Goal: Transaction & Acquisition: Purchase product/service

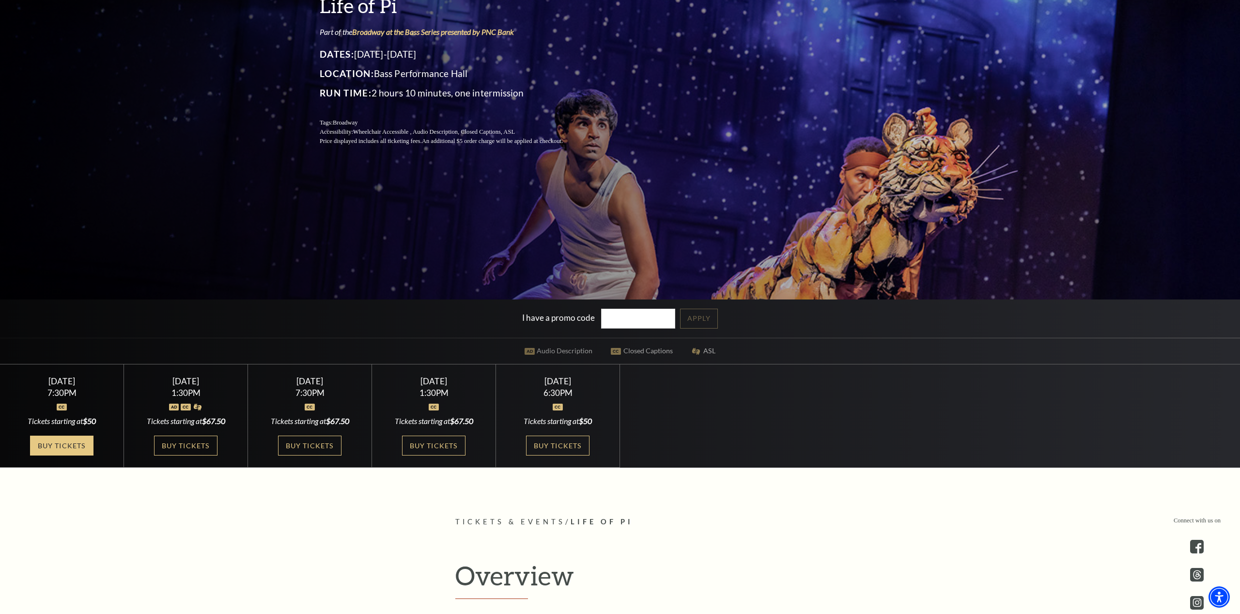
scroll to position [186, 0]
click at [72, 445] on link "Buy Tickets" at bounding box center [61, 445] width 63 height 20
click at [202, 446] on link "Buy Tickets" at bounding box center [185, 445] width 63 height 20
click at [80, 449] on link "Buy Tickets" at bounding box center [61, 445] width 63 height 20
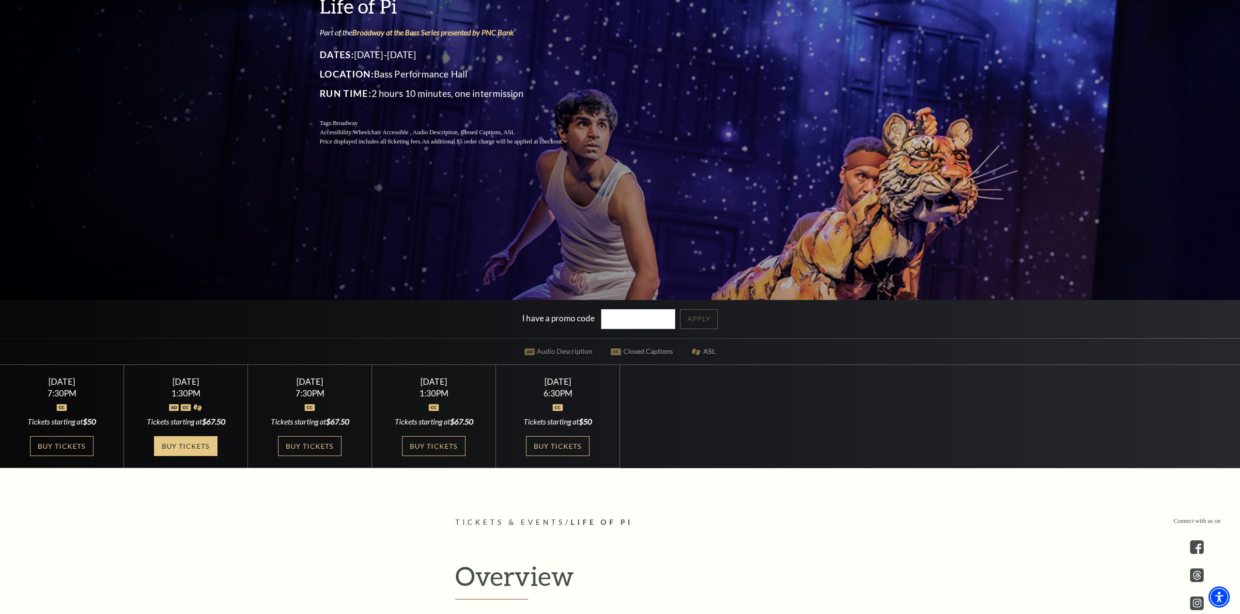
click at [207, 444] on link "Buy Tickets" at bounding box center [185, 446] width 63 height 20
click at [558, 442] on link "Buy Tickets" at bounding box center [557, 446] width 63 height 20
click at [450, 442] on link "Buy Tickets" at bounding box center [433, 446] width 63 height 20
click at [66, 443] on link "Buy Tickets" at bounding box center [61, 446] width 63 height 20
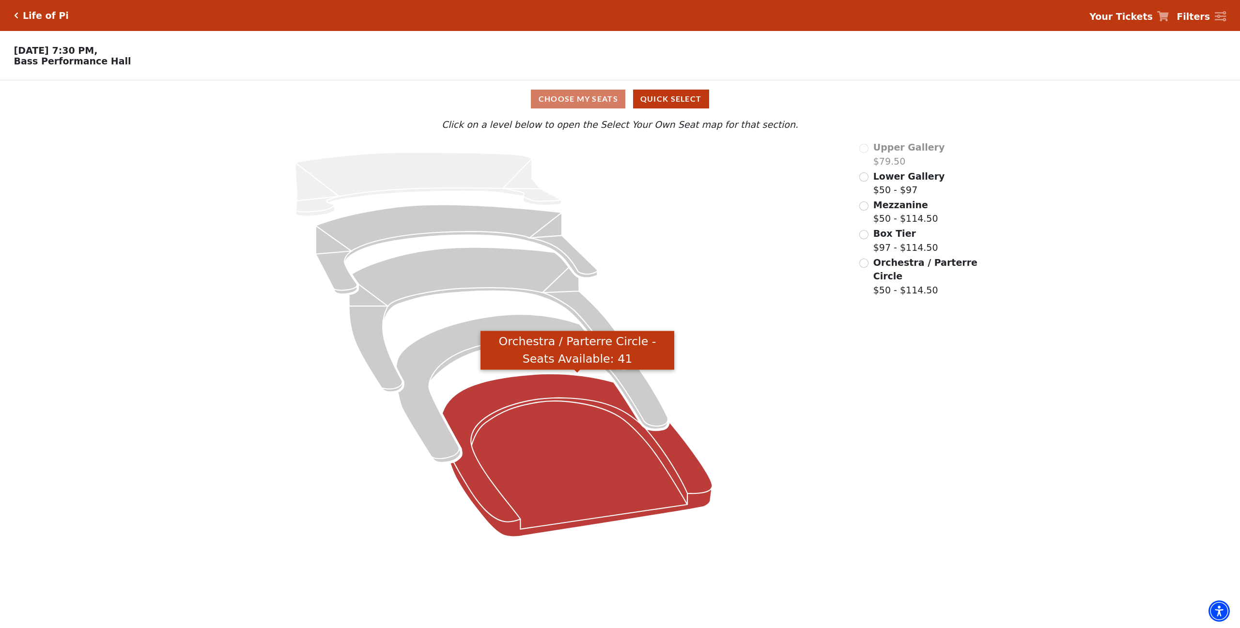
click at [573, 435] on icon "Orchestra / Parterre Circle - Seats Available: 41" at bounding box center [577, 455] width 270 height 163
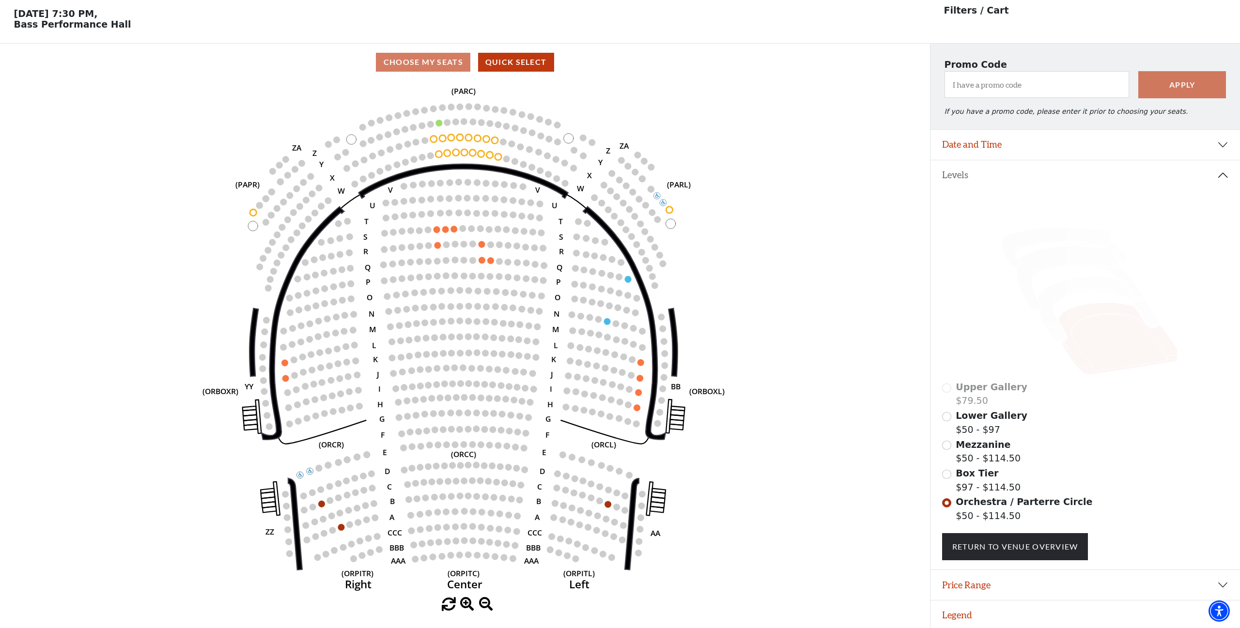
scroll to position [36, 0]
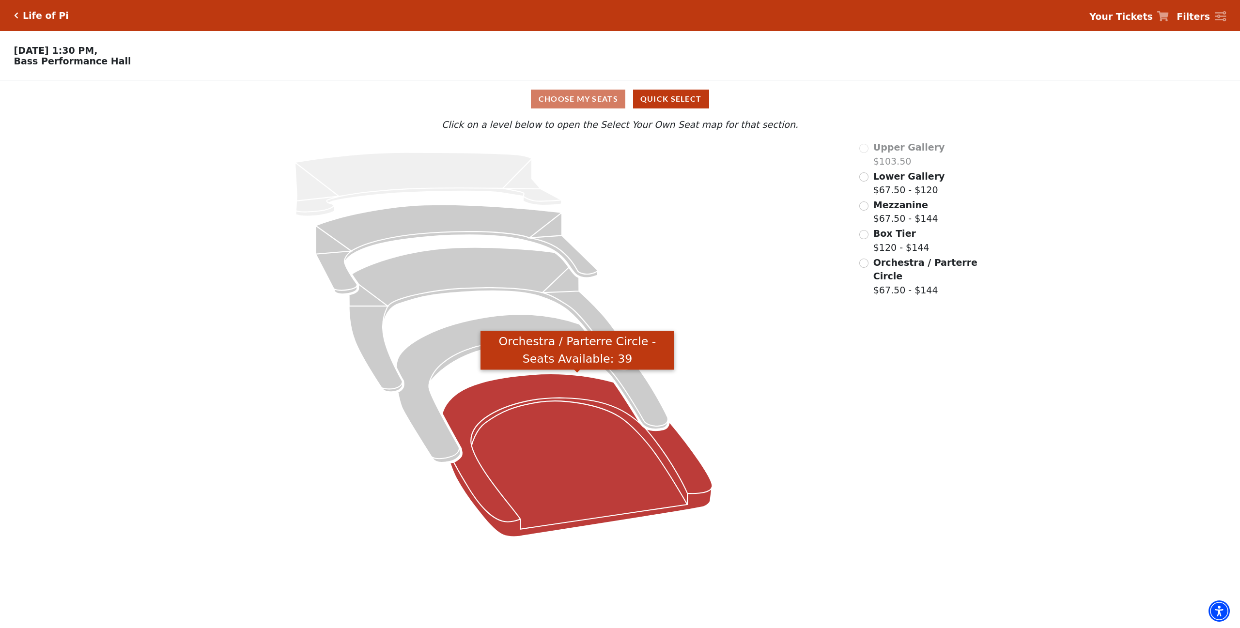
click at [511, 445] on icon "Orchestra / Parterre Circle - Seats Available: 39" at bounding box center [577, 455] width 270 height 163
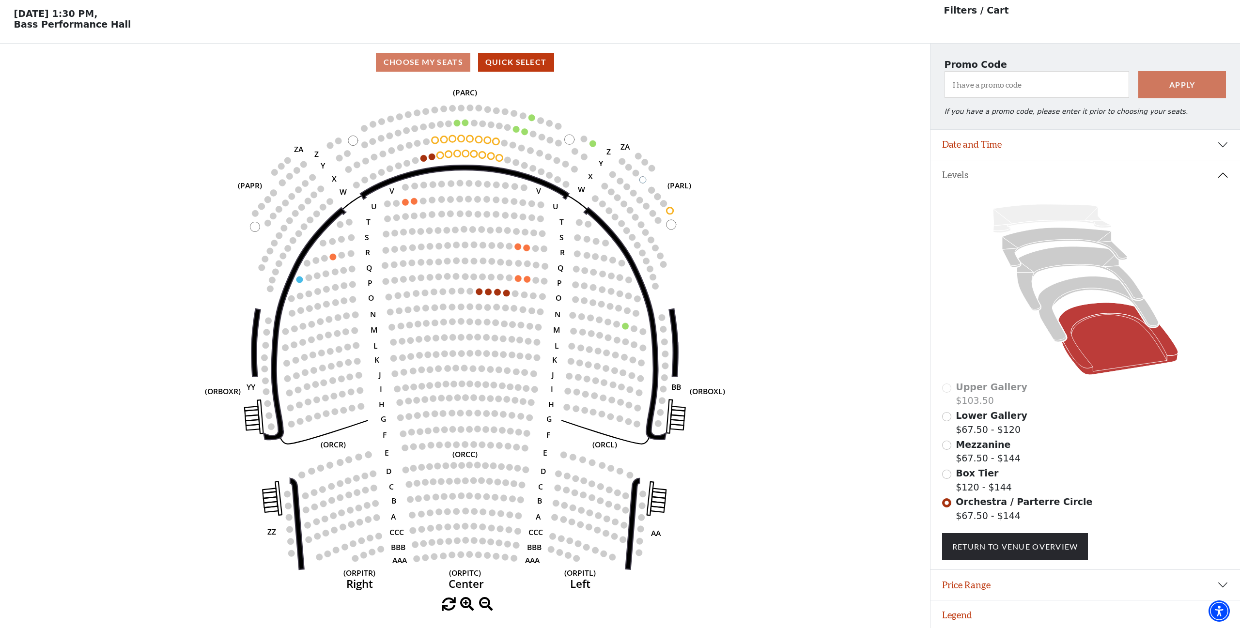
scroll to position [36, 0]
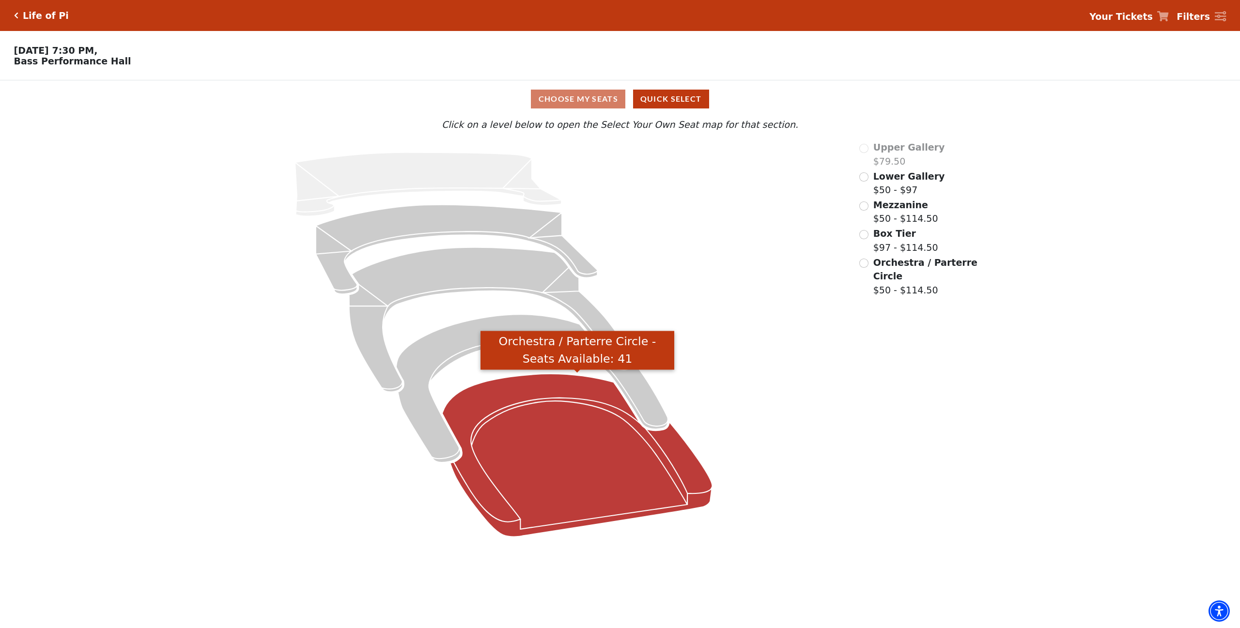
click at [557, 446] on icon "Orchestra / Parterre Circle - Seats Available: 41" at bounding box center [577, 455] width 270 height 163
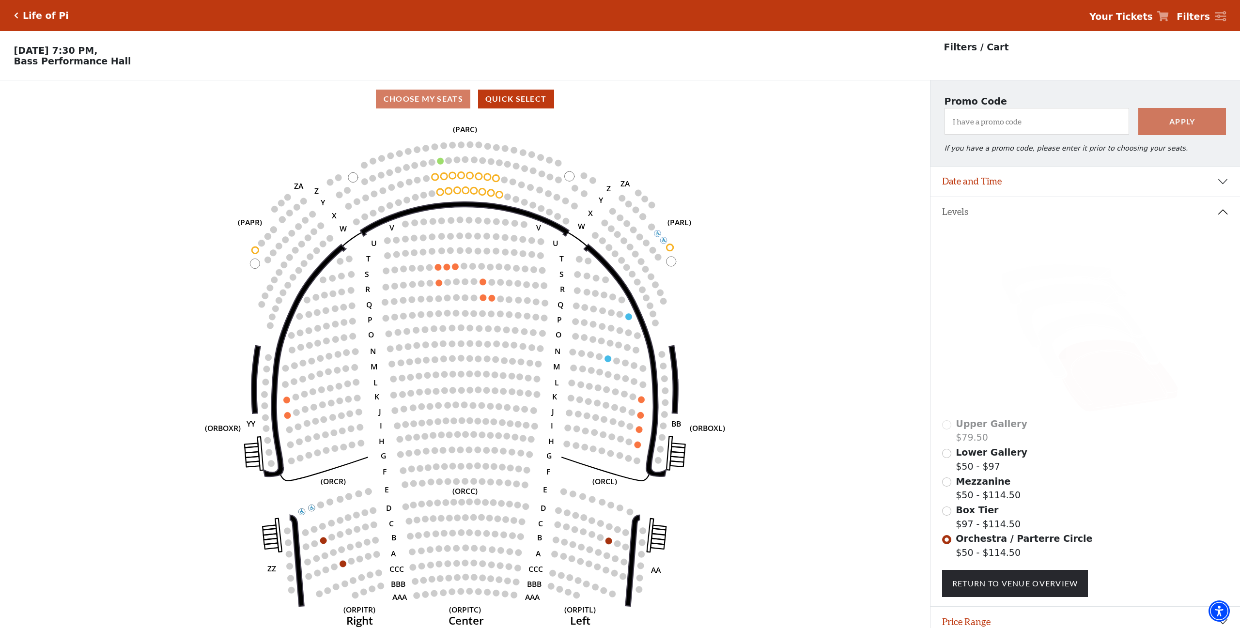
scroll to position [36, 0]
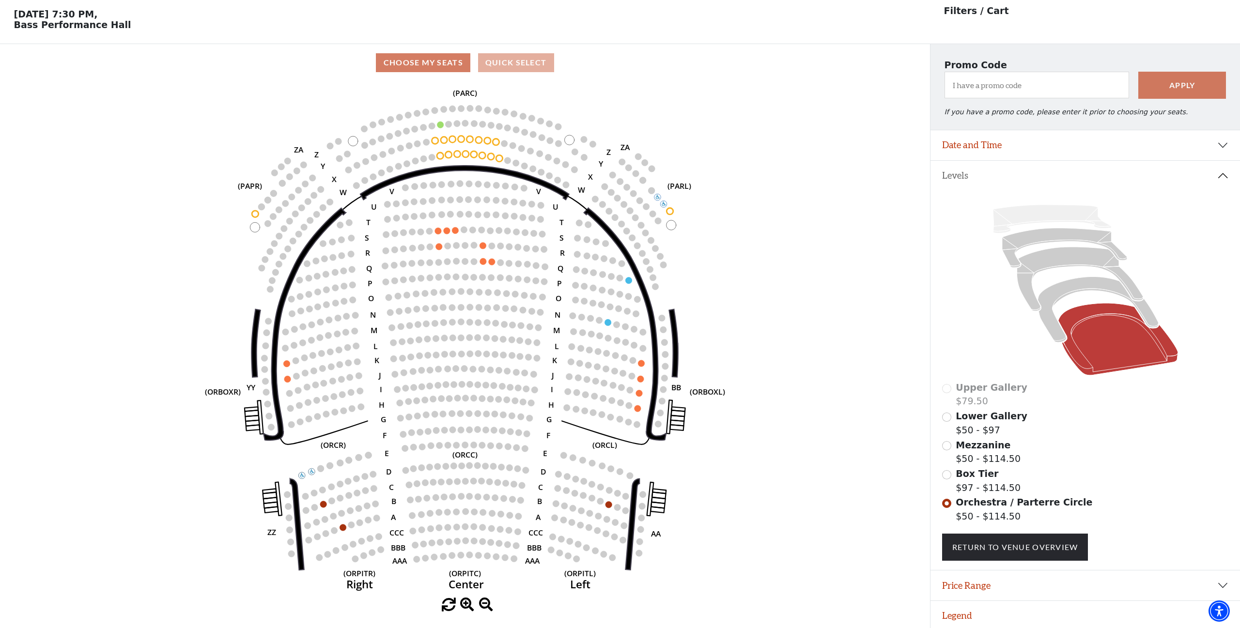
click at [517, 62] on button "Quick Select" at bounding box center [516, 62] width 76 height 19
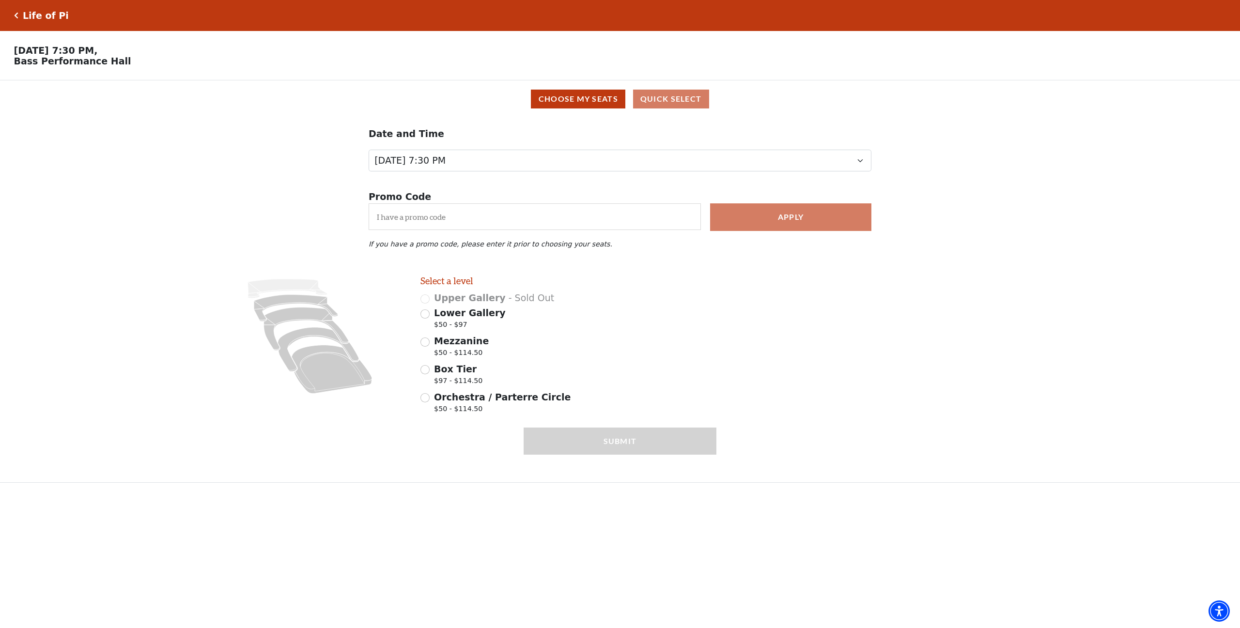
click at [427, 398] on input "Orchestra / Parterre Circle $50 - $114.50" at bounding box center [424, 397] width 9 height 9
radio input "true"
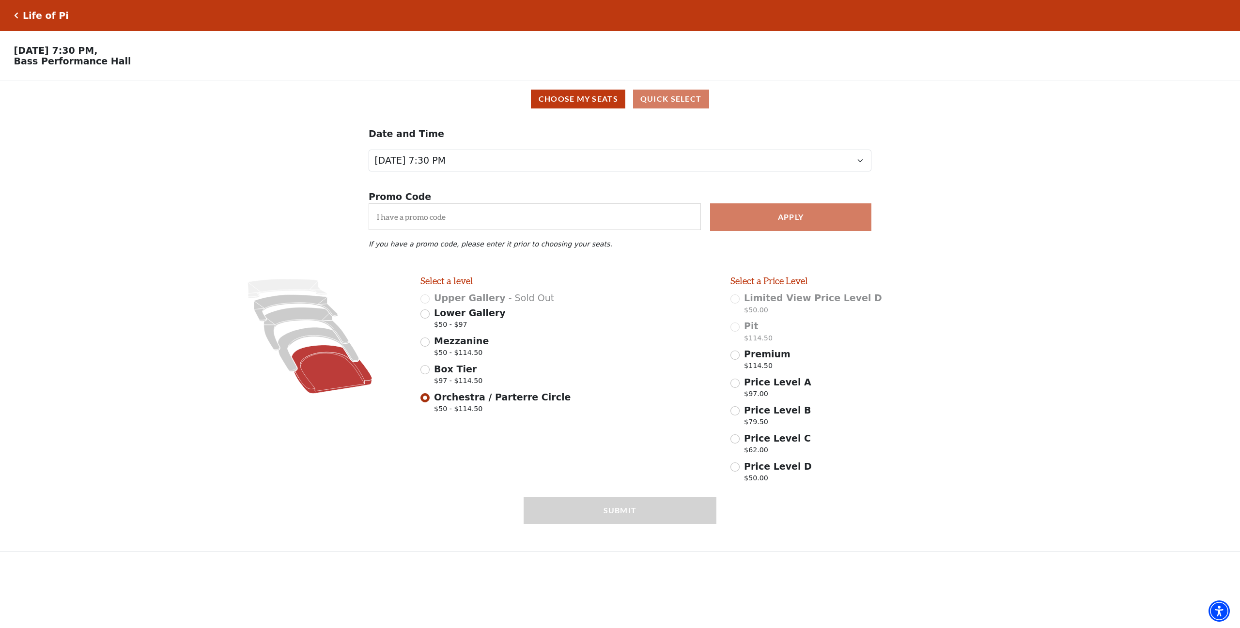
click at [738, 355] on input "Premium $114.50" at bounding box center [734, 355] width 9 height 9
radio input "true"
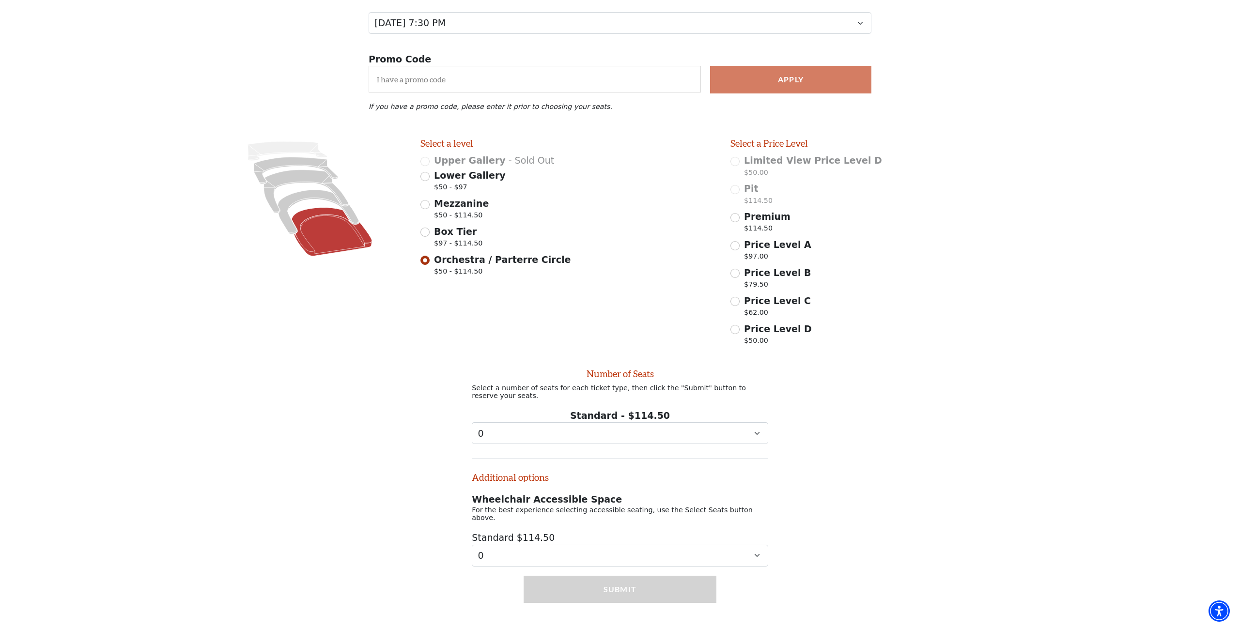
scroll to position [138, 0]
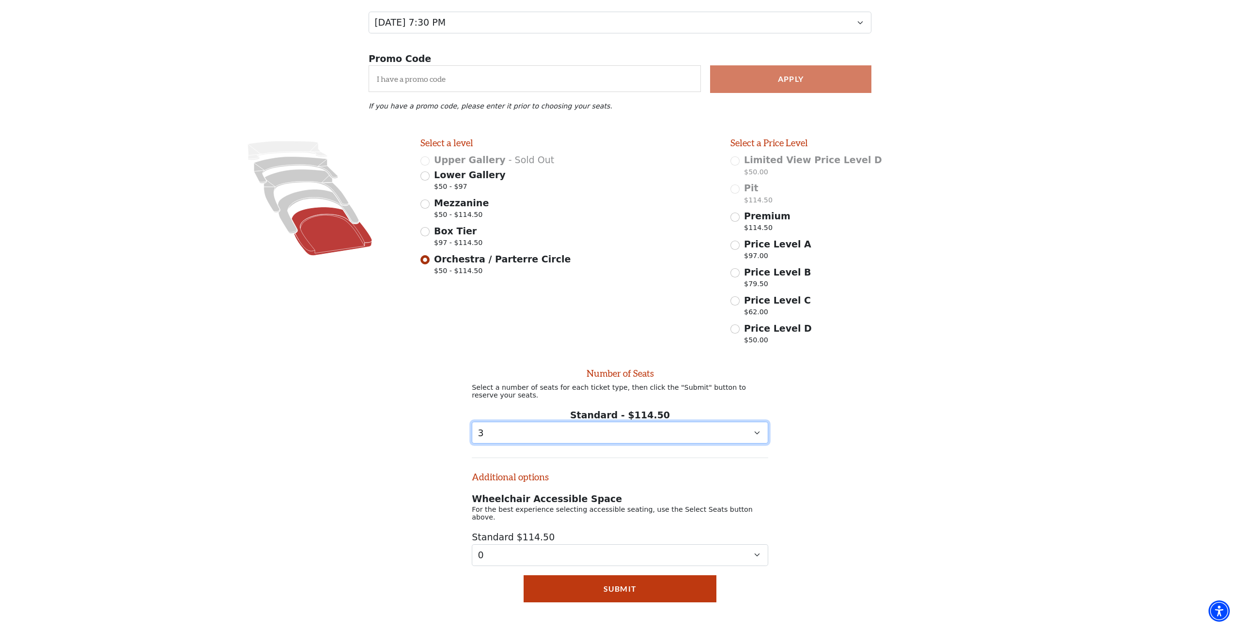
select select "4"
drag, startPoint x: 630, startPoint y: 586, endPoint x: 623, endPoint y: 589, distance: 7.6
click at [630, 586] on button "Submit" at bounding box center [620, 588] width 193 height 27
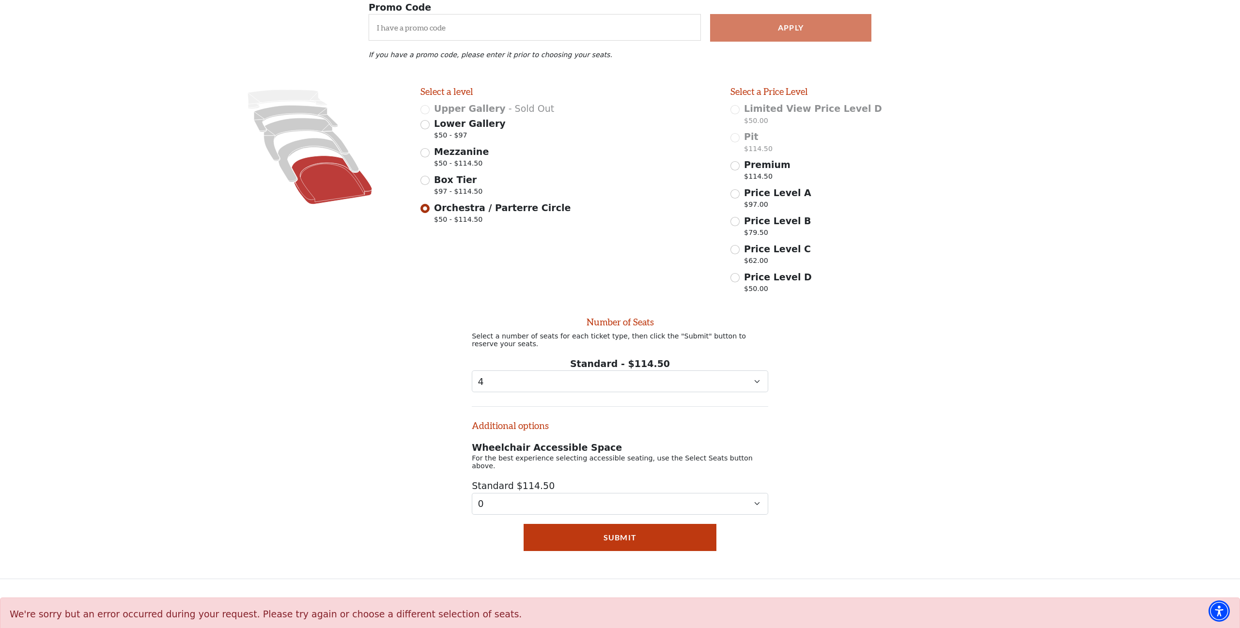
scroll to position [187, 0]
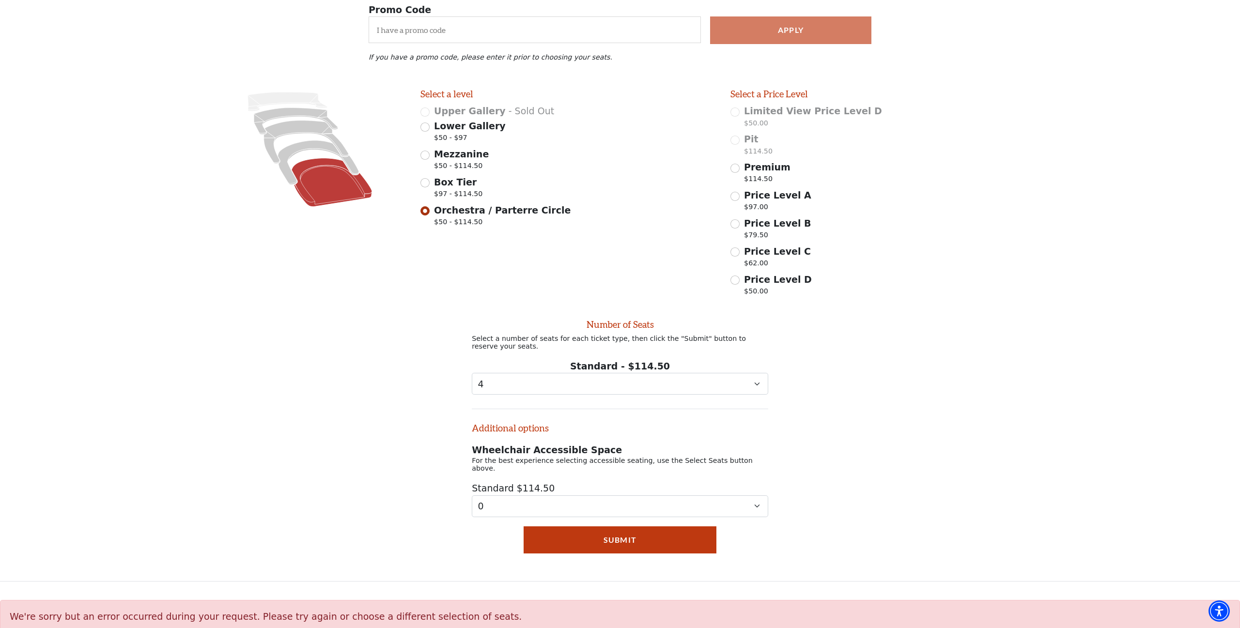
click at [736, 170] on input "Premium $114.50" at bounding box center [734, 168] width 9 height 9
radio input "true"
click at [619, 531] on button "Submit" at bounding box center [620, 539] width 193 height 27
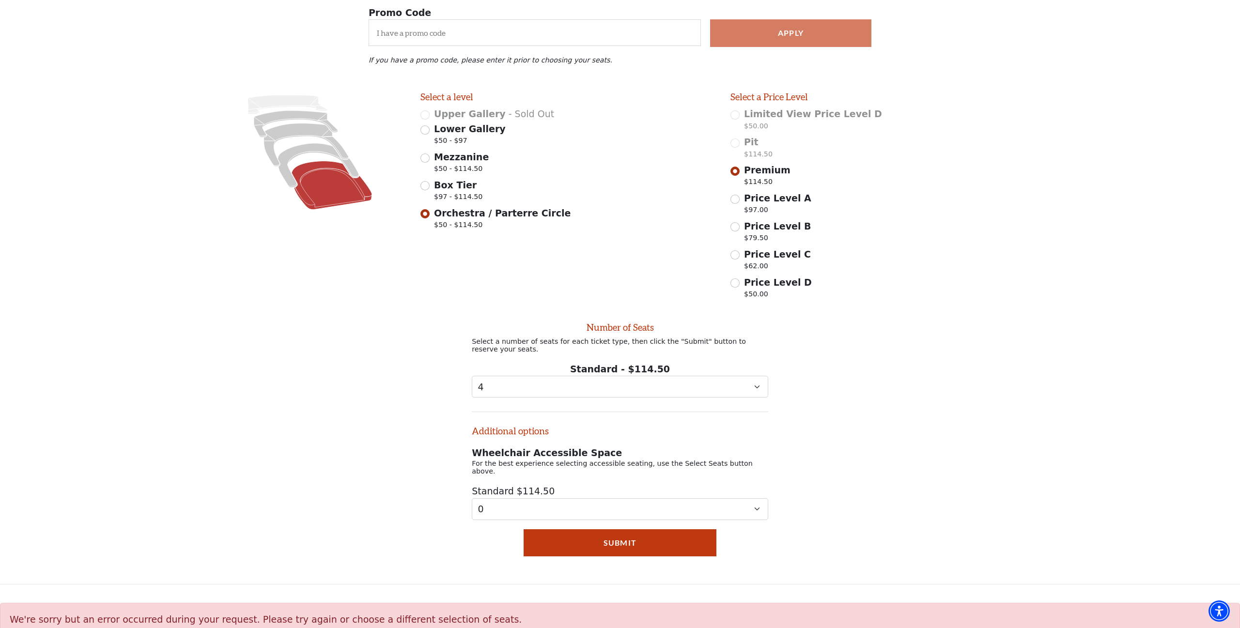
scroll to position [184, 0]
click at [424, 184] on input "Box Tier $97 - $114.50" at bounding box center [424, 185] width 9 height 9
radio input "true"
radio input "false"
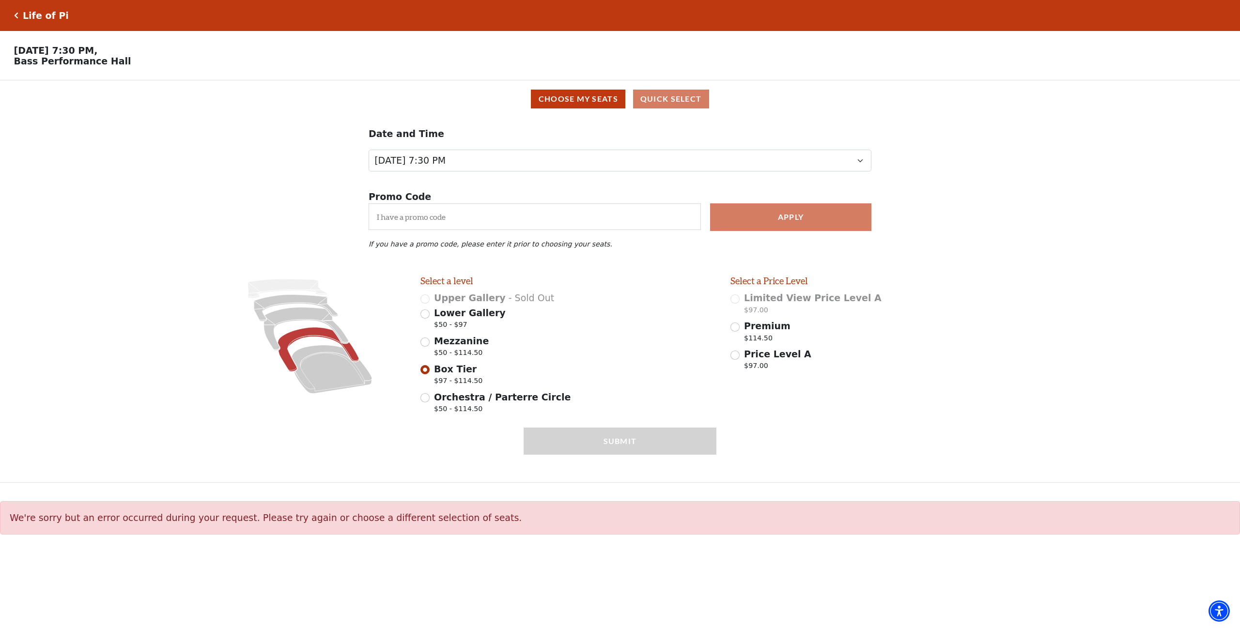
scroll to position [0, 0]
click at [736, 327] on input "Premium $114.50" at bounding box center [734, 327] width 9 height 9
radio input "true"
select select "4"
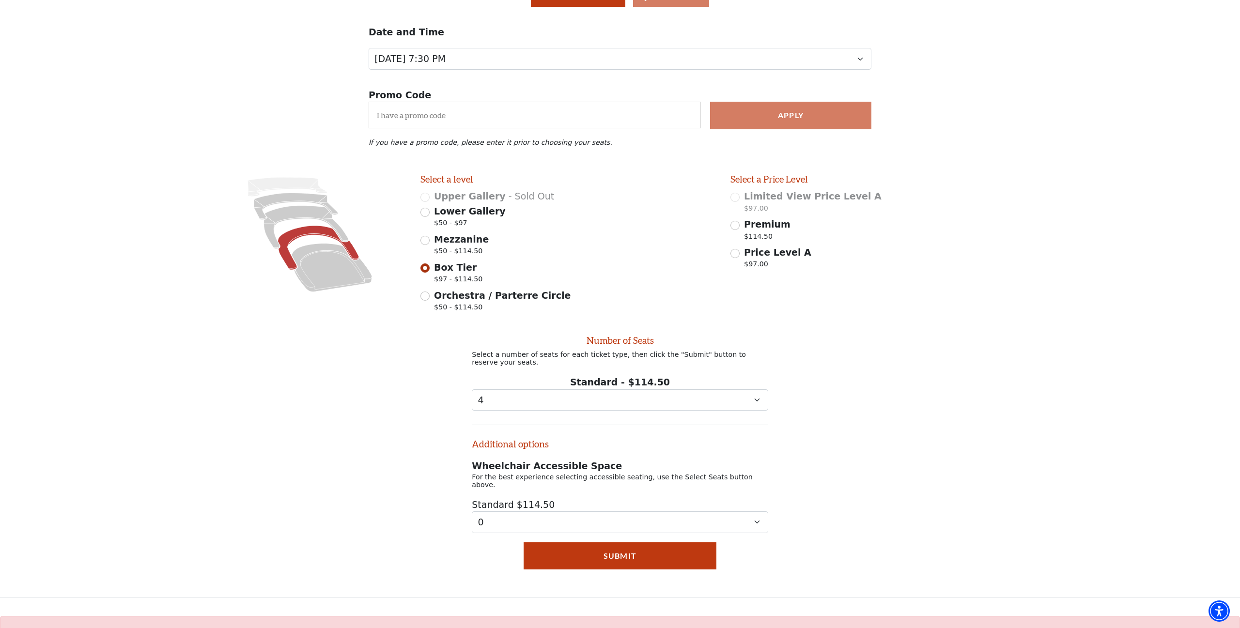
scroll to position [122, 0]
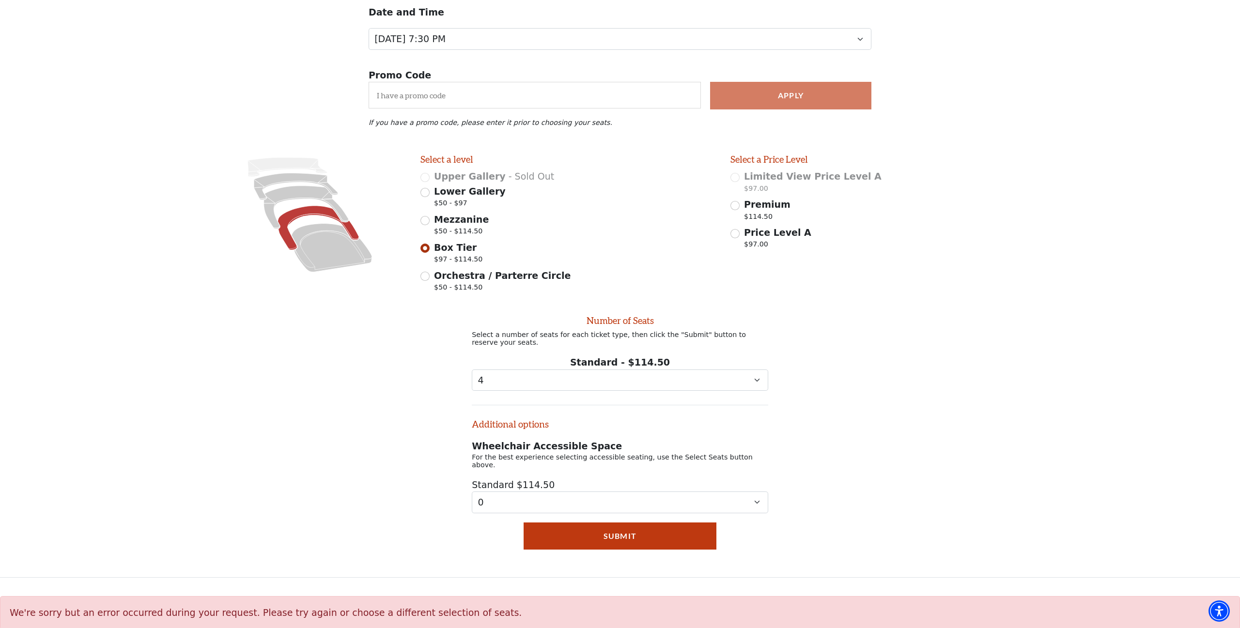
drag, startPoint x: 603, startPoint y: 519, endPoint x: 595, endPoint y: 520, distance: 8.2
click at [602, 523] on button "Submit" at bounding box center [620, 536] width 193 height 27
click at [736, 232] on input "Price Level A $97.00" at bounding box center [734, 233] width 9 height 9
radio input "true"
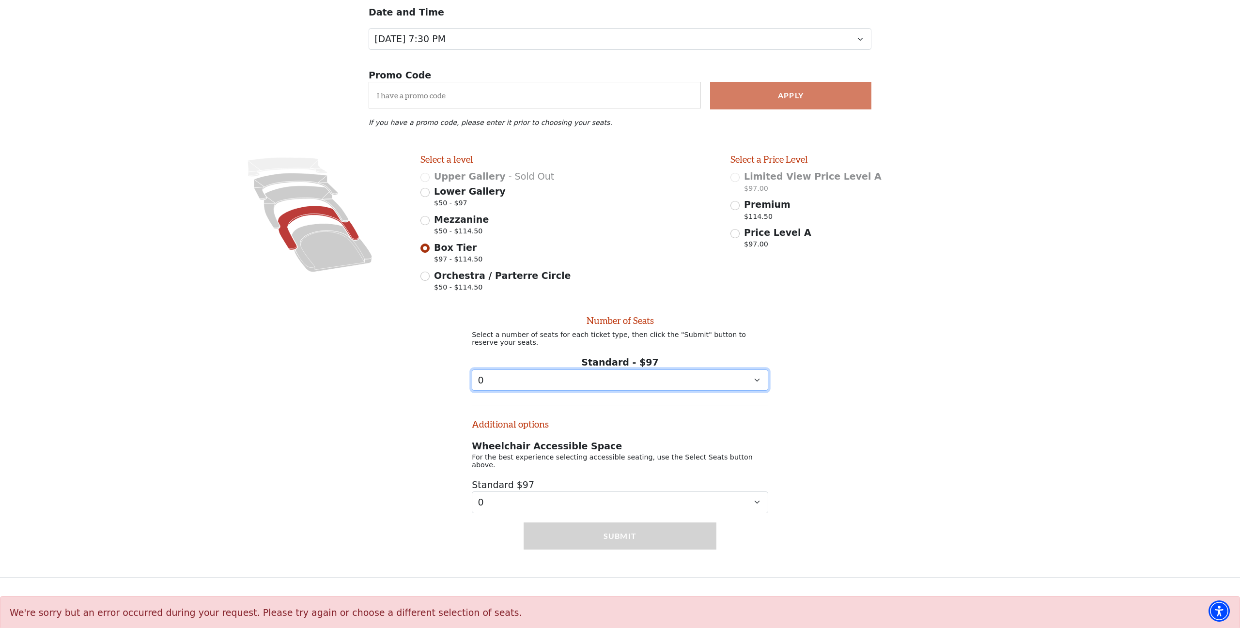
select select "4"
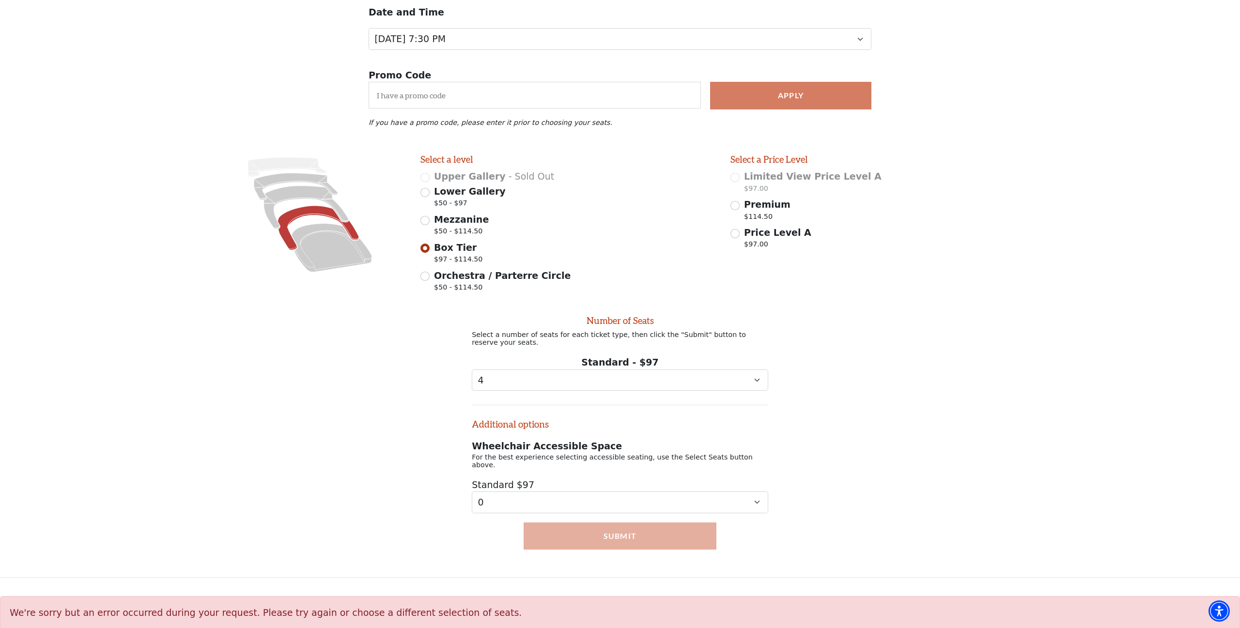
click at [638, 531] on button "Submit" at bounding box center [620, 536] width 193 height 27
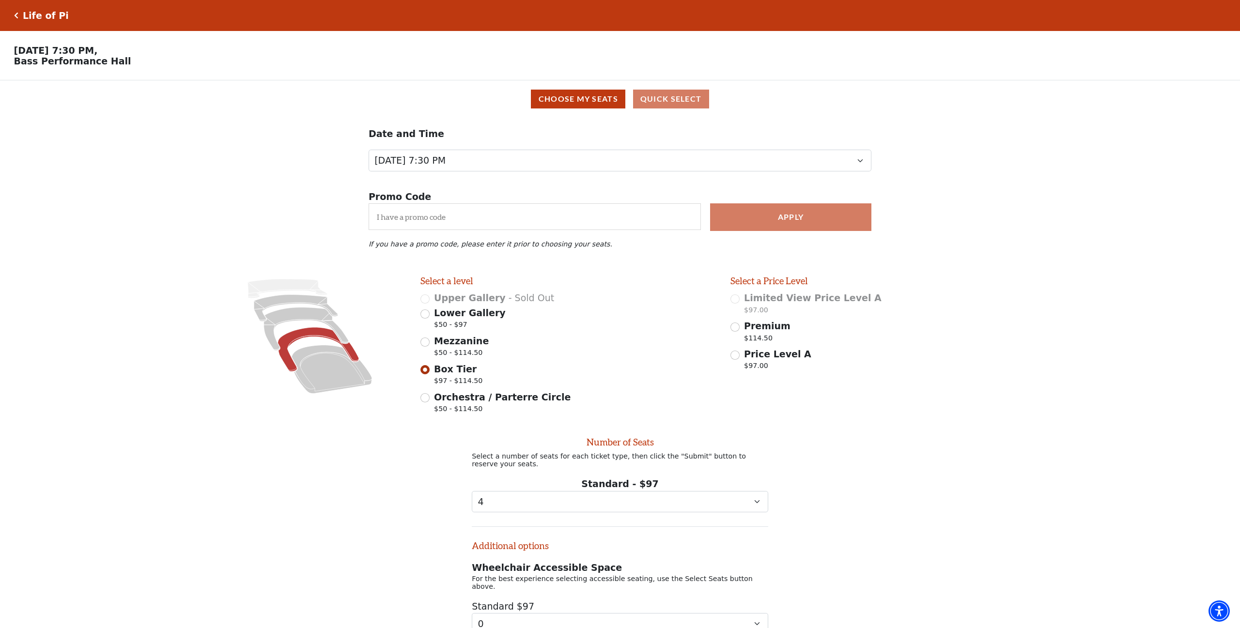
scroll to position [0, 0]
click at [596, 103] on button "Choose My Seats" at bounding box center [578, 99] width 94 height 19
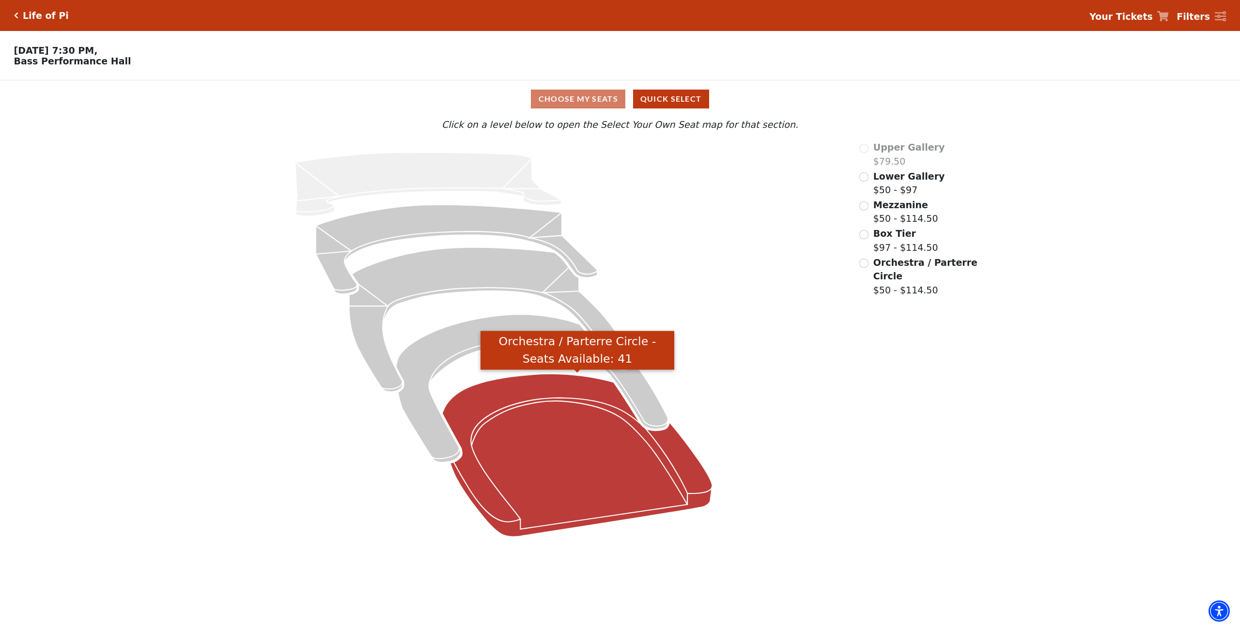
click at [561, 424] on icon "Orchestra / Parterre Circle - Seats Available: 41" at bounding box center [577, 455] width 270 height 163
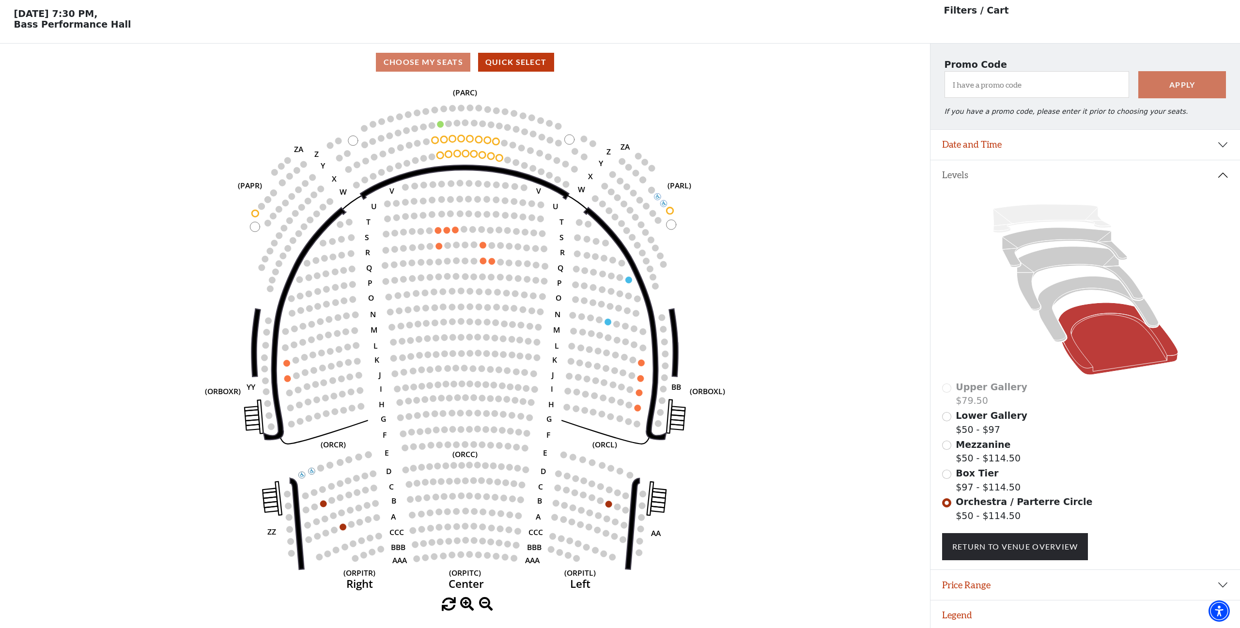
scroll to position [36, 0]
click at [467, 603] on span at bounding box center [467, 605] width 14 height 14
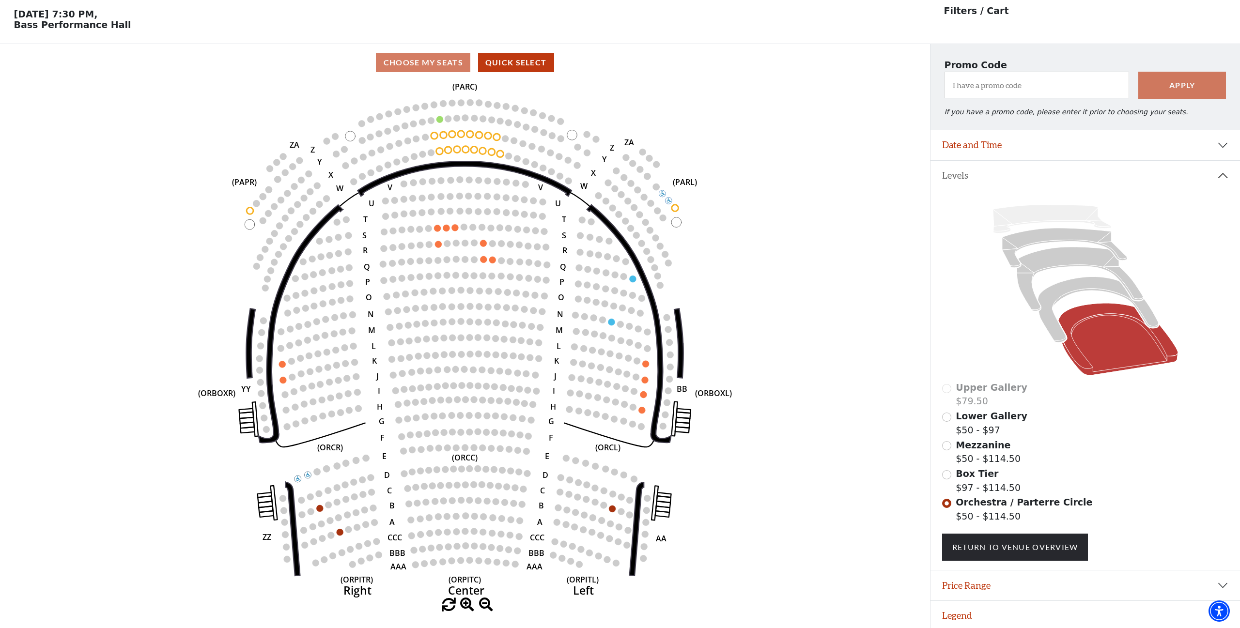
click at [467, 603] on span at bounding box center [467, 605] width 14 height 14
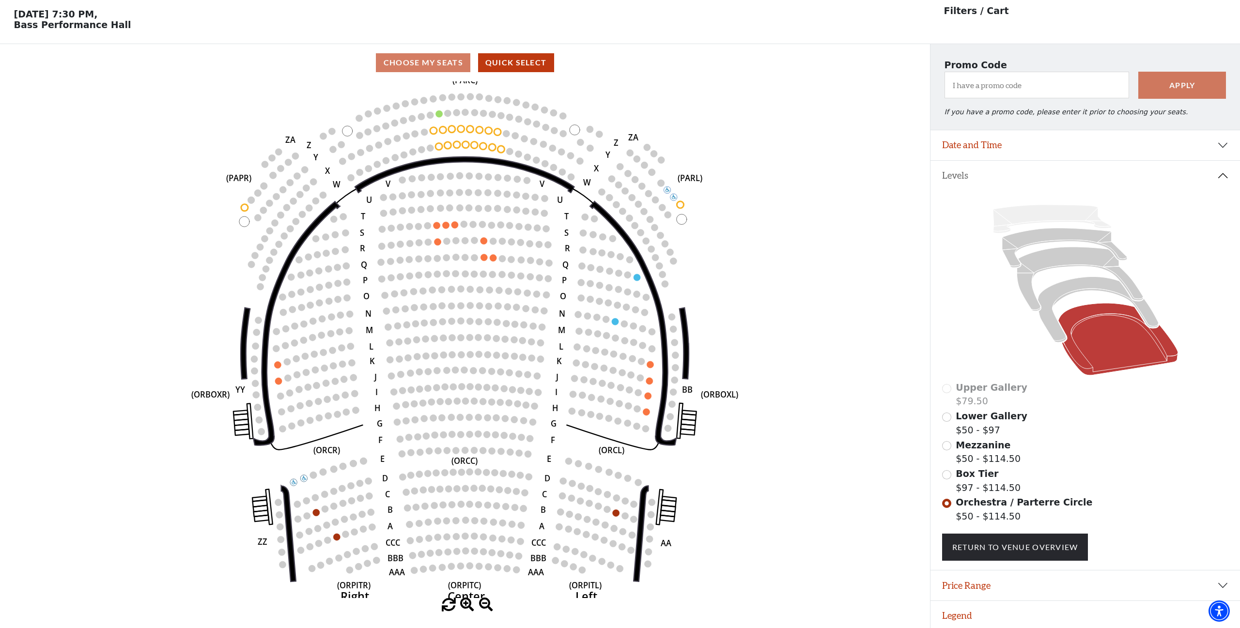
click at [467, 603] on span at bounding box center [467, 605] width 14 height 14
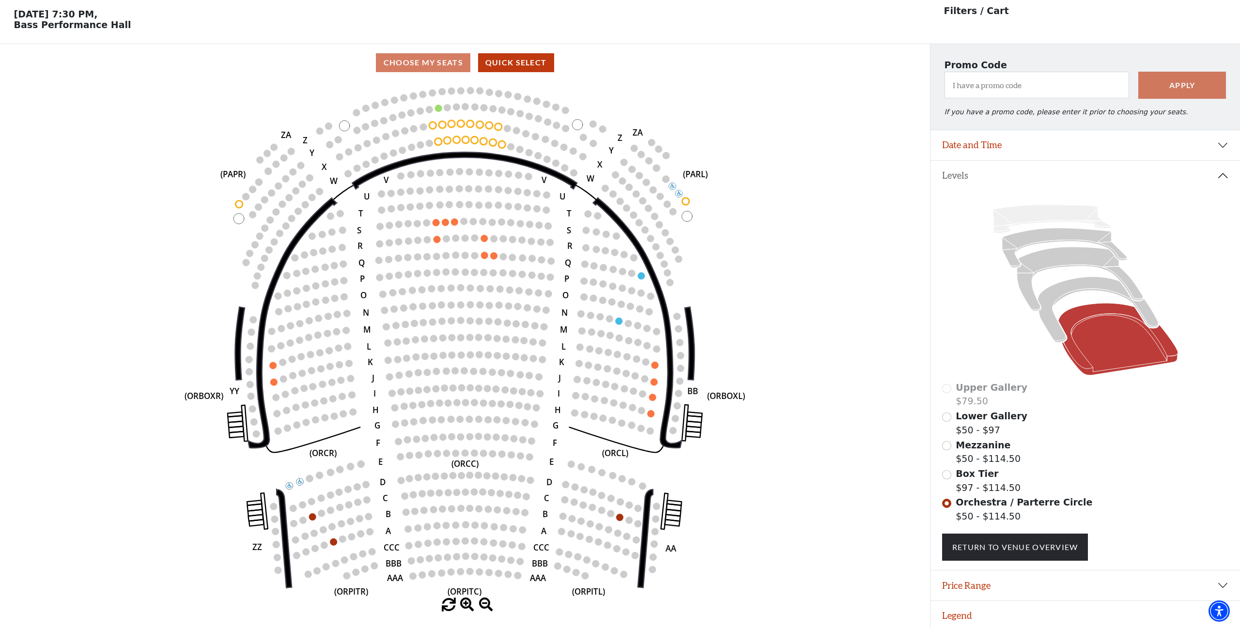
click at [467, 603] on span at bounding box center [467, 605] width 14 height 14
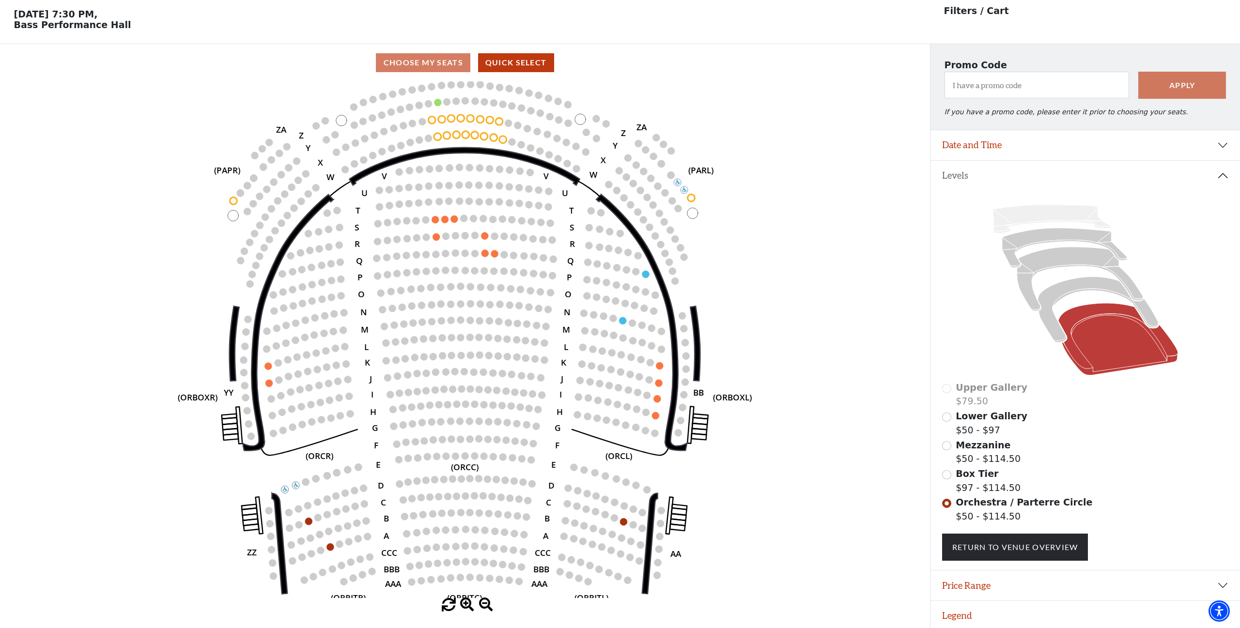
click at [485, 603] on span at bounding box center [486, 605] width 14 height 14
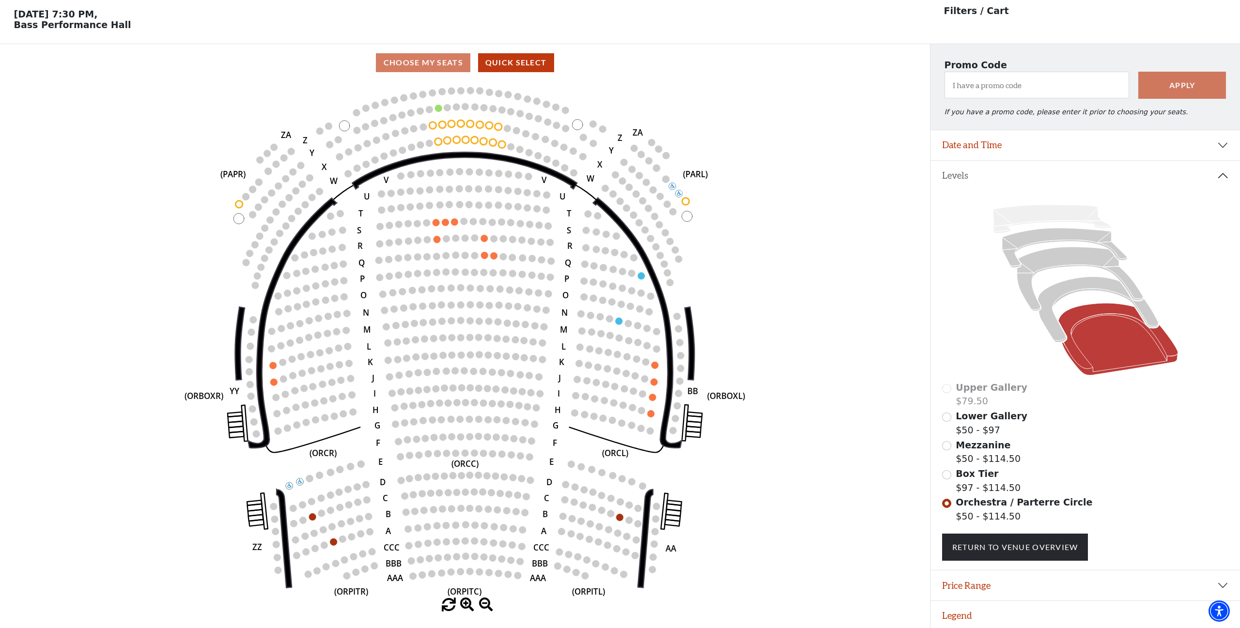
click at [485, 603] on span at bounding box center [486, 605] width 14 height 14
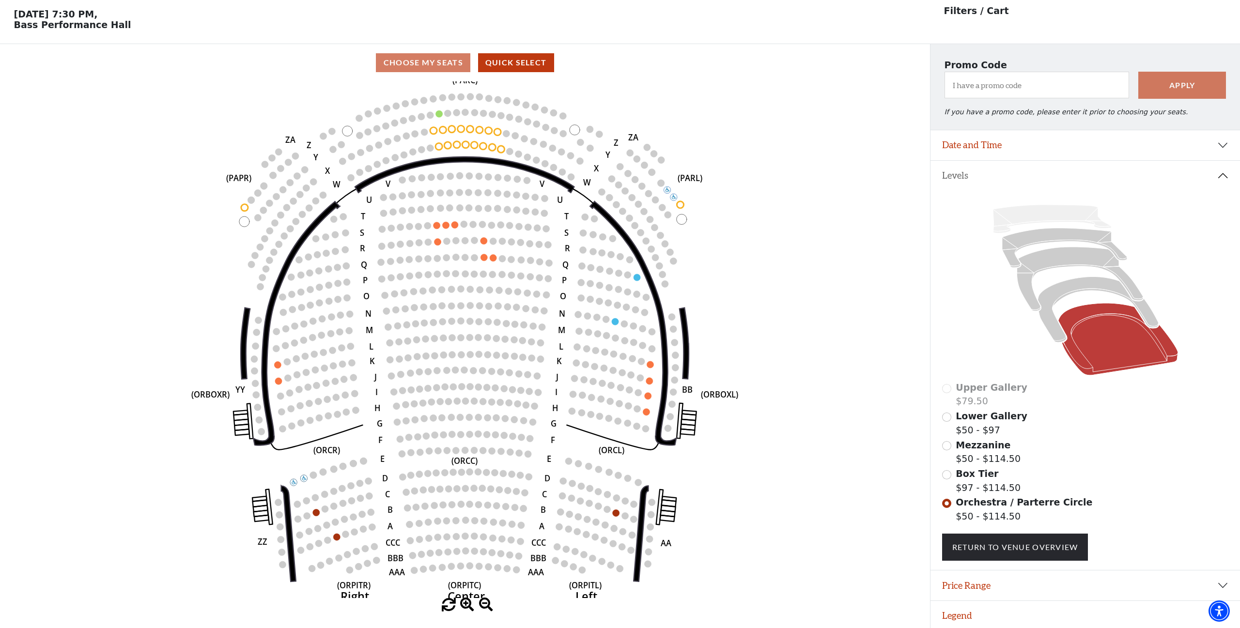
click at [485, 603] on span at bounding box center [486, 605] width 14 height 14
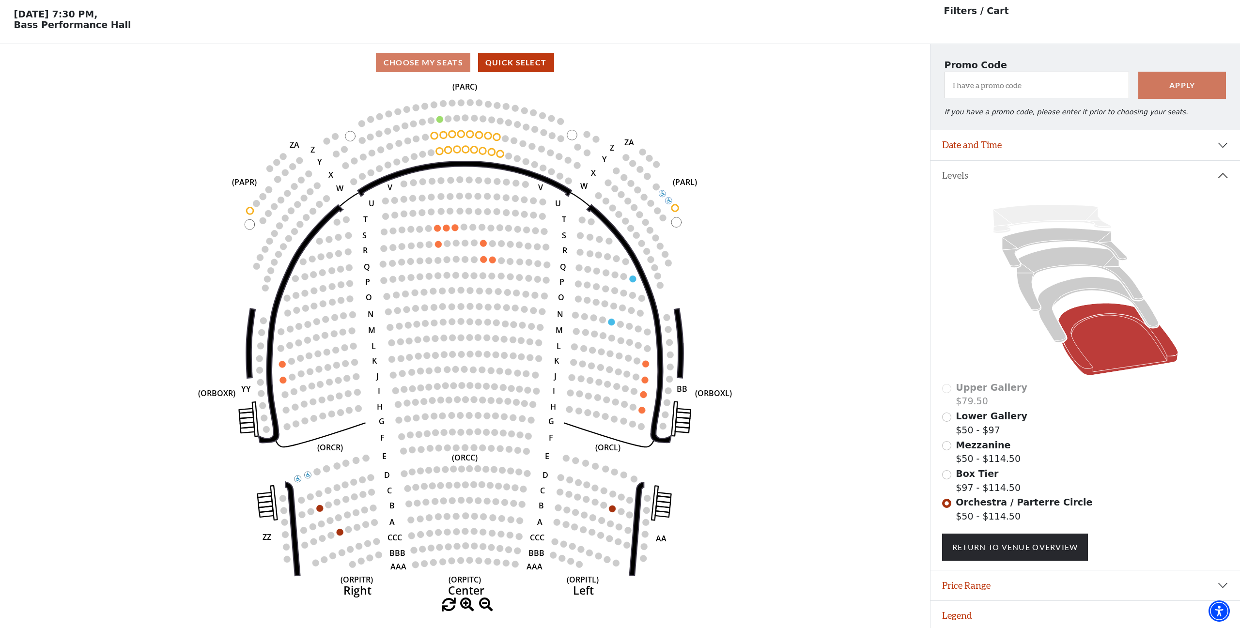
click at [485, 603] on span at bounding box center [486, 605] width 14 height 14
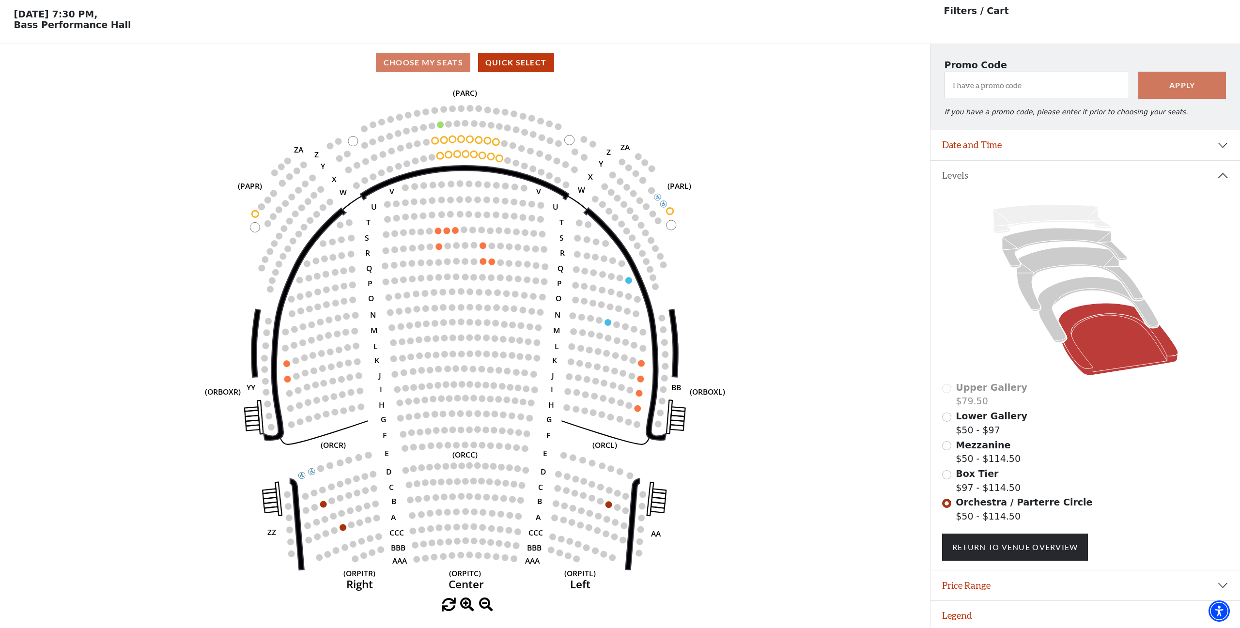
click at [485, 603] on span at bounding box center [486, 605] width 14 height 14
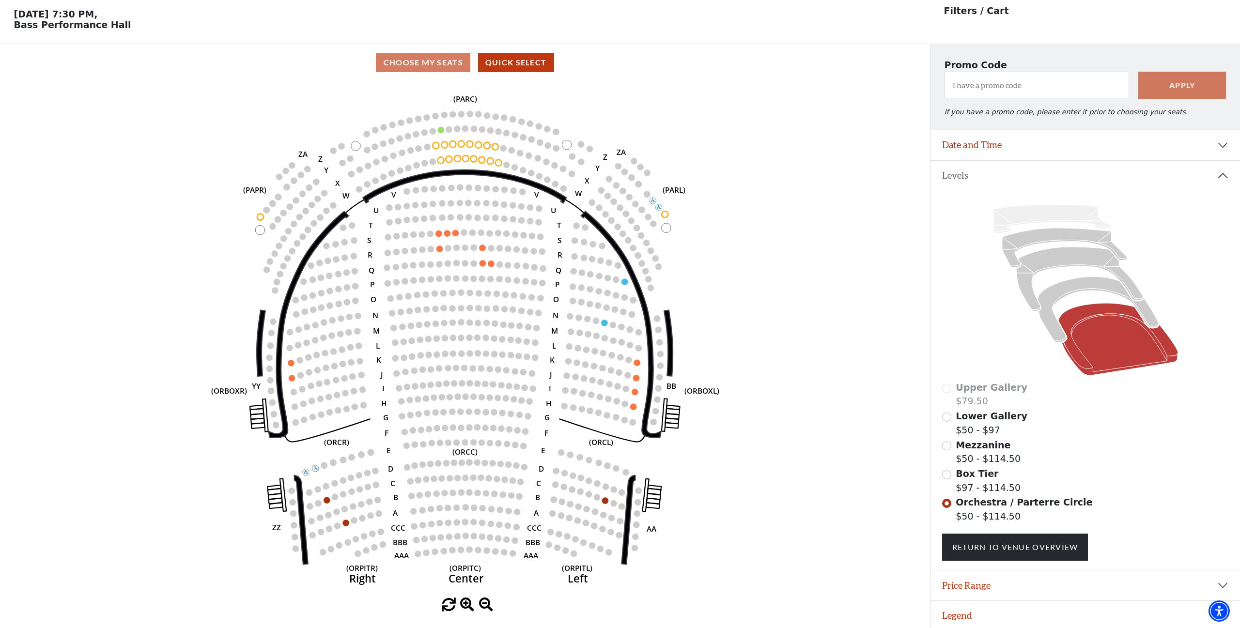
click at [485, 603] on span at bounding box center [486, 605] width 14 height 14
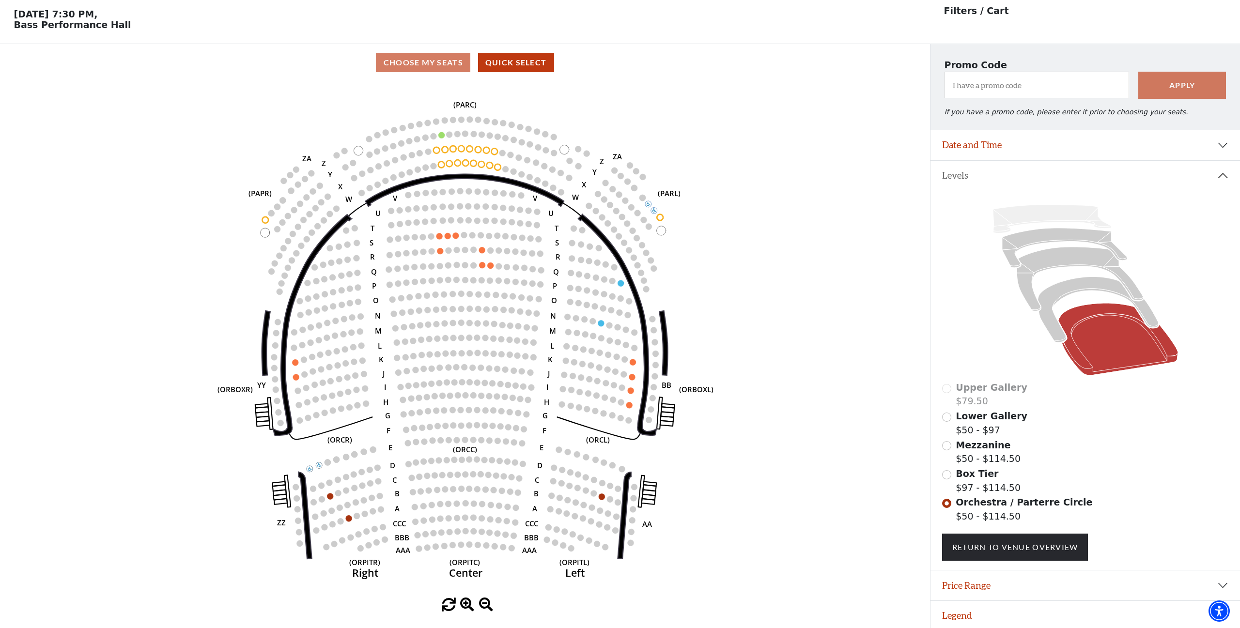
click at [485, 603] on span at bounding box center [486, 605] width 14 height 14
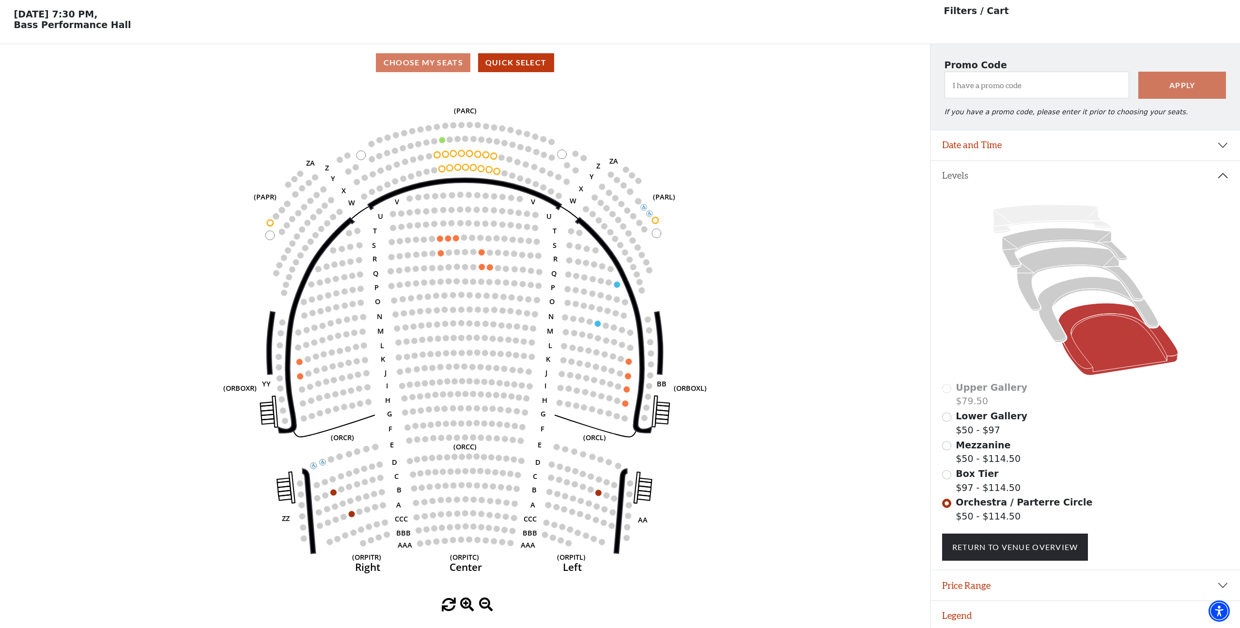
click at [448, 602] on span at bounding box center [449, 605] width 14 height 14
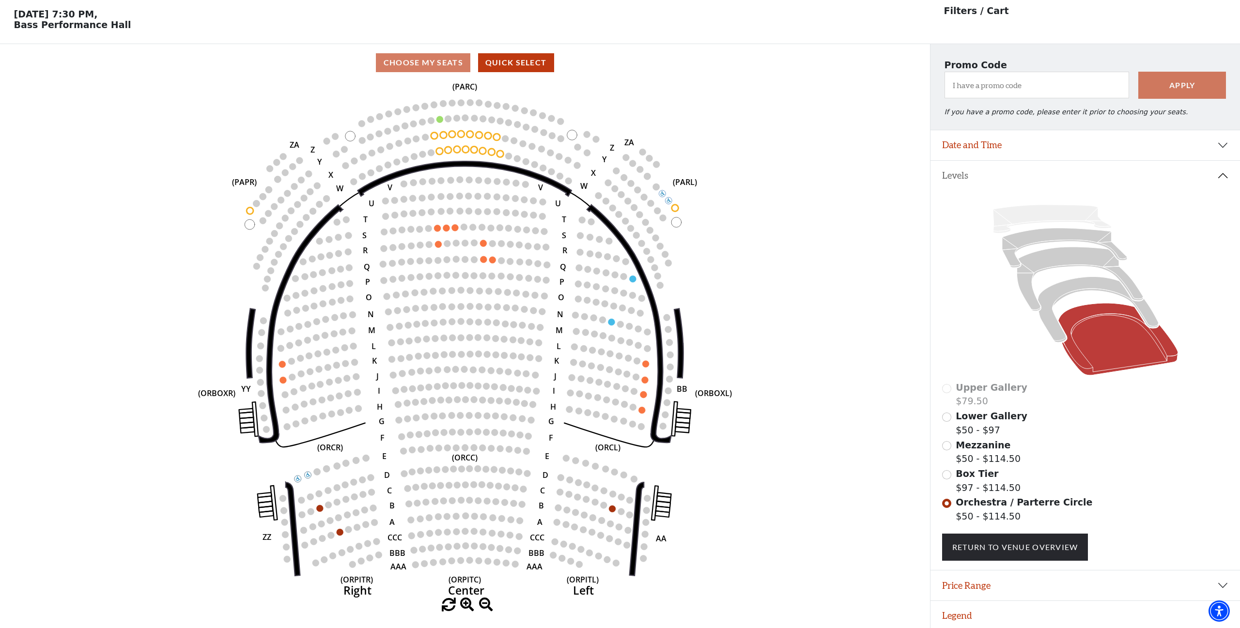
click at [448, 602] on span at bounding box center [449, 605] width 14 height 14
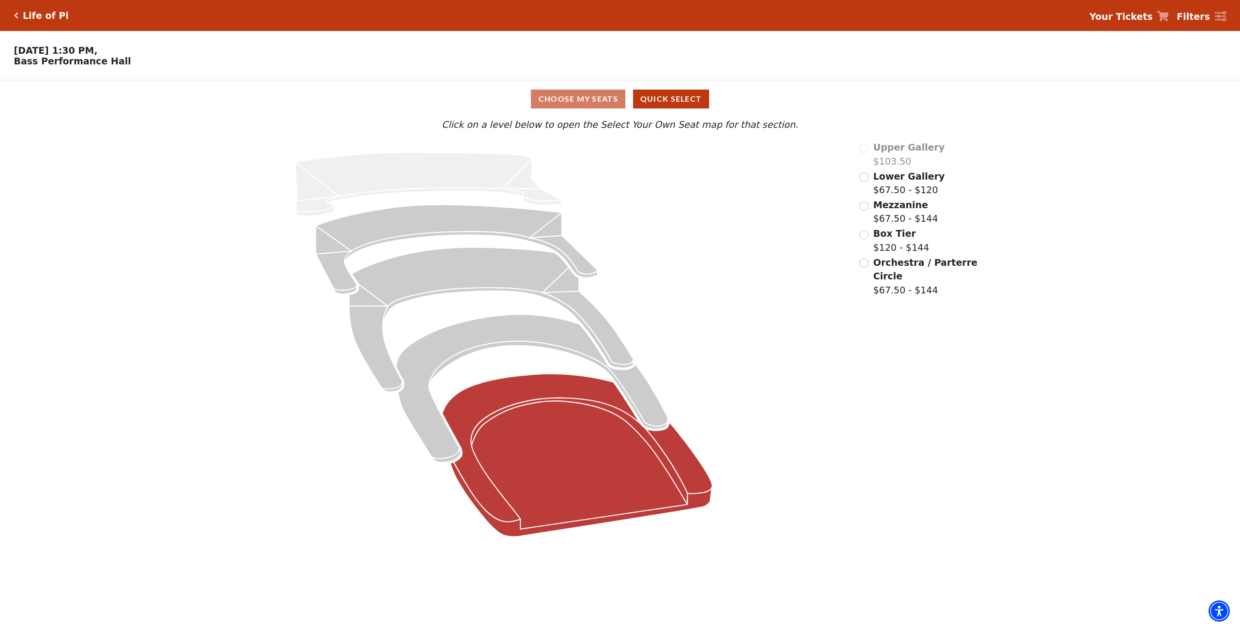
click at [581, 449] on icon "Orchestra / Parterre Circle - Seats Available: 39" at bounding box center [577, 455] width 270 height 163
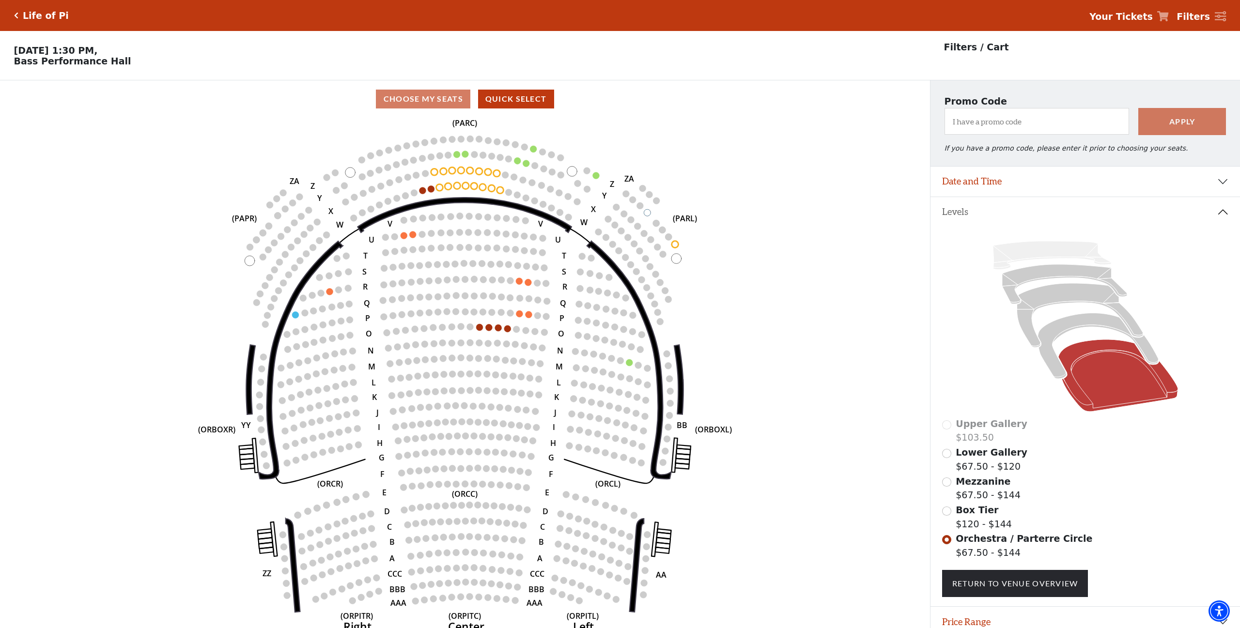
scroll to position [36, 0]
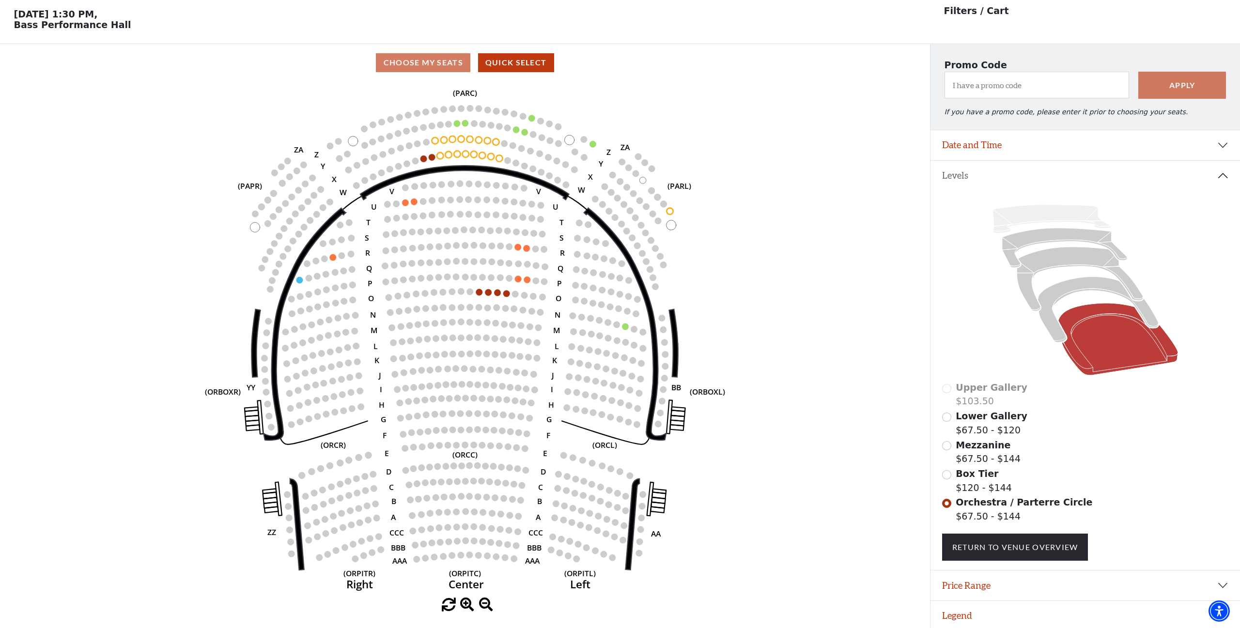
click at [948, 476] on input "Box Tier$120 - $144\a" at bounding box center [946, 474] width 9 height 9
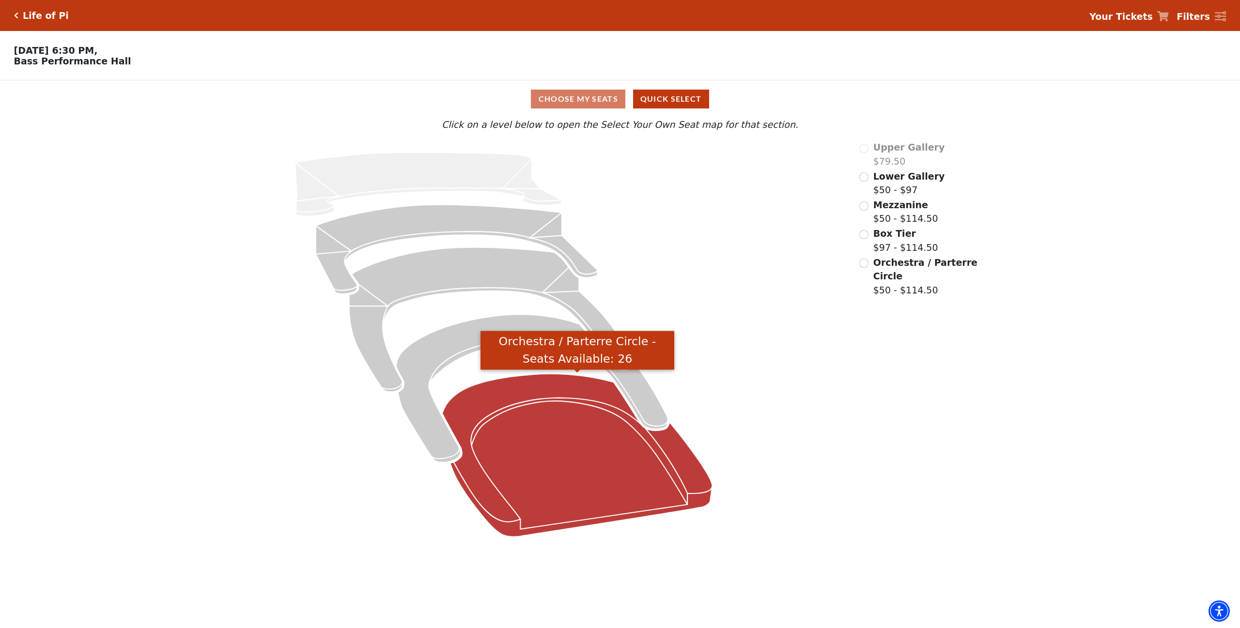
click at [572, 435] on icon "Orchestra / Parterre Circle - Seats Available: 26" at bounding box center [577, 455] width 270 height 163
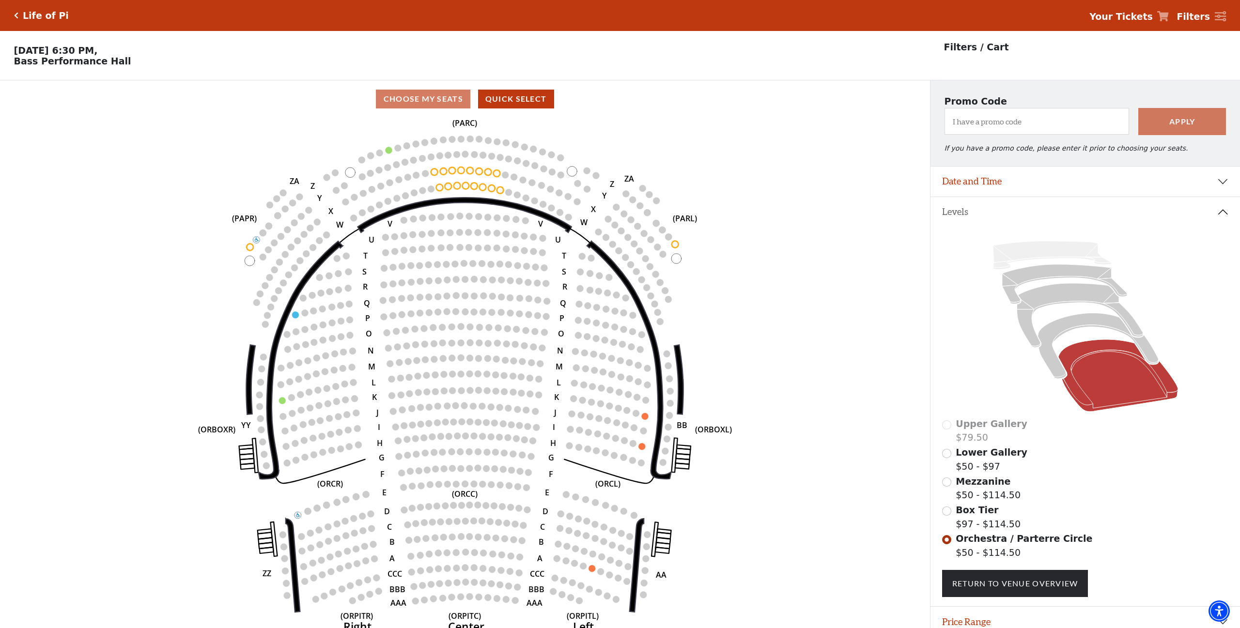
scroll to position [36, 0]
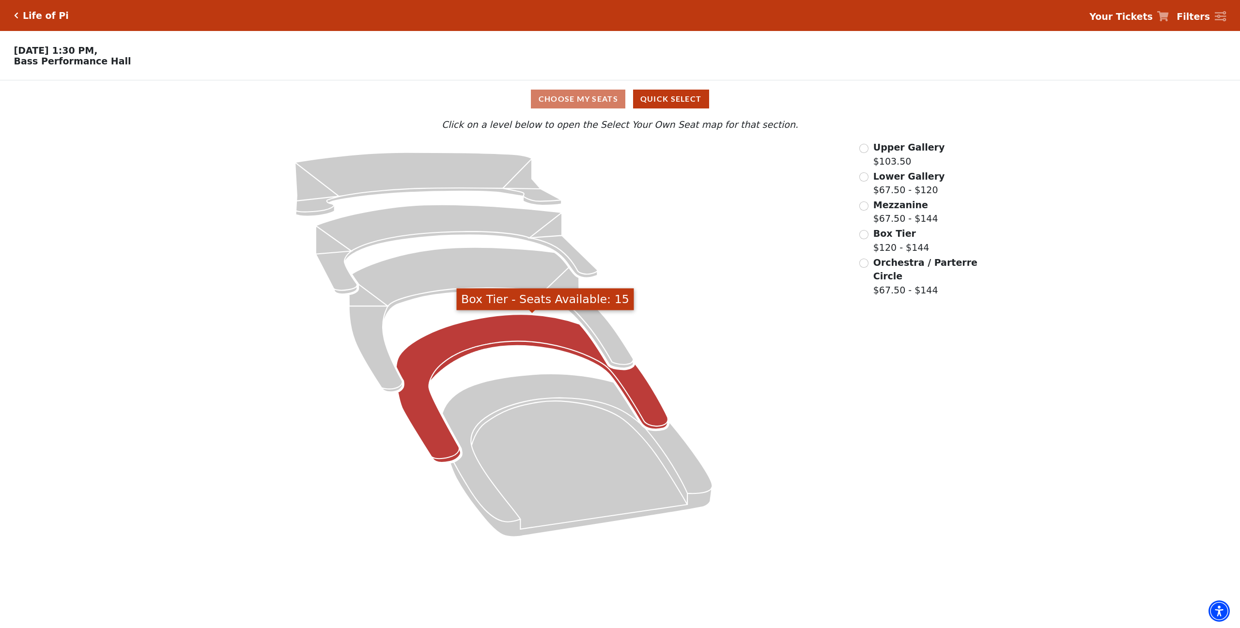
click at [503, 331] on icon "Box Tier - Seats Available: 15" at bounding box center [532, 389] width 272 height 148
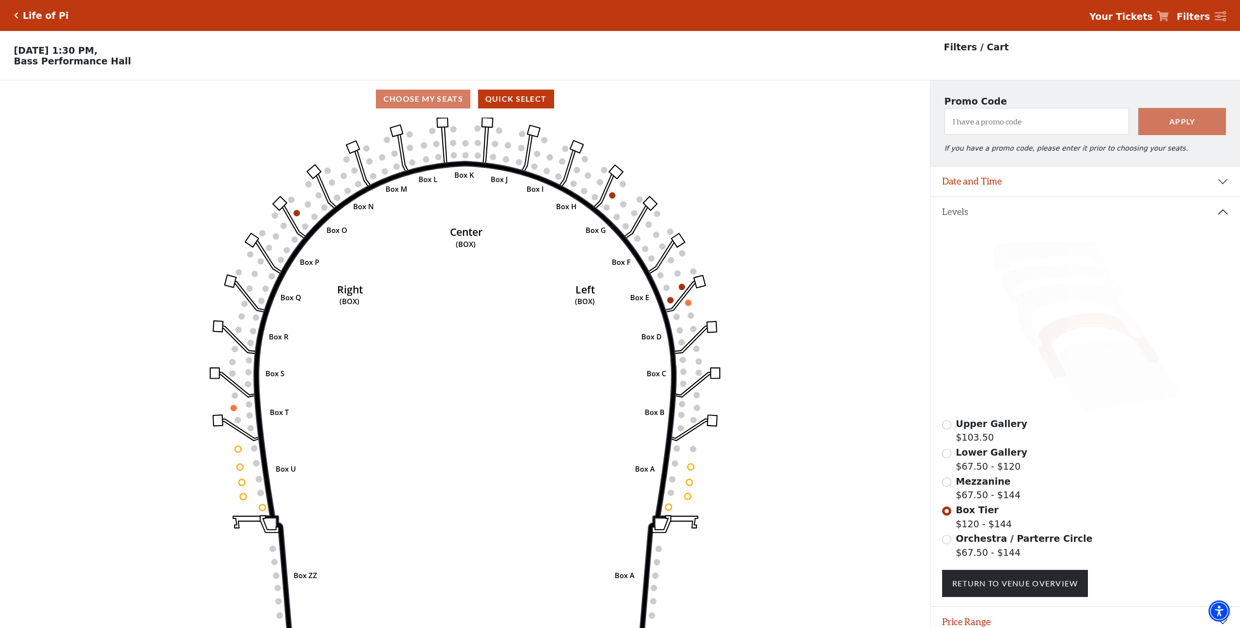
scroll to position [36, 0]
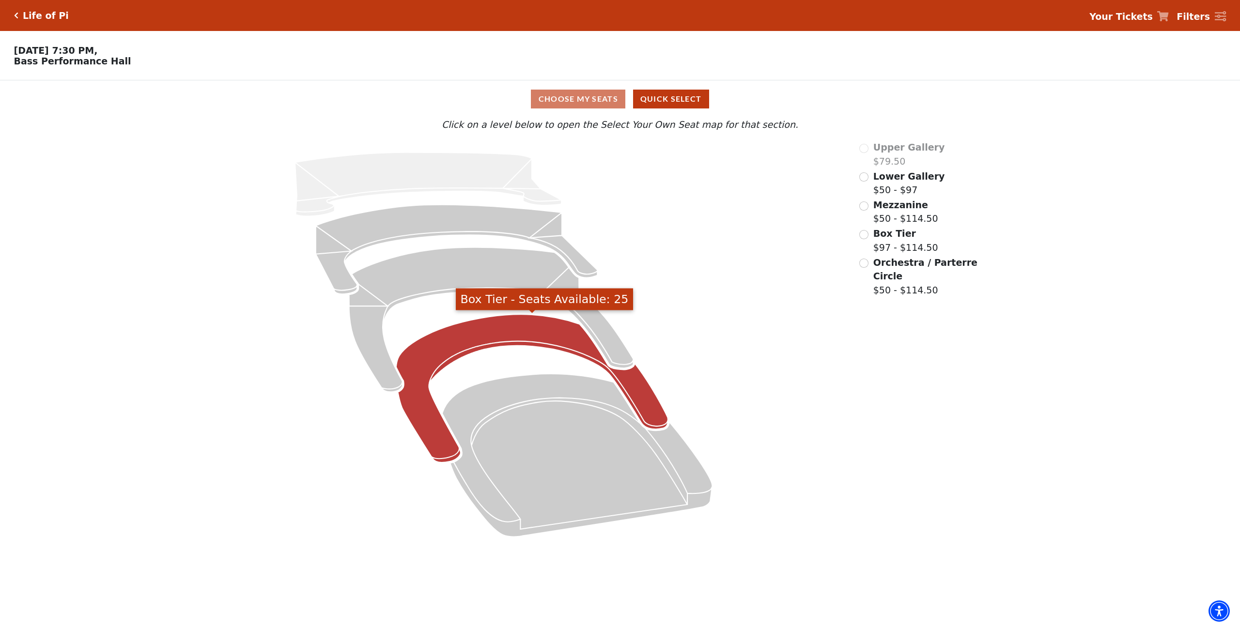
click at [557, 333] on icon "Box Tier - Seats Available: 25" at bounding box center [532, 389] width 272 height 148
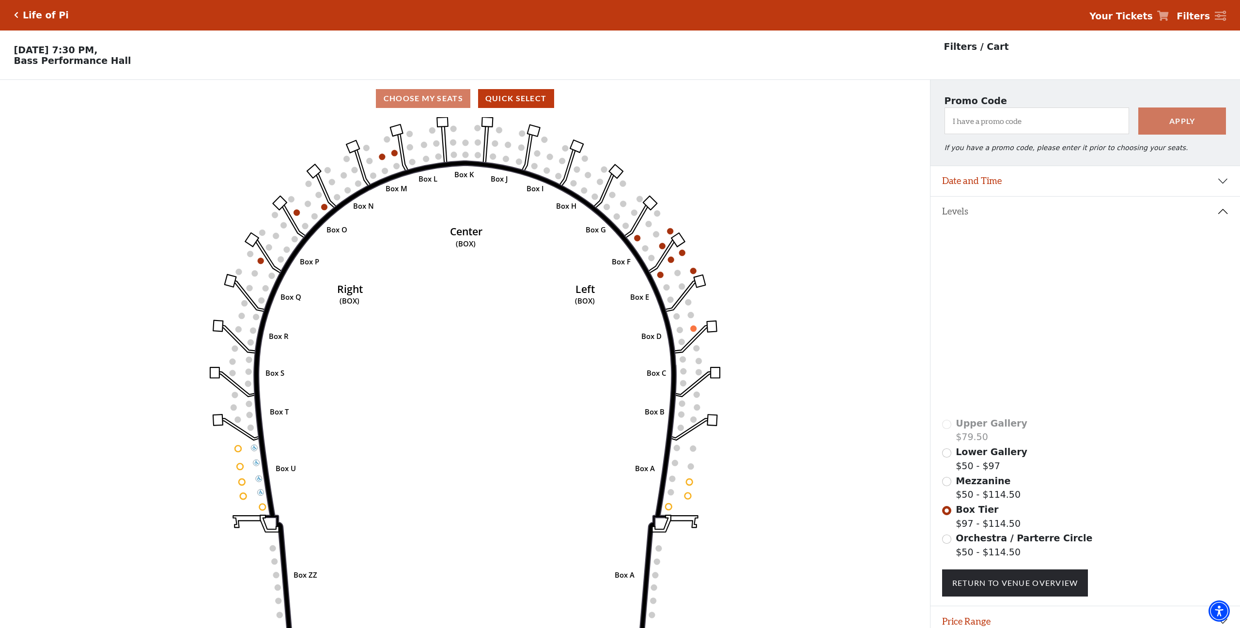
scroll to position [36, 0]
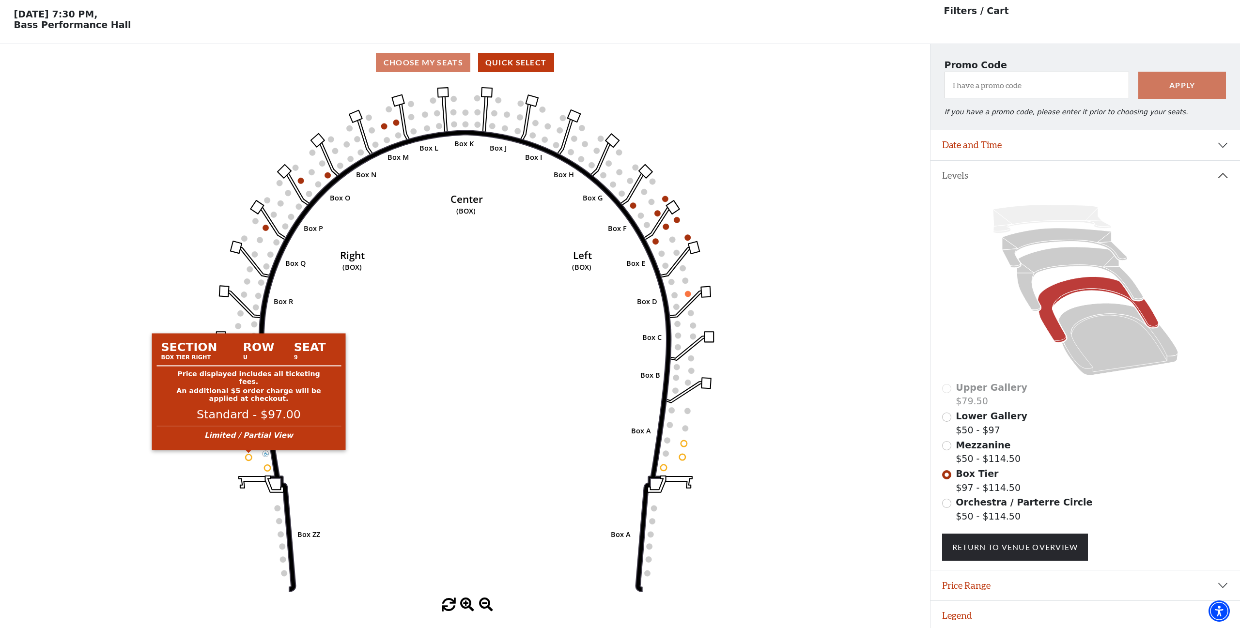
click at [248, 457] on circle at bounding box center [249, 457] width 6 height 6
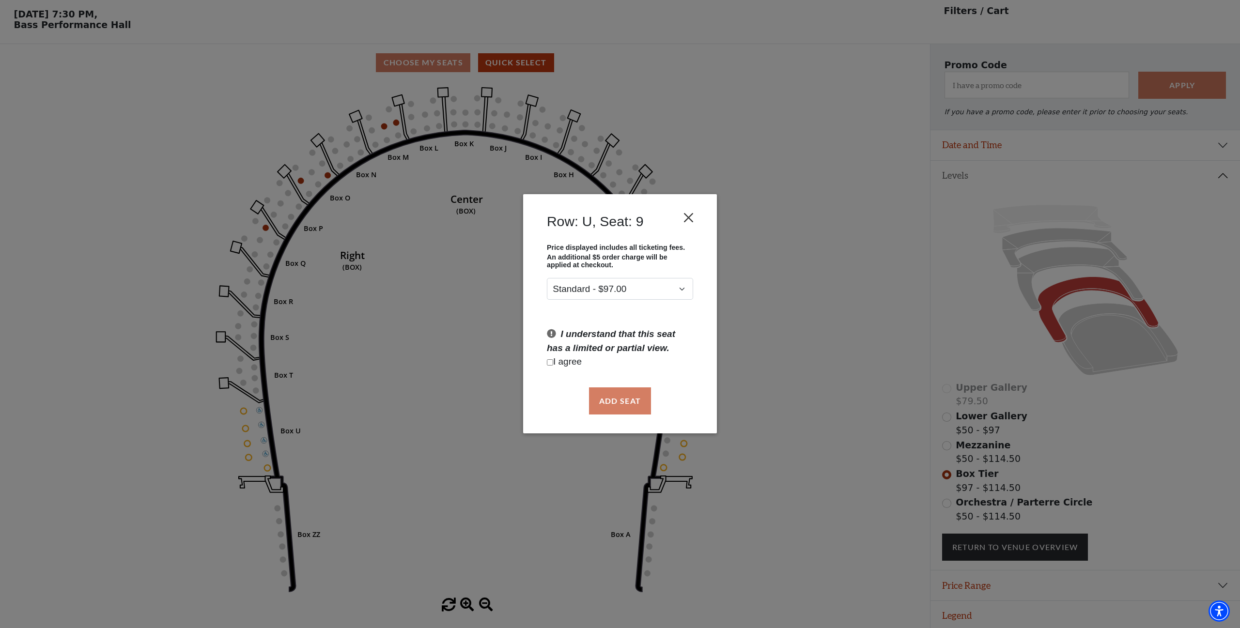
click at [694, 217] on button "Close" at bounding box center [689, 218] width 18 height 18
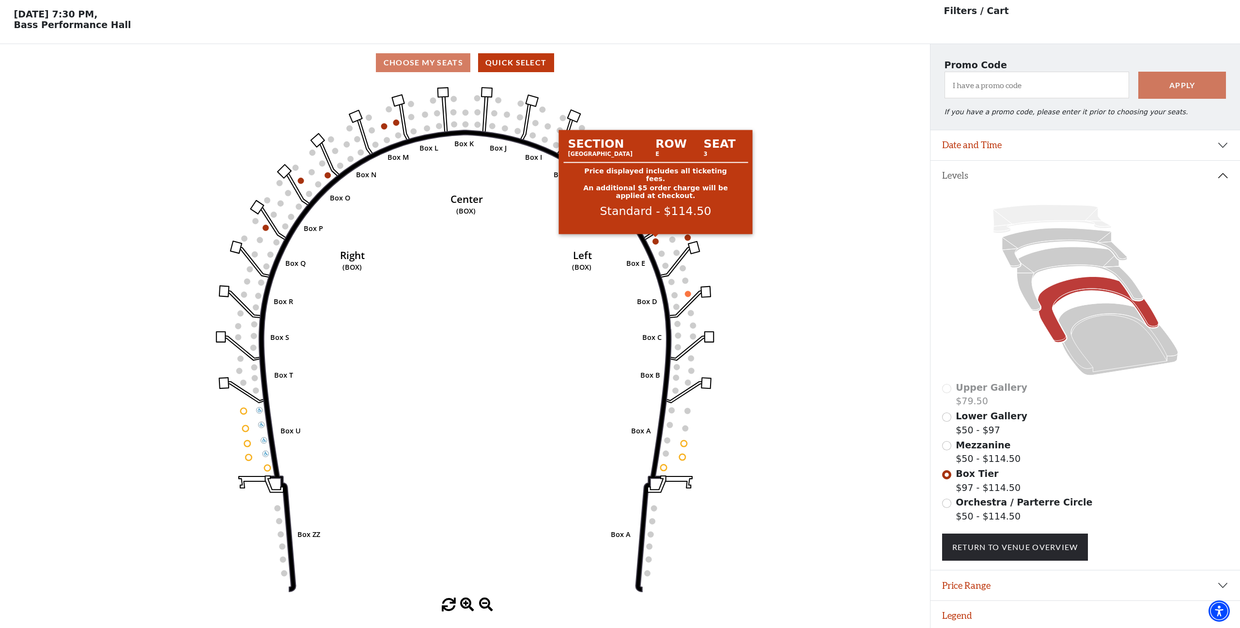
click at [657, 242] on circle at bounding box center [655, 241] width 6 height 6
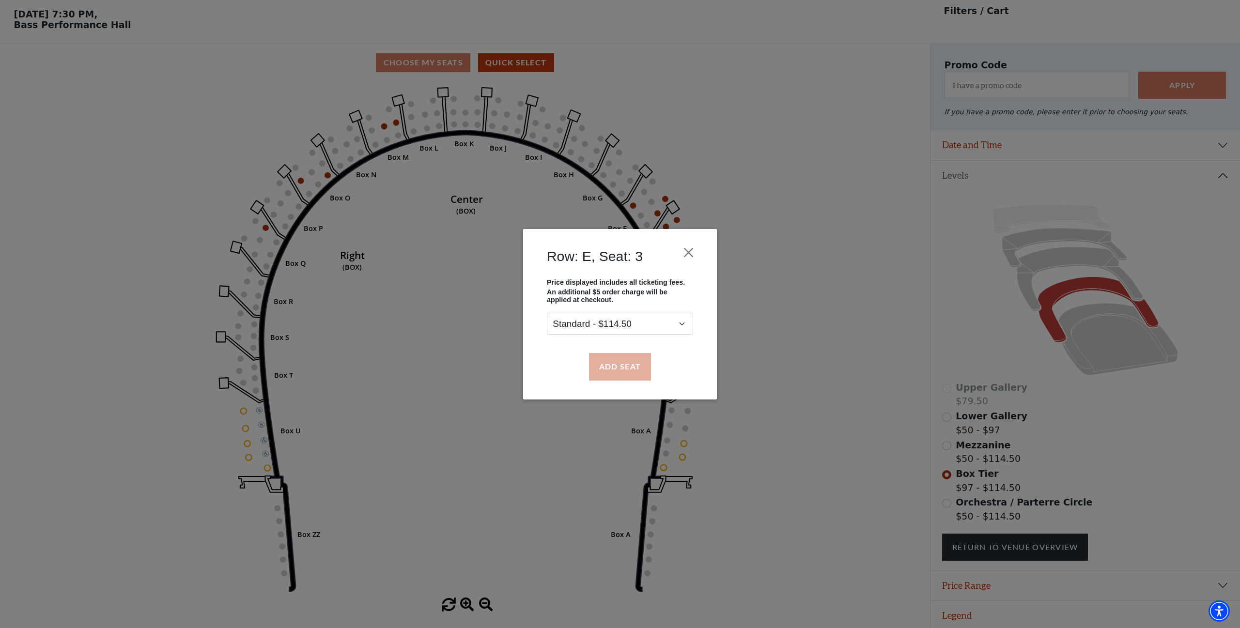
click at [616, 369] on button "Add Seat" at bounding box center [620, 366] width 62 height 27
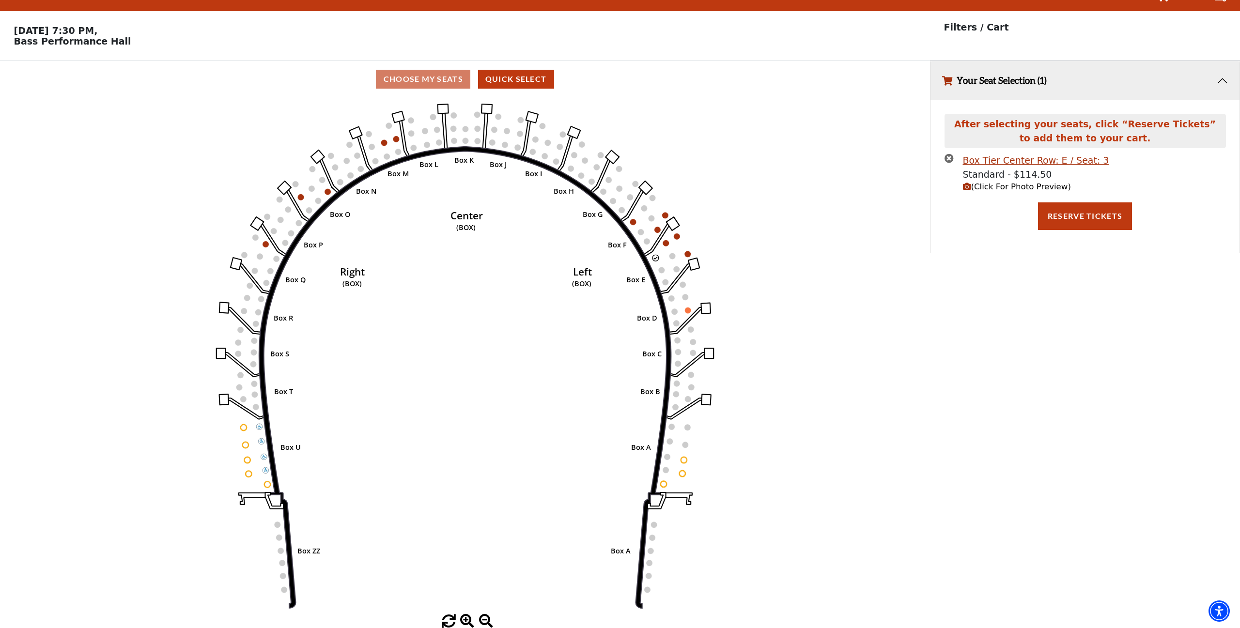
scroll to position [0, 0]
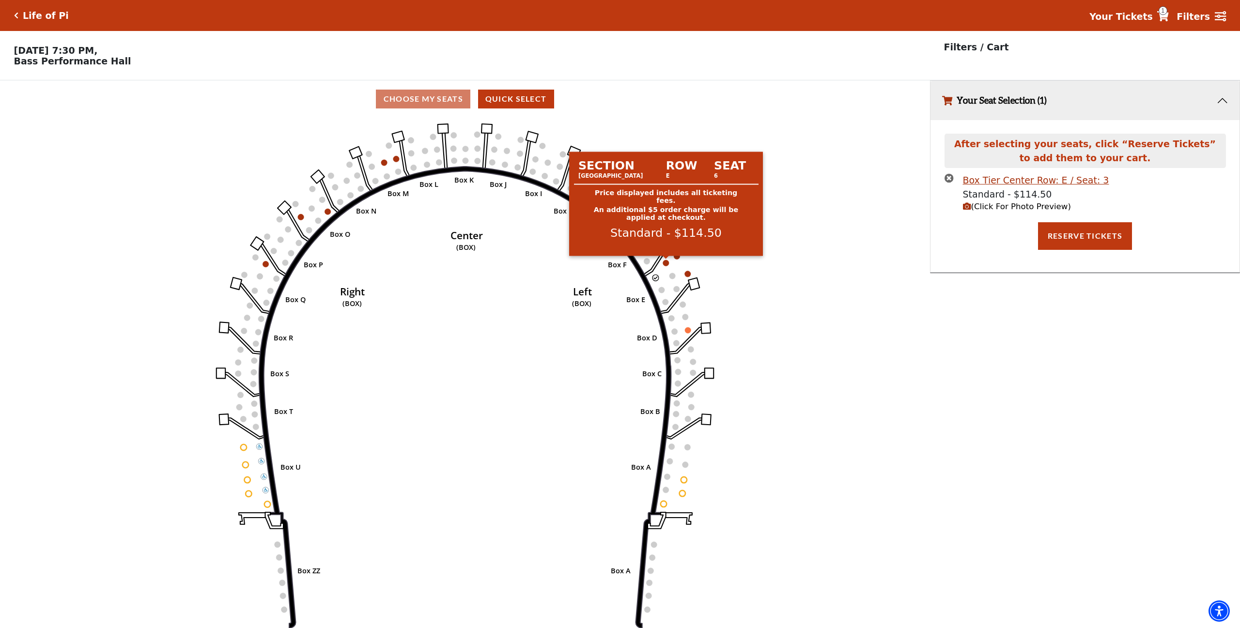
click at [668, 263] on circle at bounding box center [666, 263] width 6 height 6
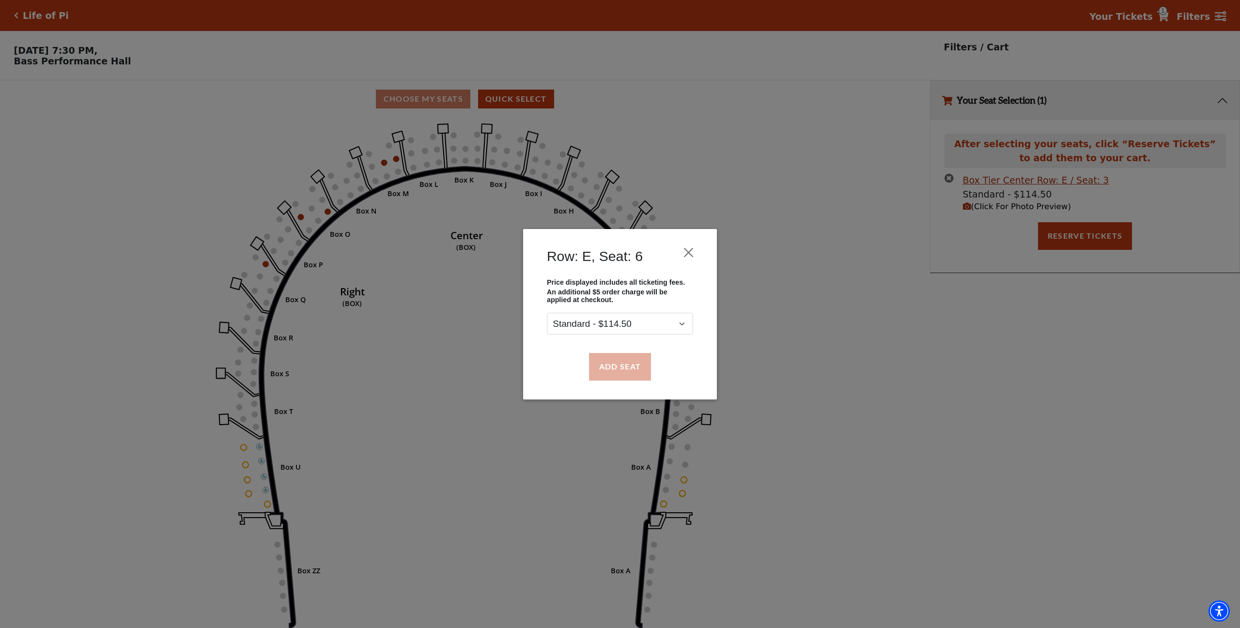
click at [626, 364] on button "Add Seat" at bounding box center [620, 366] width 62 height 27
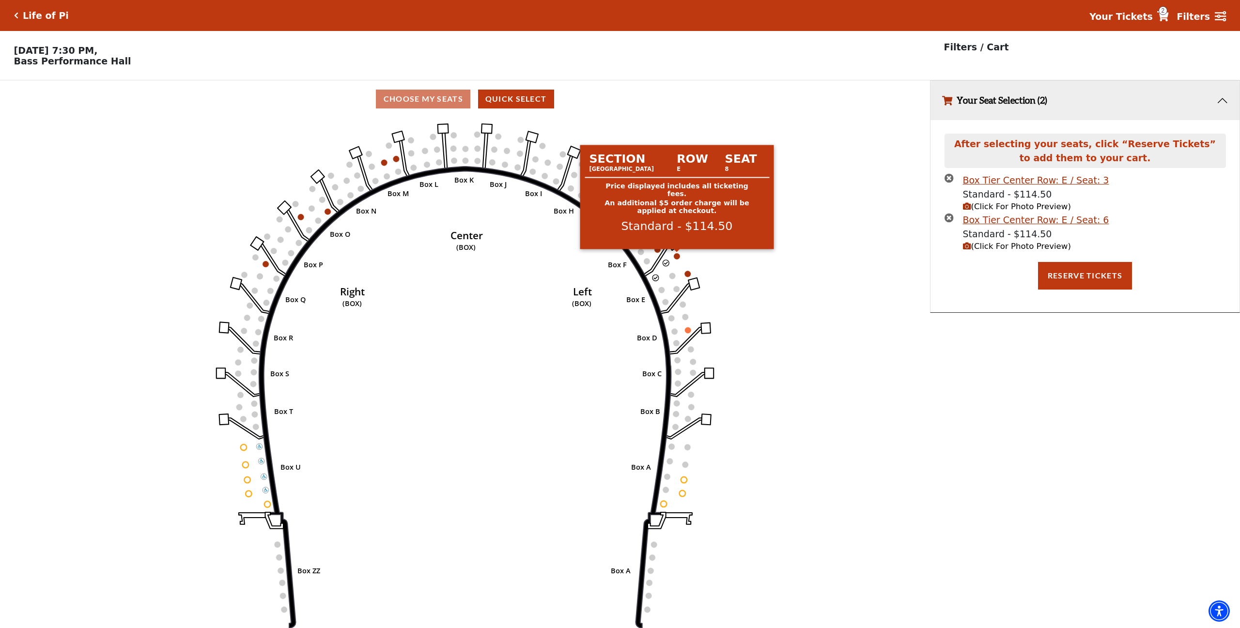
click at [678, 254] on circle at bounding box center [677, 256] width 6 height 6
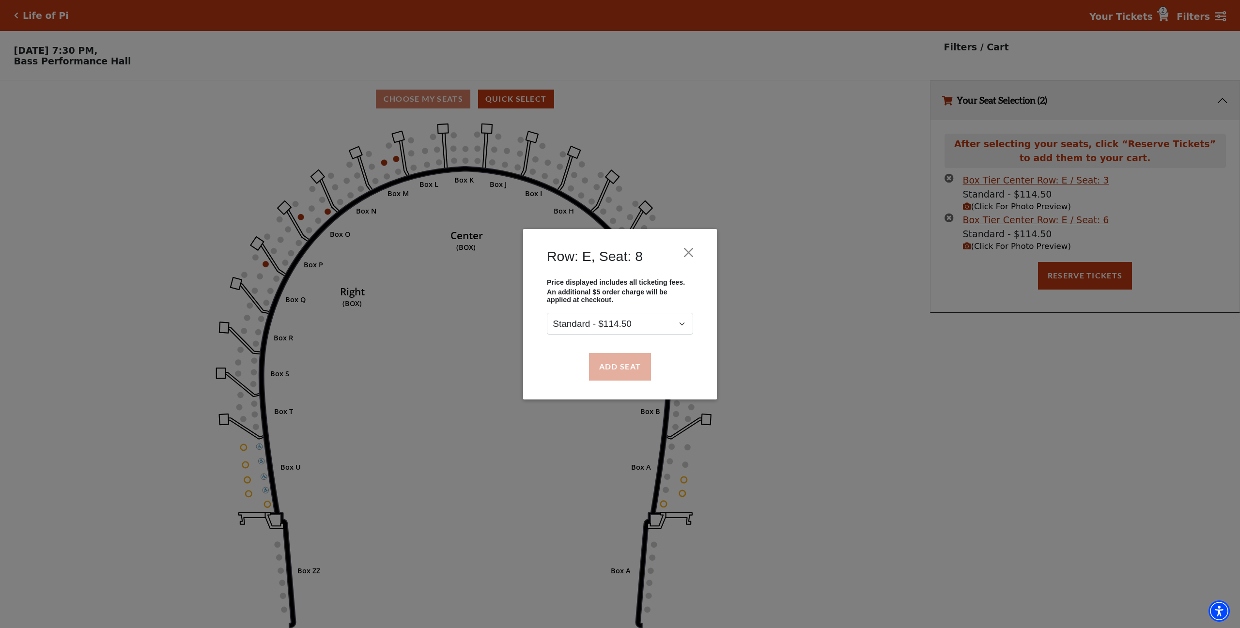
drag, startPoint x: 629, startPoint y: 371, endPoint x: 649, endPoint y: 359, distance: 23.4
click at [629, 371] on button "Add Seat" at bounding box center [620, 366] width 62 height 27
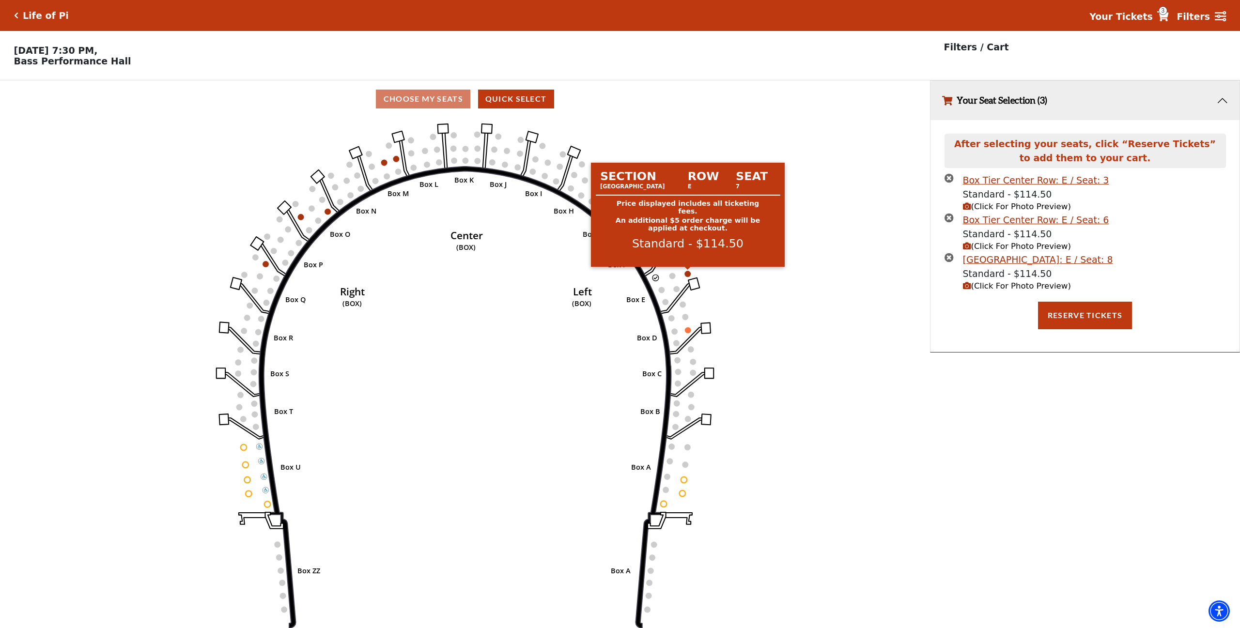
click at [689, 273] on circle at bounding box center [688, 274] width 6 height 6
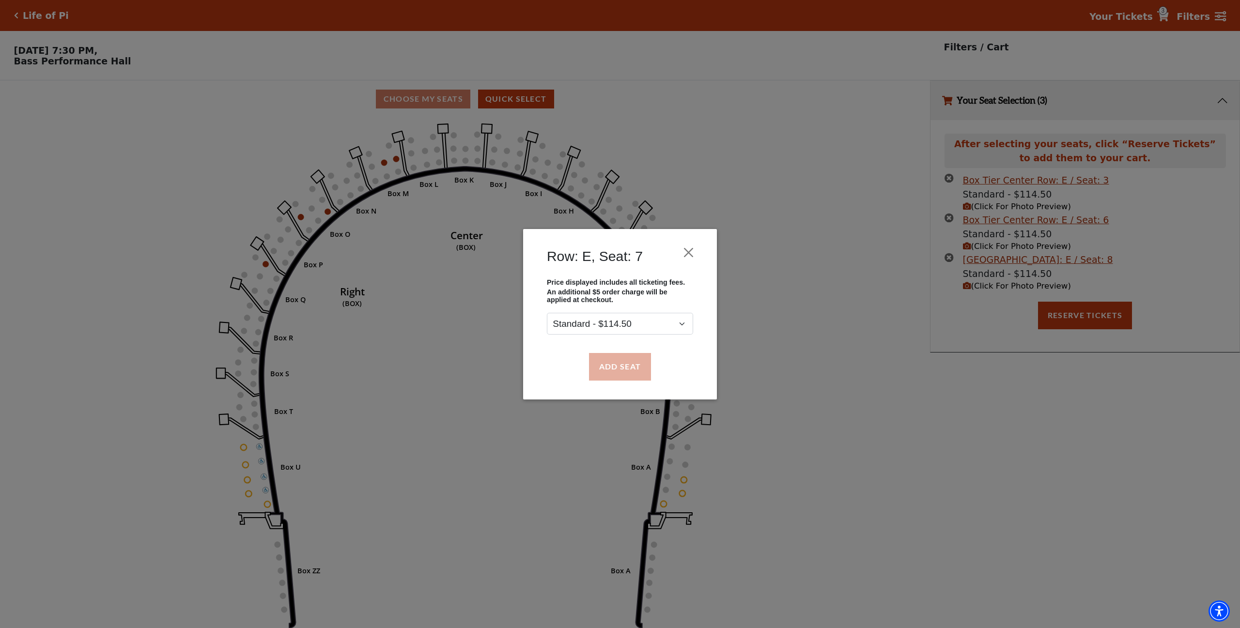
click at [615, 371] on button "Add Seat" at bounding box center [620, 366] width 62 height 27
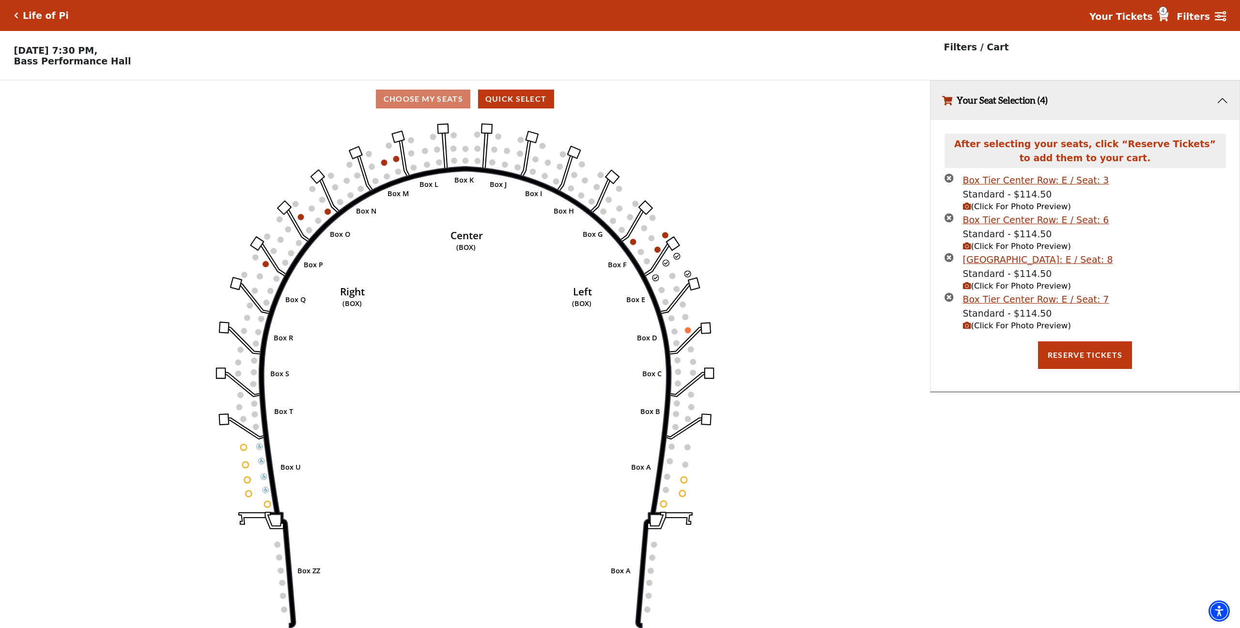
click at [998, 324] on span "(Click For Photo Preview)" at bounding box center [1017, 325] width 108 height 9
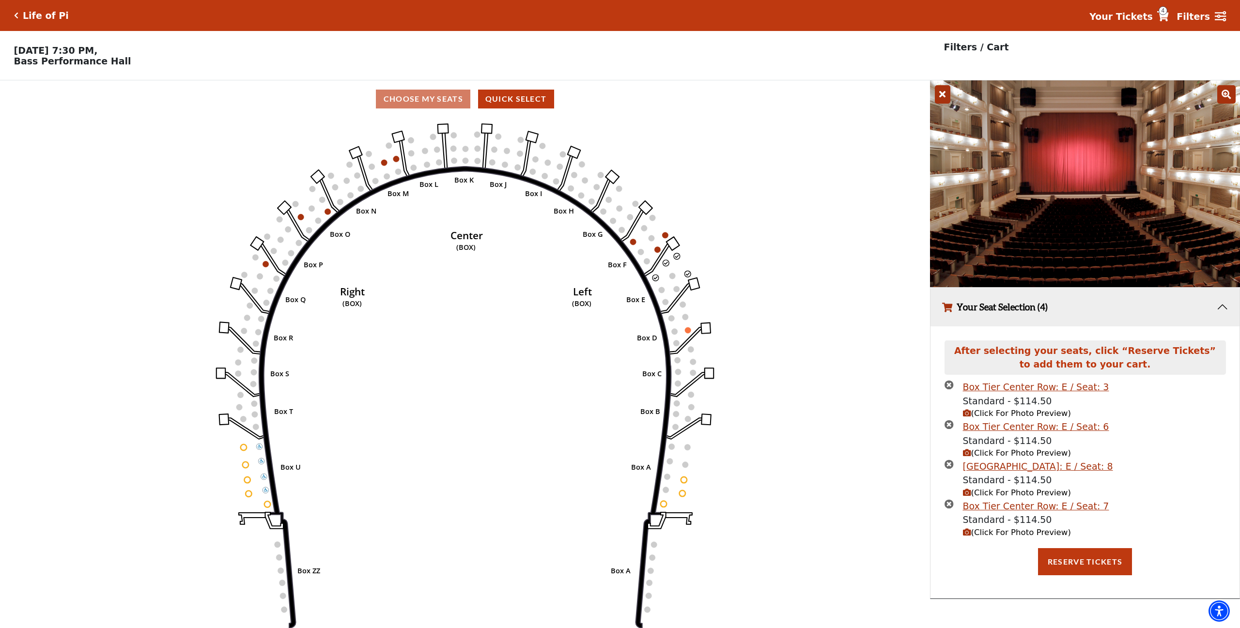
click at [842, 384] on icon "Left (BOX) Right (BOX) Center (BOX) Box ZZ Box U Box T Box S Box R Box Q Box P …" at bounding box center [464, 376] width 837 height 517
click at [18, 17] on div "Life of Pi" at bounding box center [43, 15] width 50 height 11
click at [15, 15] on icon "Click here to go back to filters" at bounding box center [16, 15] width 4 height 7
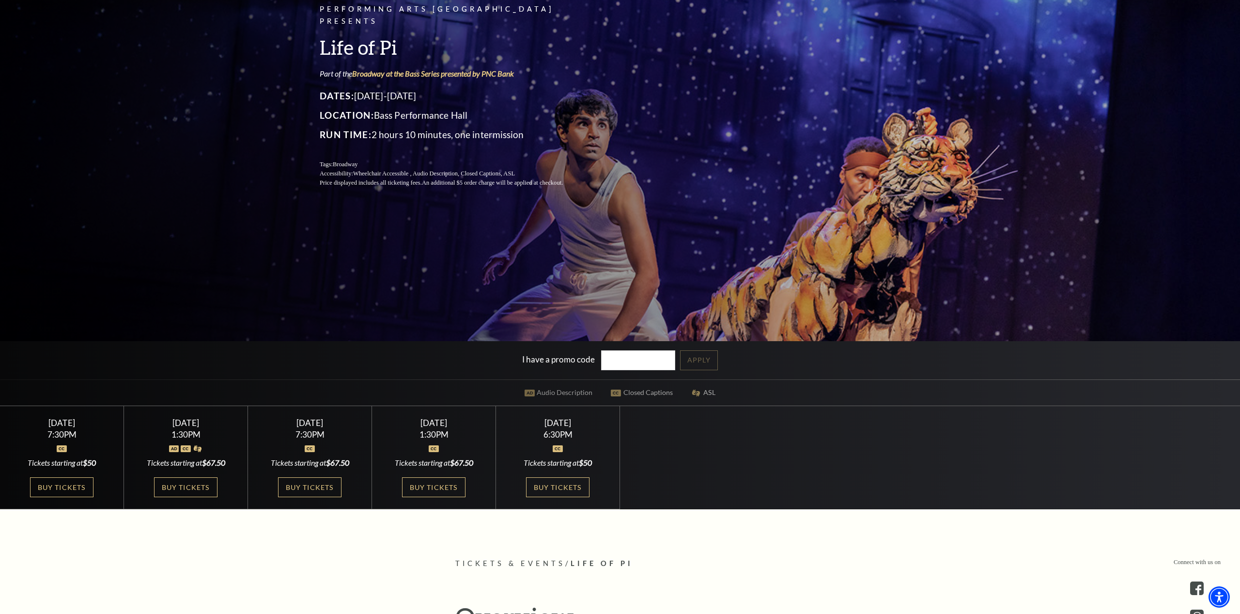
scroll to position [169, 0]
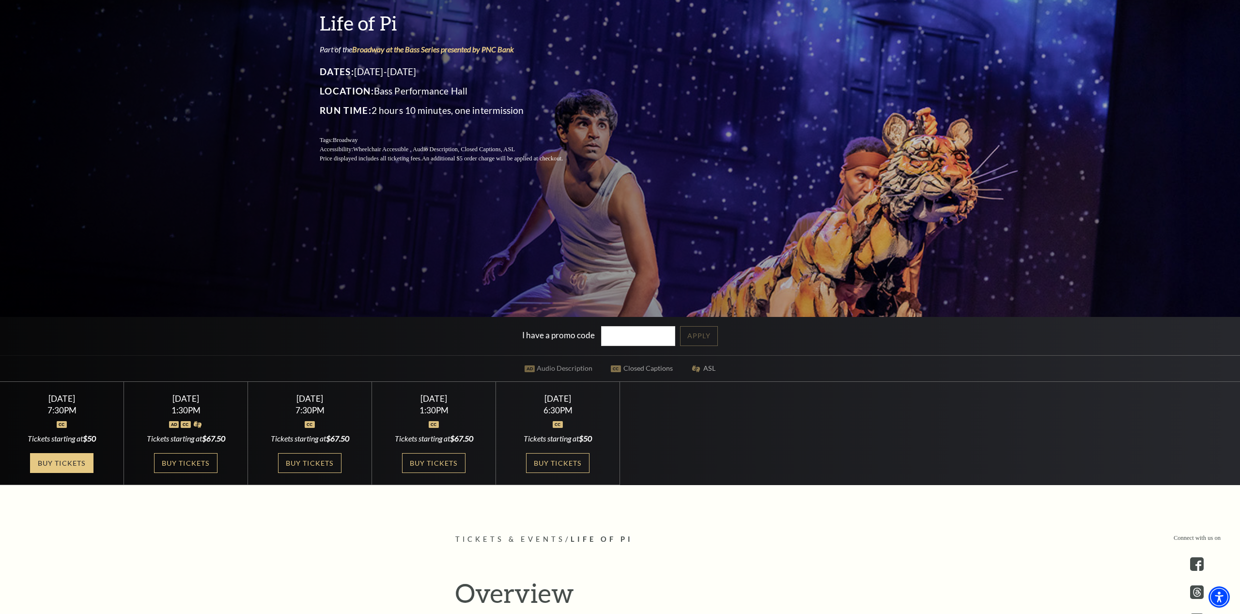
click at [61, 459] on link "Buy Tickets" at bounding box center [61, 463] width 63 height 20
click at [81, 467] on link "Buy Tickets" at bounding box center [61, 463] width 63 height 20
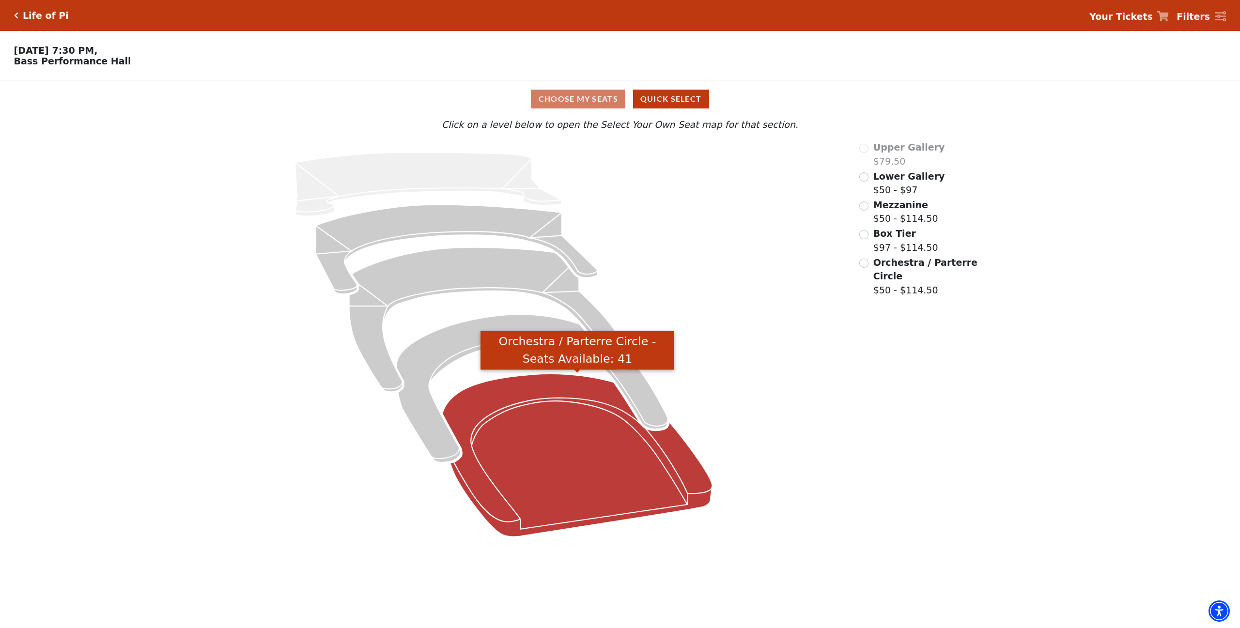
click at [573, 473] on icon "Orchestra / Parterre Circle - Seats Available: 41" at bounding box center [577, 455] width 270 height 163
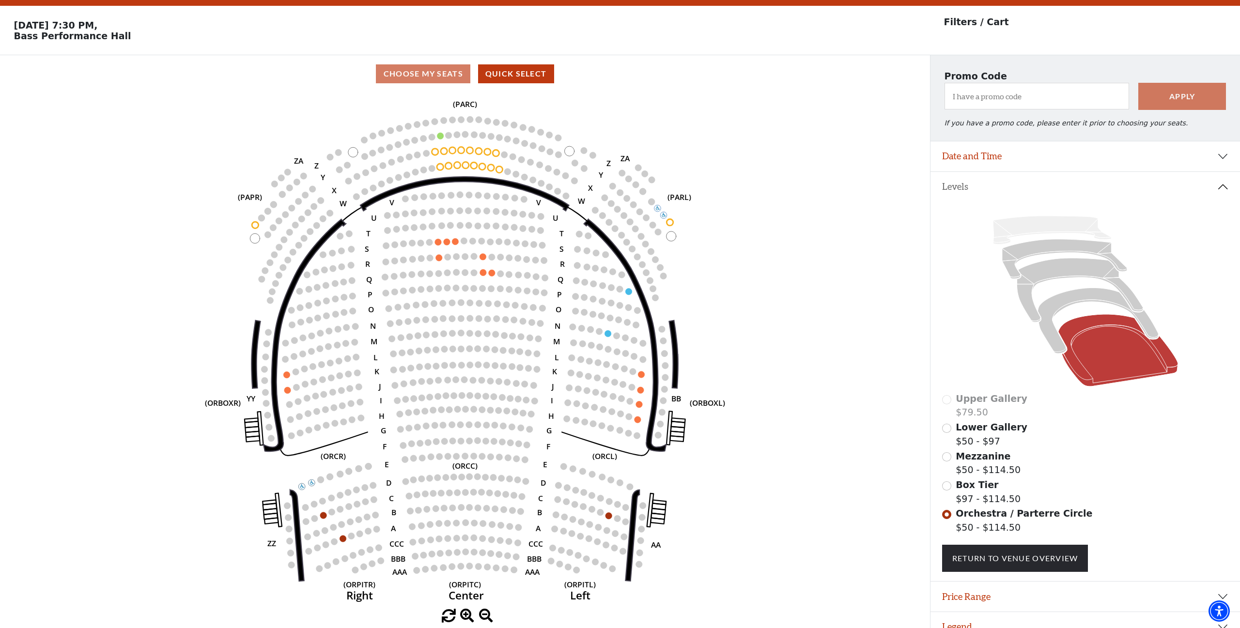
scroll to position [24, 0]
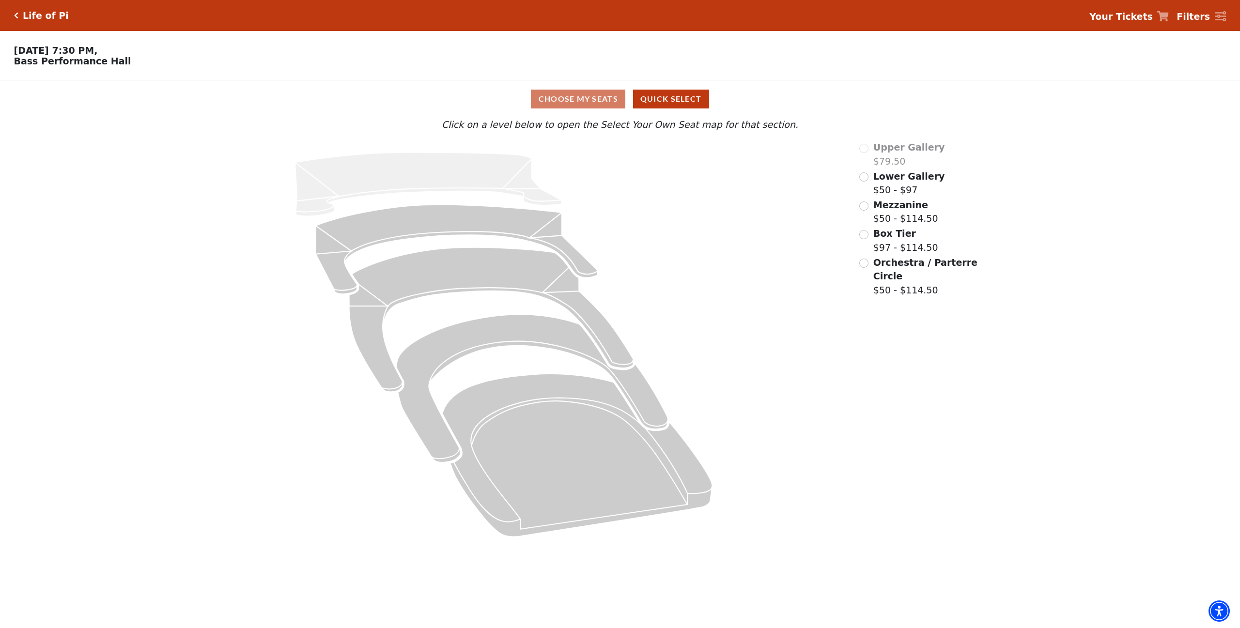
click at [867, 235] on input "Box Tier$97 - $114.50\a" at bounding box center [863, 234] width 9 height 9
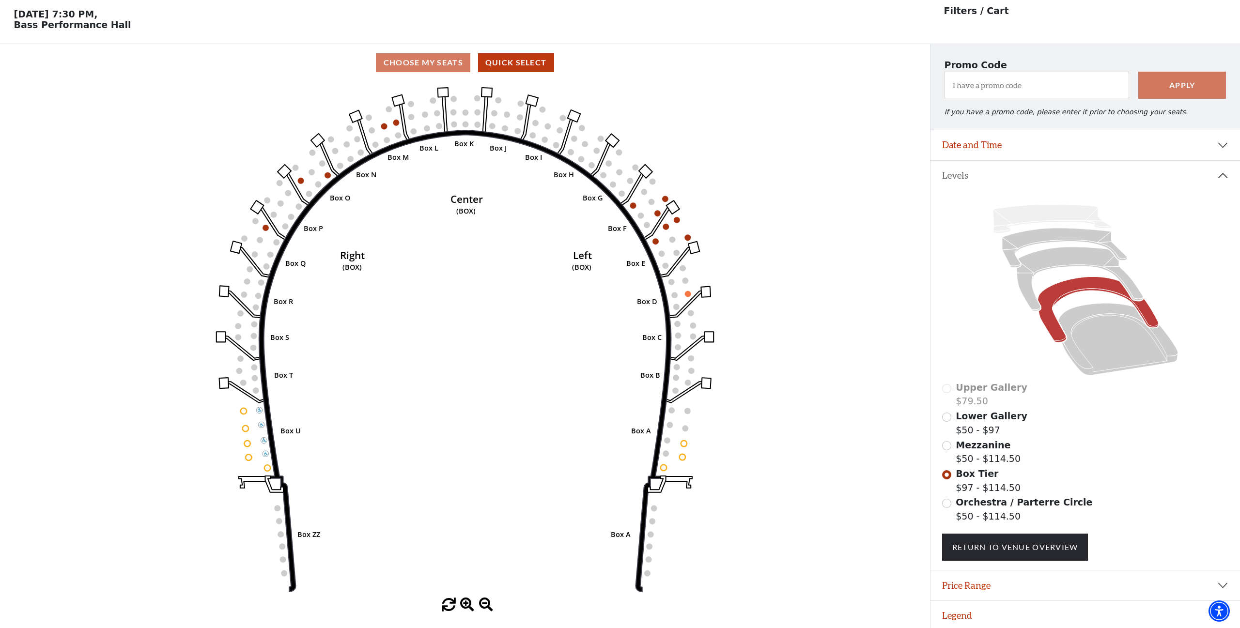
scroll to position [35, 0]
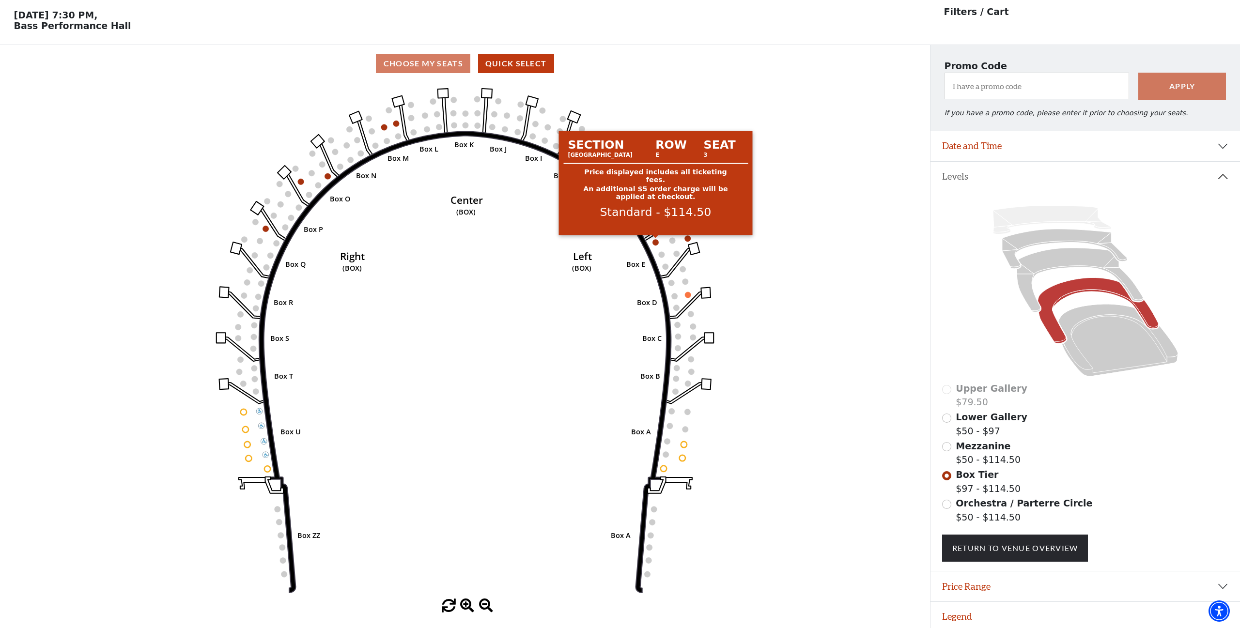
click at [656, 243] on circle at bounding box center [655, 242] width 6 height 6
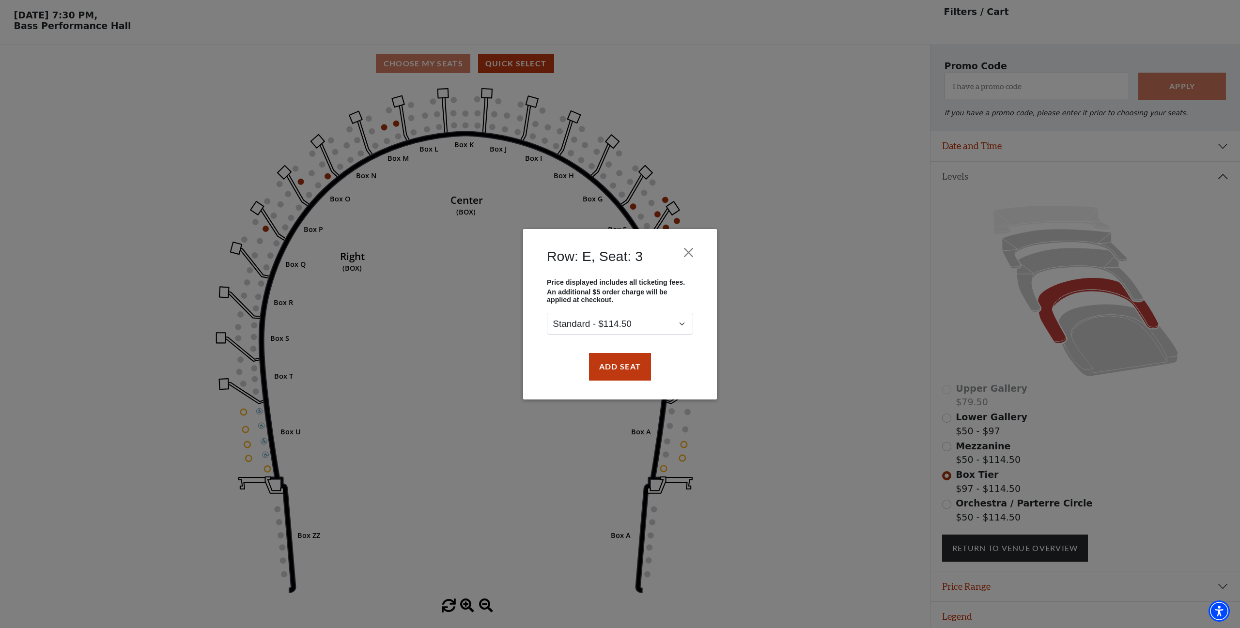
drag, startPoint x: 635, startPoint y: 368, endPoint x: 649, endPoint y: 339, distance: 31.6
click at [635, 368] on button "Add Seat" at bounding box center [620, 366] width 62 height 27
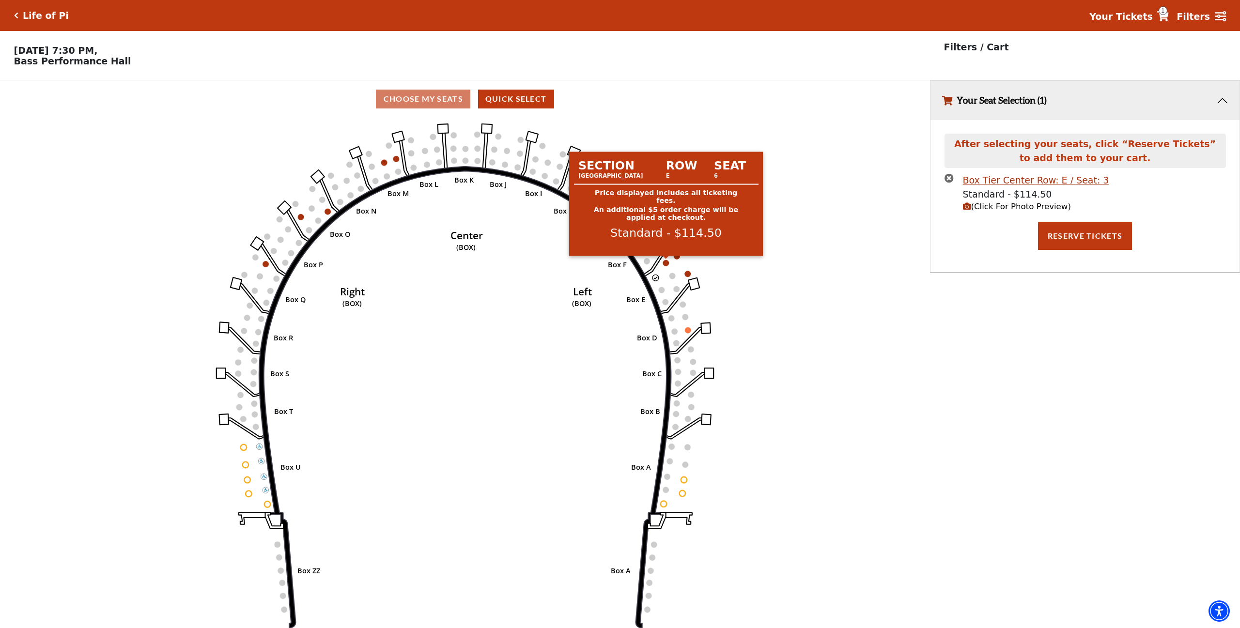
click at [667, 263] on circle at bounding box center [666, 263] width 6 height 6
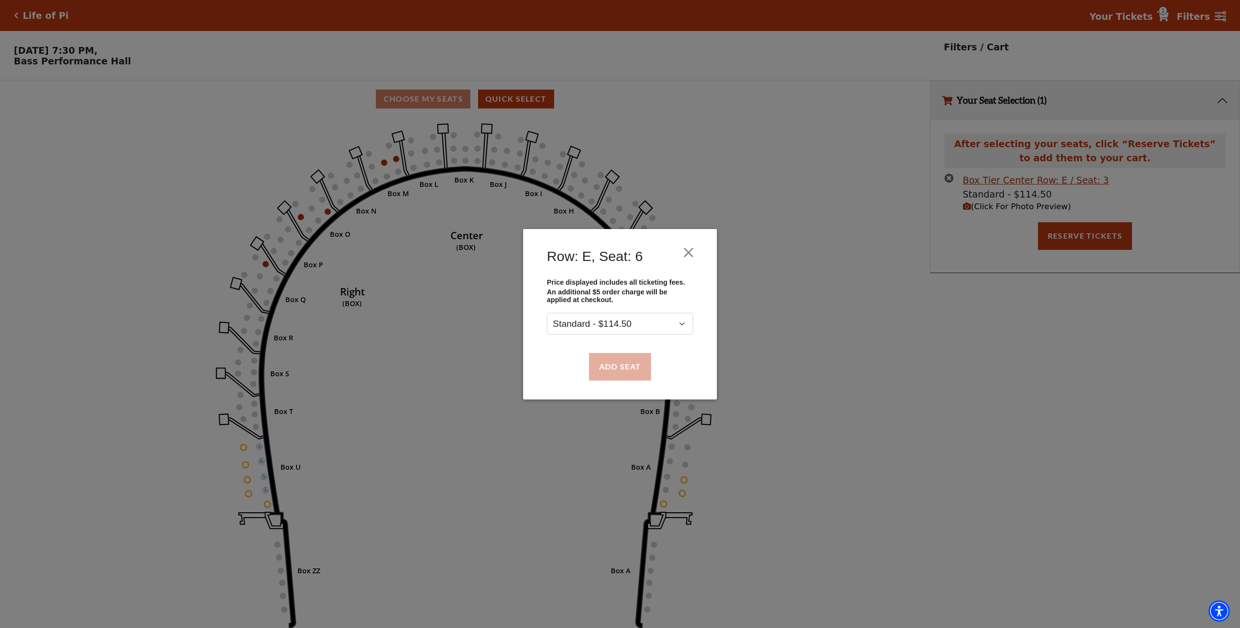
click at [620, 365] on button "Add Seat" at bounding box center [620, 366] width 62 height 27
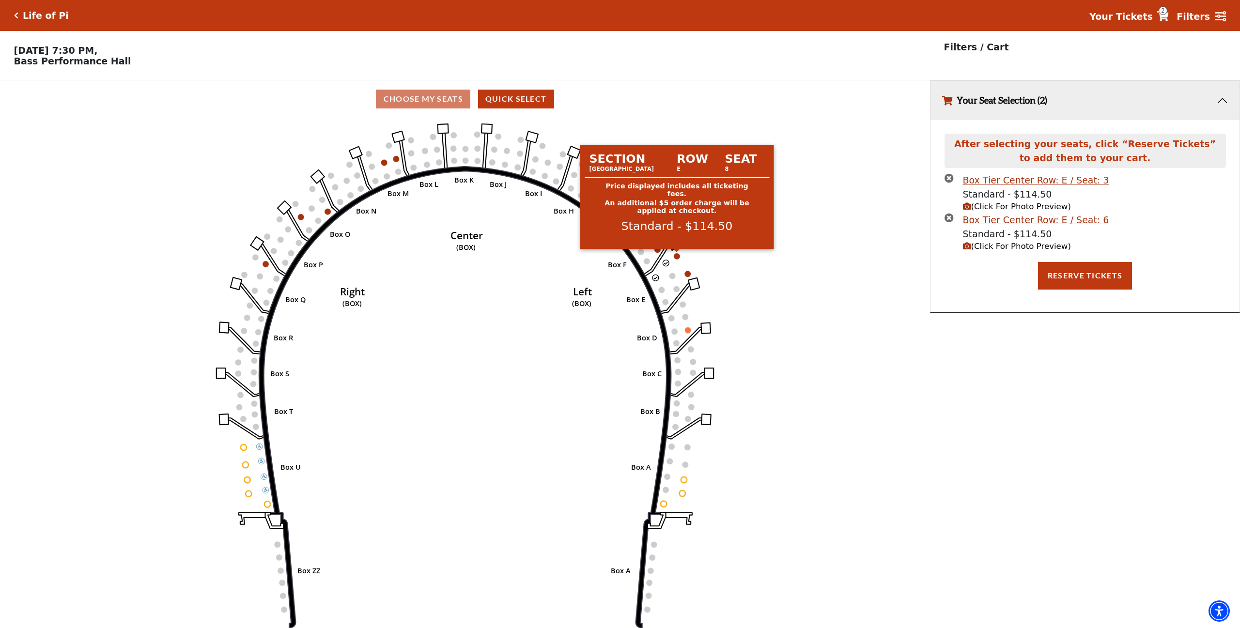
click at [679, 256] on circle at bounding box center [677, 256] width 6 height 6
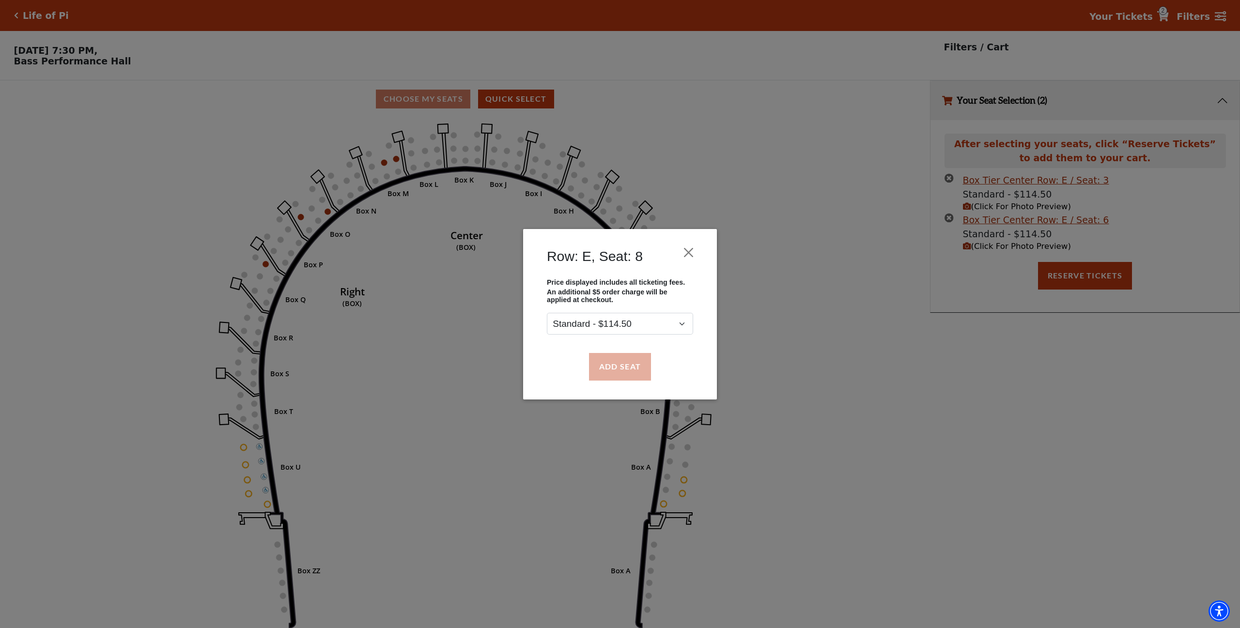
click at [631, 372] on button "Add Seat" at bounding box center [620, 366] width 62 height 27
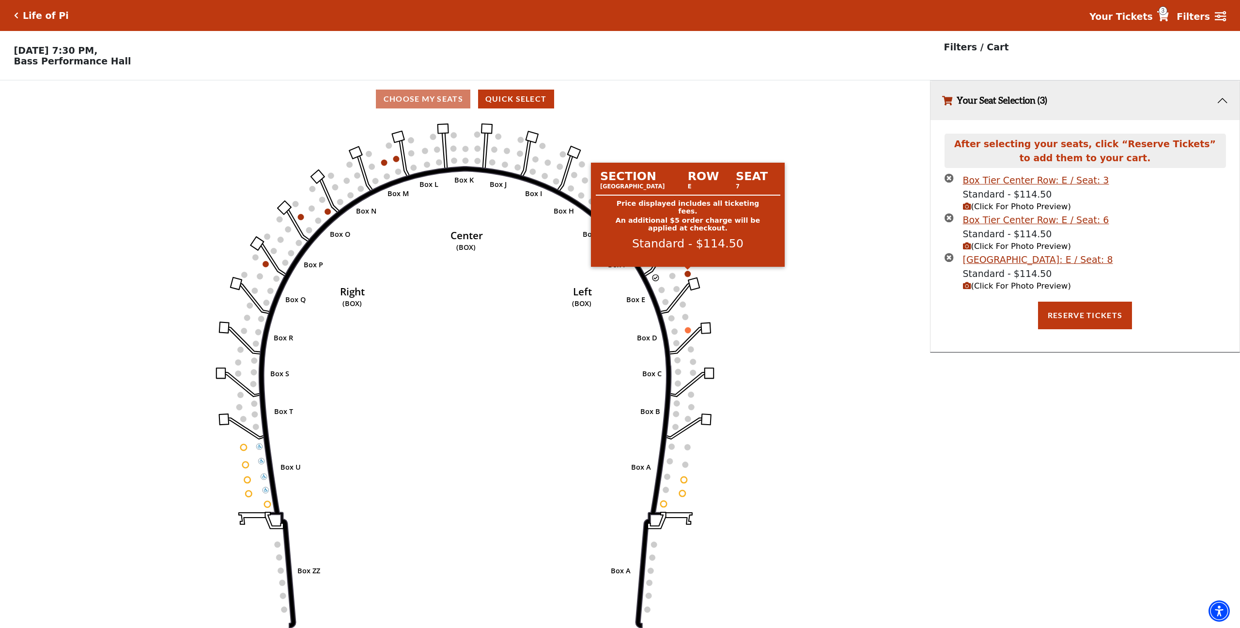
click at [688, 275] on circle at bounding box center [688, 274] width 6 height 6
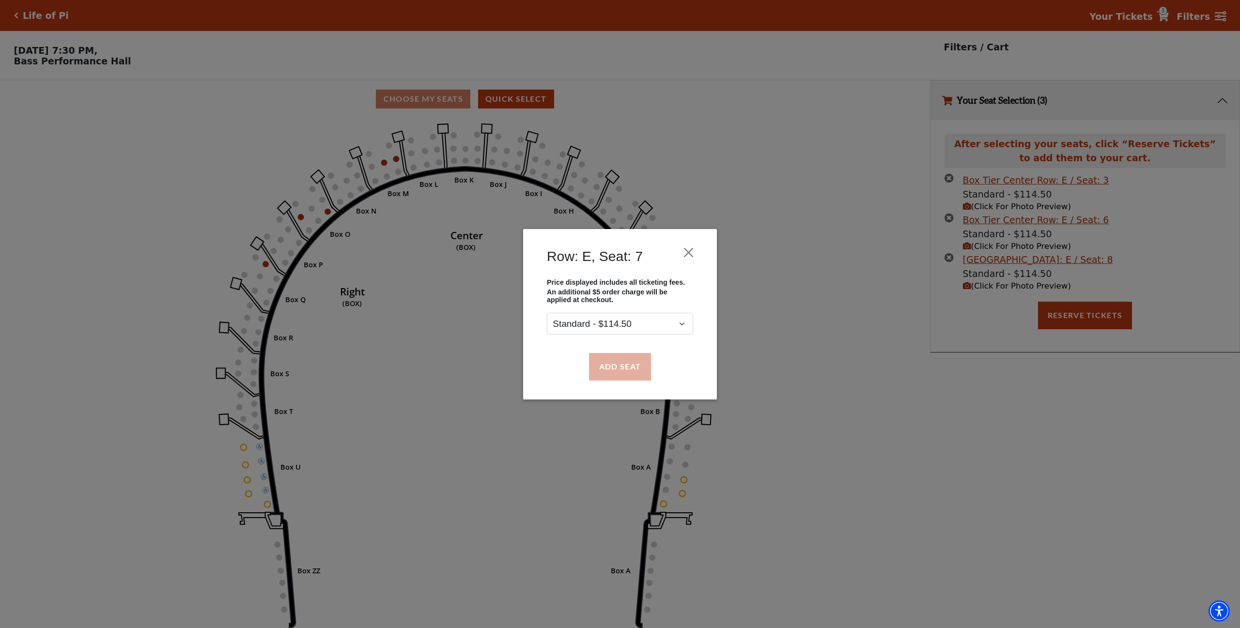
click at [629, 361] on button "Add Seat" at bounding box center [620, 366] width 62 height 27
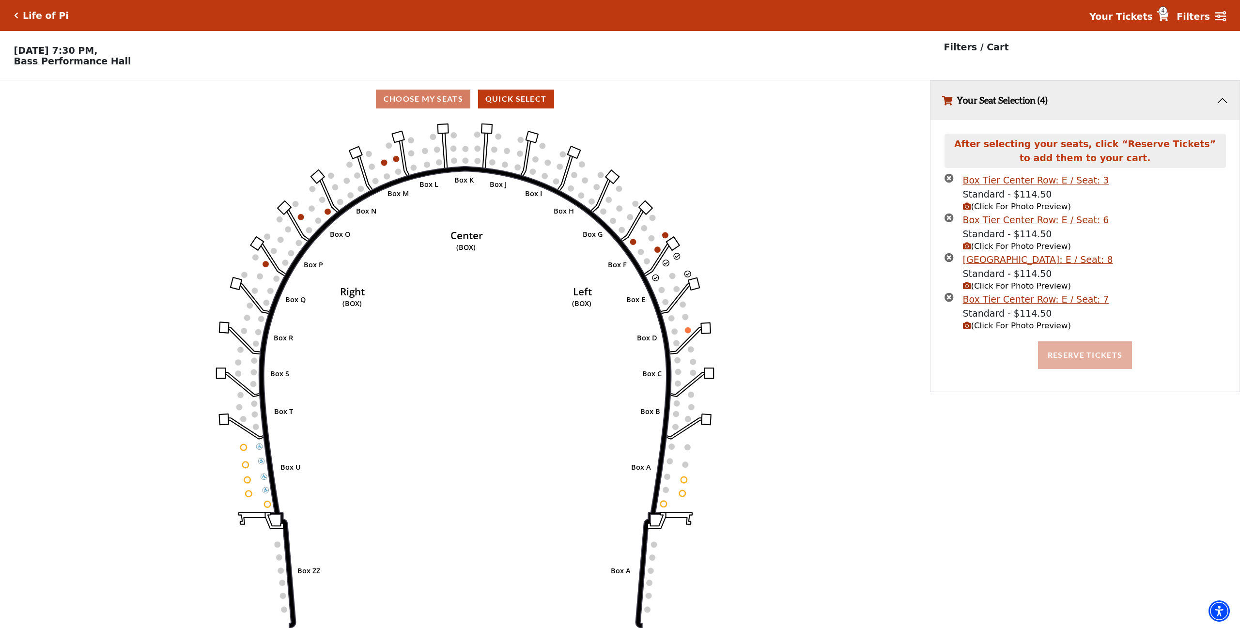
click at [1072, 349] on button "Reserve Tickets" at bounding box center [1085, 354] width 94 height 27
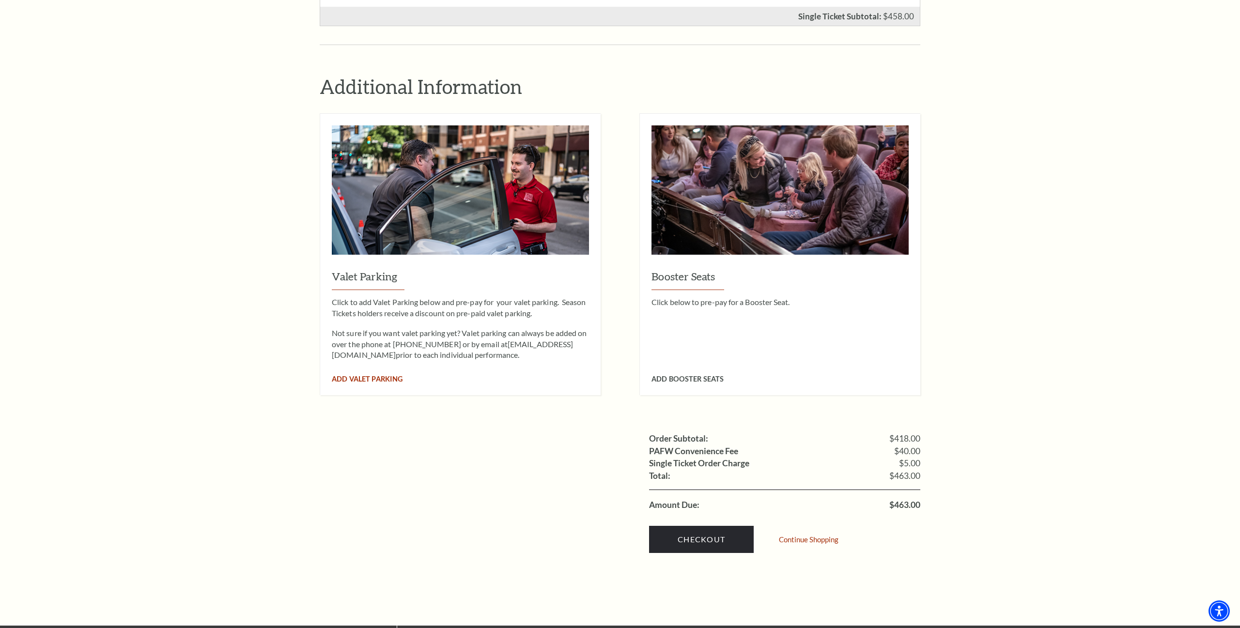
scroll to position [674, 0]
click at [361, 375] on span "Add Valet Parking" at bounding box center [367, 379] width 71 height 8
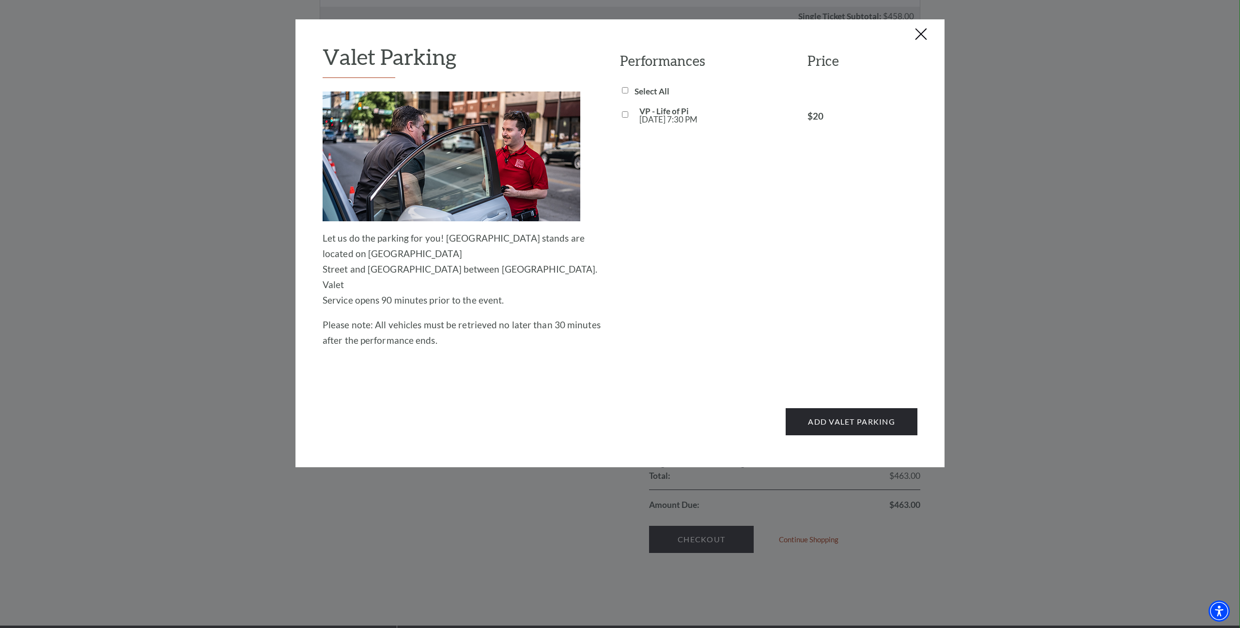
click at [624, 115] on input "VP - Life of [PERSON_NAME][DATE] 7:30 PM" at bounding box center [625, 114] width 6 height 6
checkbox input "true"
click at [855, 408] on button "Add Valet Parking" at bounding box center [852, 421] width 132 height 27
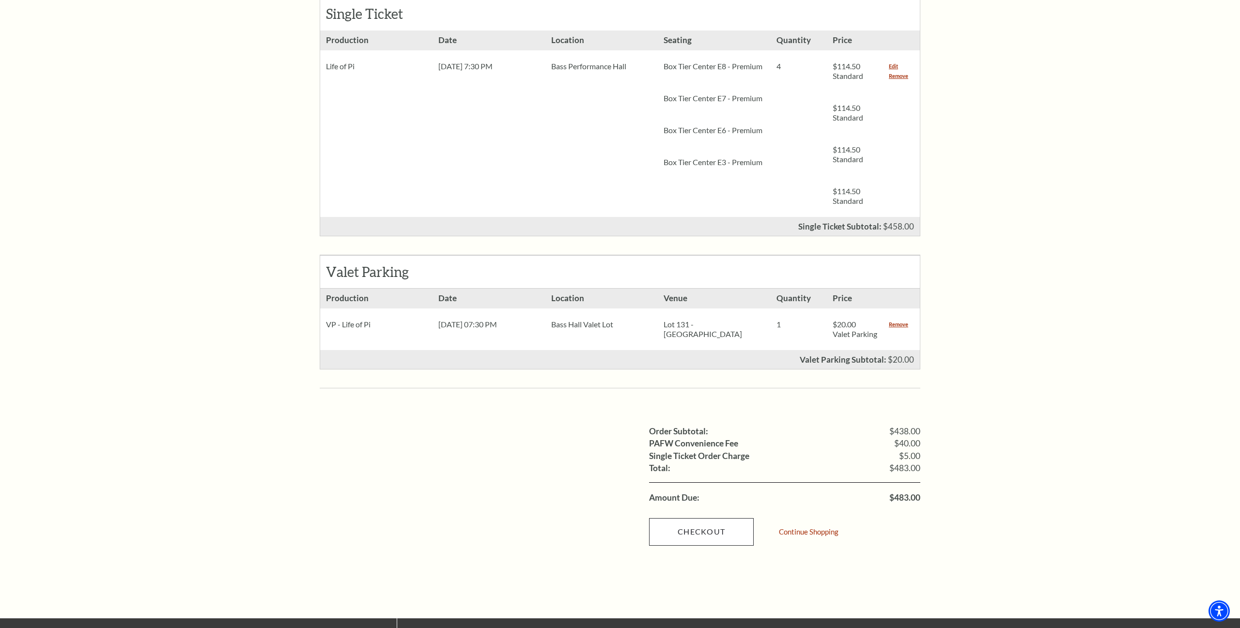
scroll to position [464, 0]
click at [711, 525] on link "Checkout" at bounding box center [701, 531] width 105 height 27
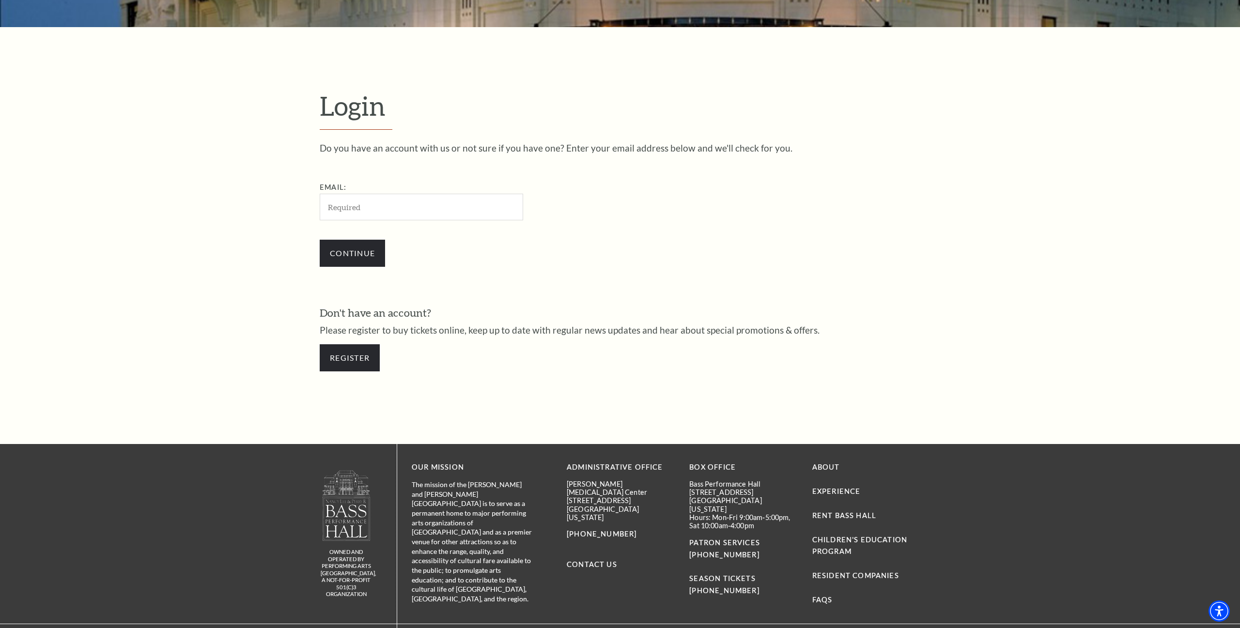
scroll to position [291, 0]
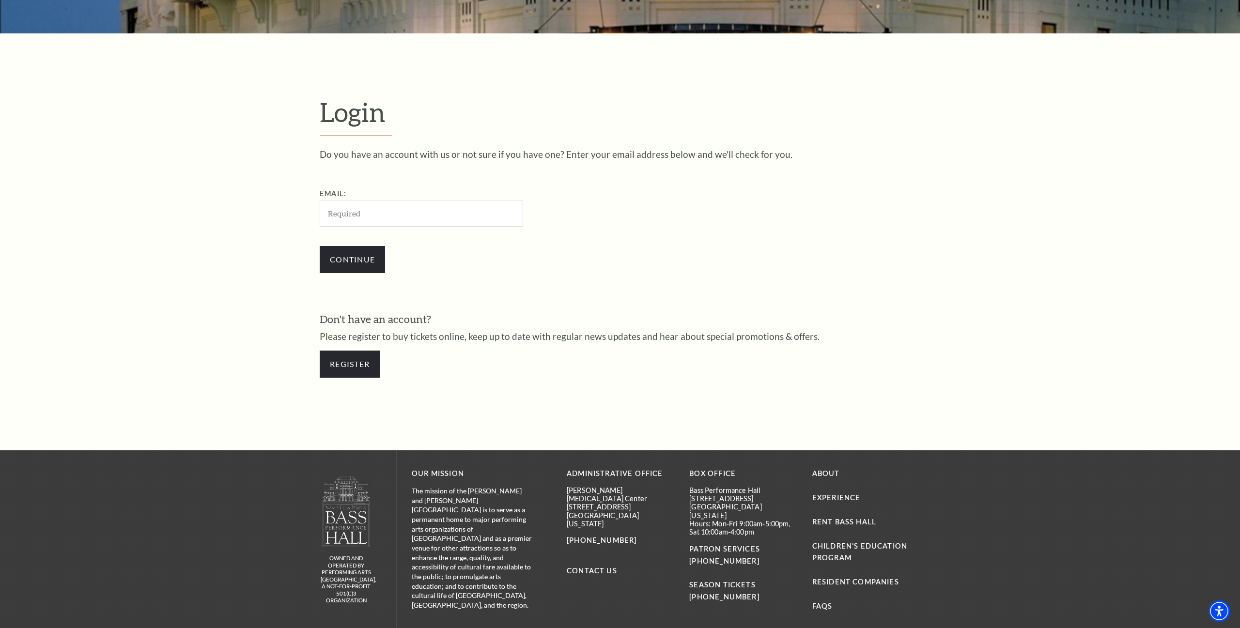
click at [404, 208] on input "Email:" at bounding box center [421, 213] width 203 height 27
type input "[EMAIL_ADDRESS][DOMAIN_NAME]"
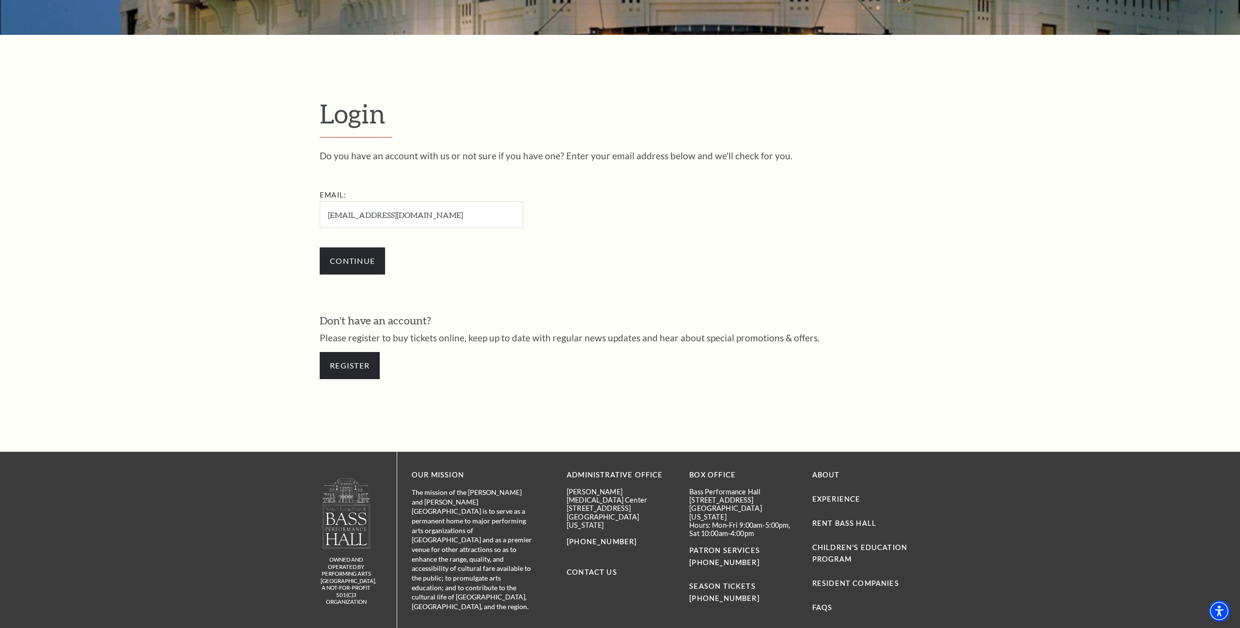
click at [511, 253] on div "Continue" at bounding box center [470, 261] width 300 height 46
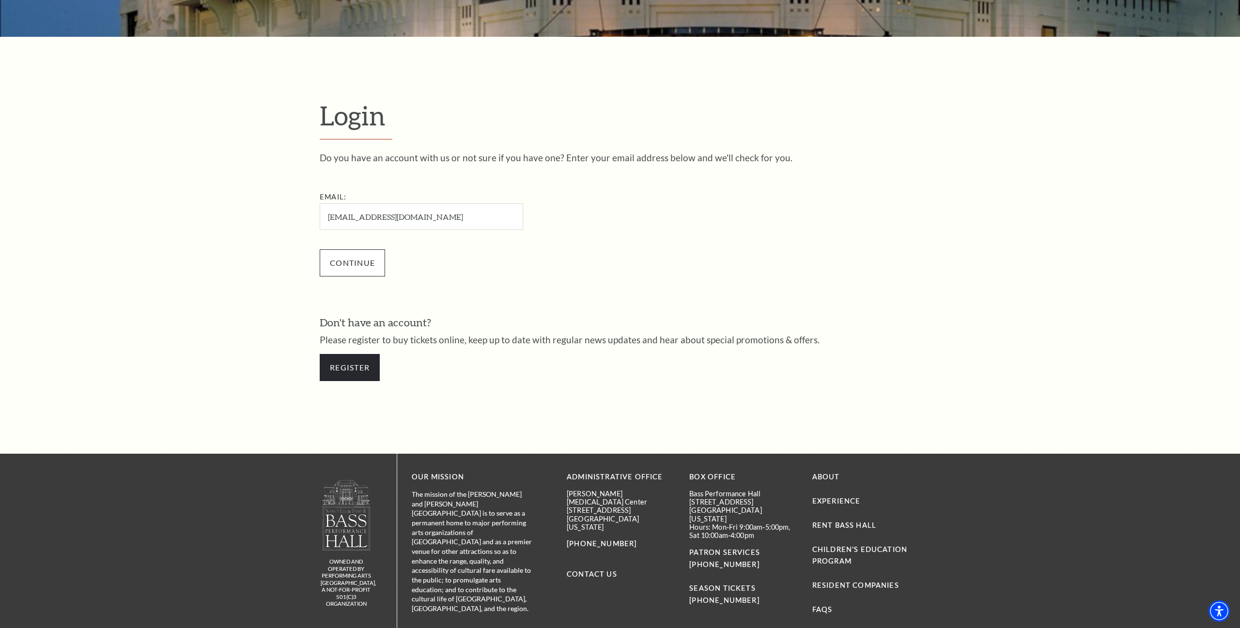
click at [364, 266] on input "Continue" at bounding box center [352, 262] width 65 height 27
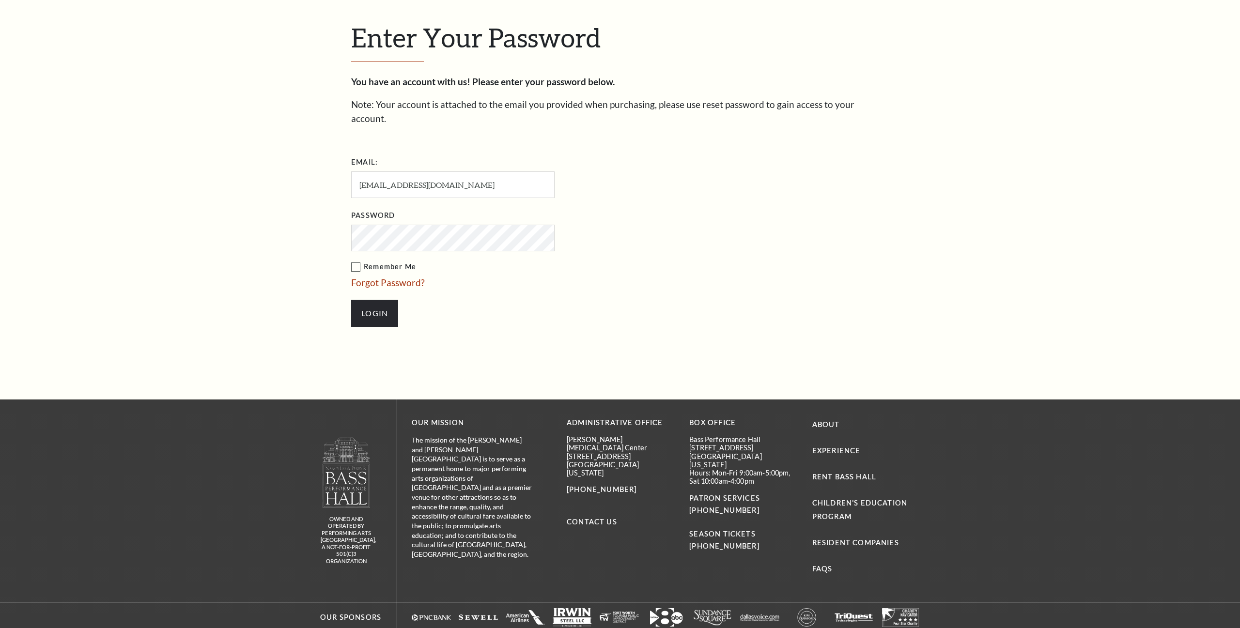
scroll to position [396, 0]
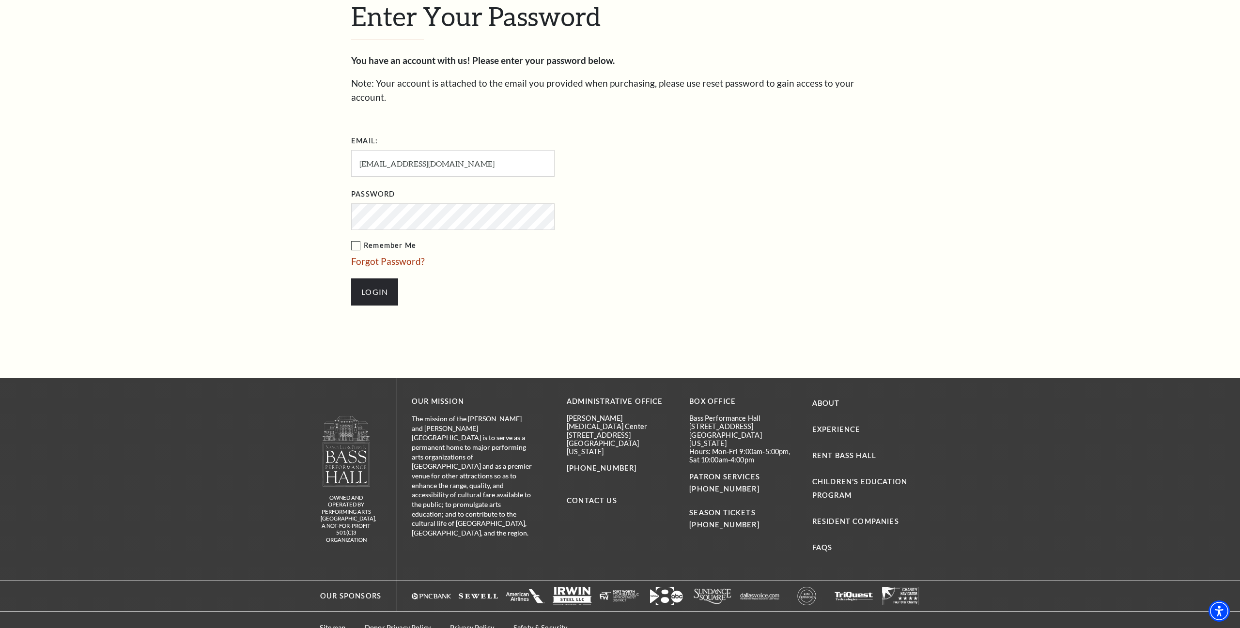
click at [422, 276] on li "Login" at bounding box center [501, 292] width 300 height 46
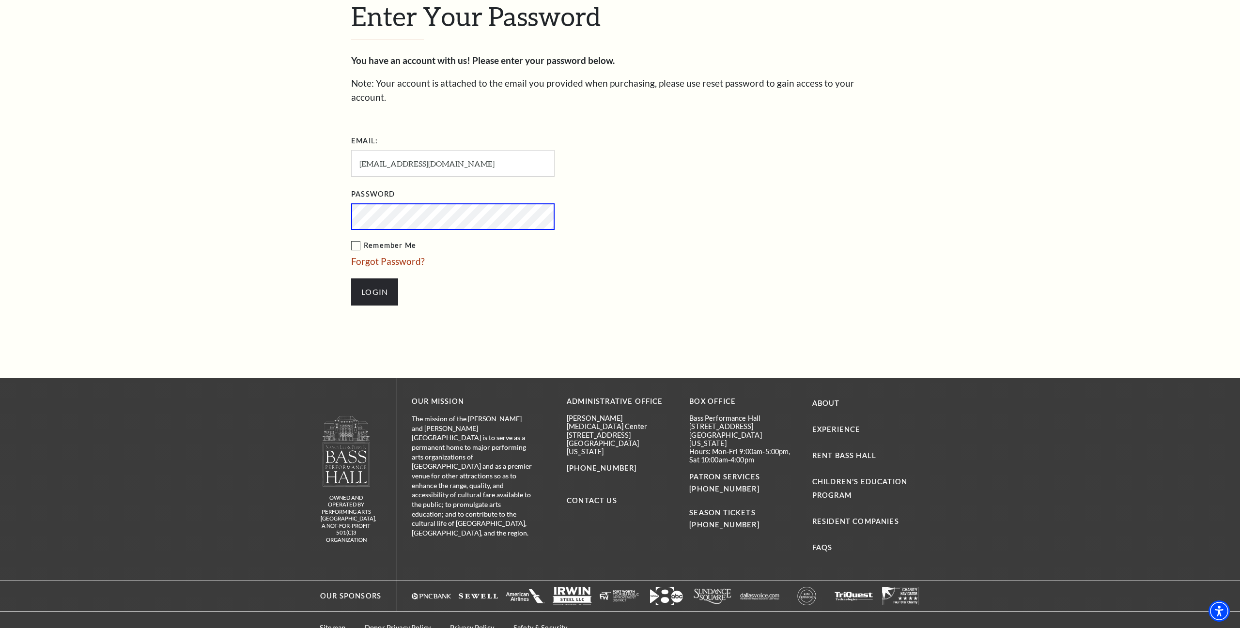
click at [357, 240] on label "Remember Me" at bounding box center [501, 246] width 300 height 12
click at [0, 0] on input "Remember Me" at bounding box center [0, 0] width 0 height 0
click at [378, 279] on input "Login" at bounding box center [374, 292] width 47 height 27
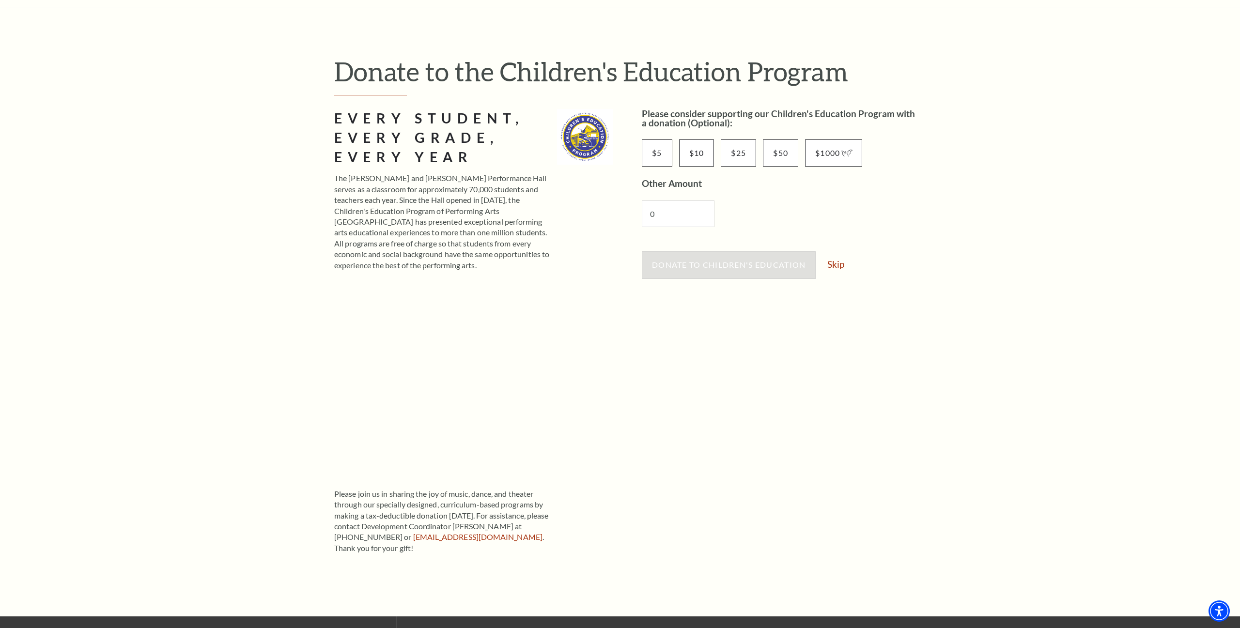
scroll to position [64, 0]
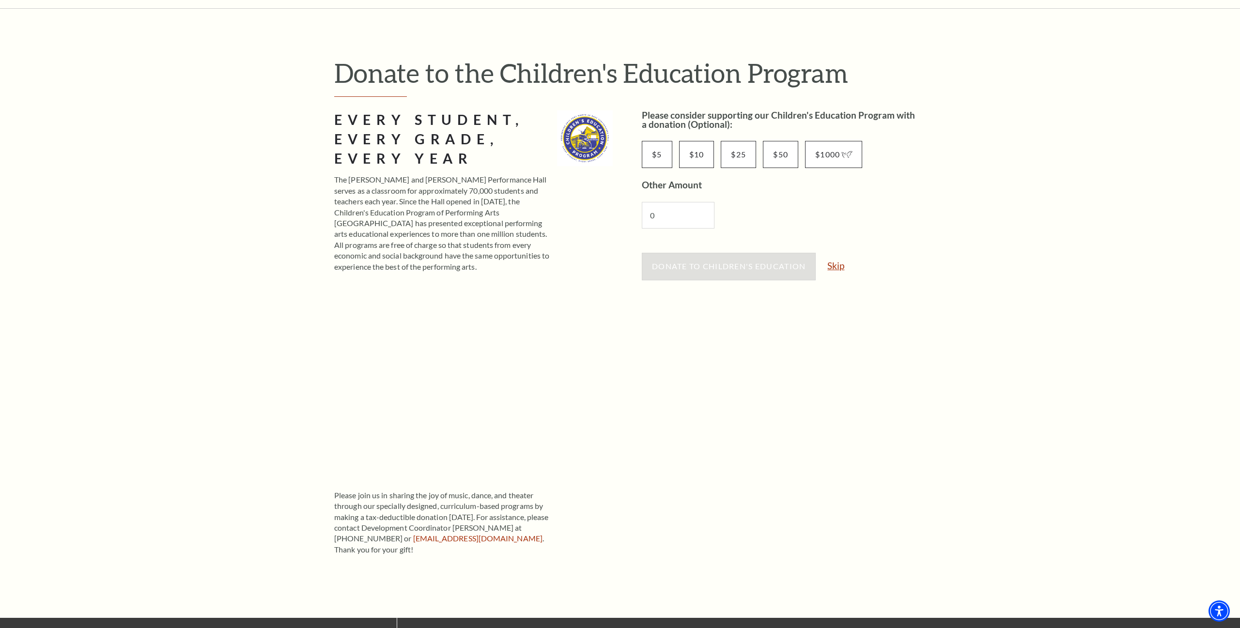
click at [833, 267] on link "Skip" at bounding box center [835, 265] width 17 height 9
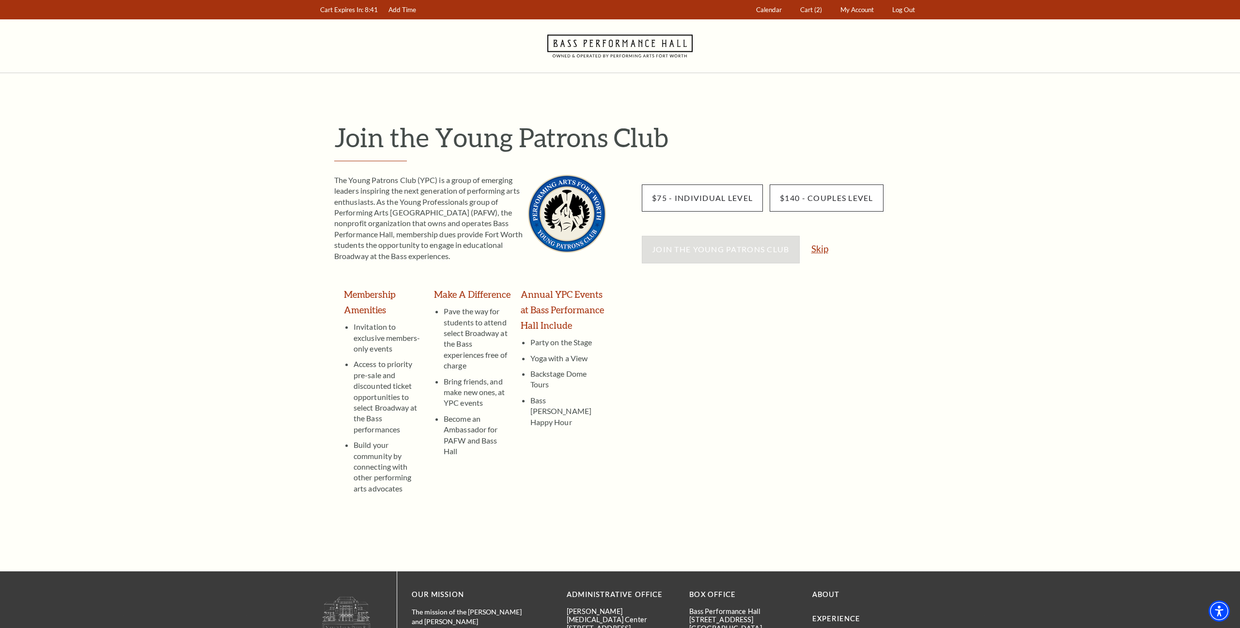
click at [823, 252] on link "Skip" at bounding box center [819, 248] width 17 height 9
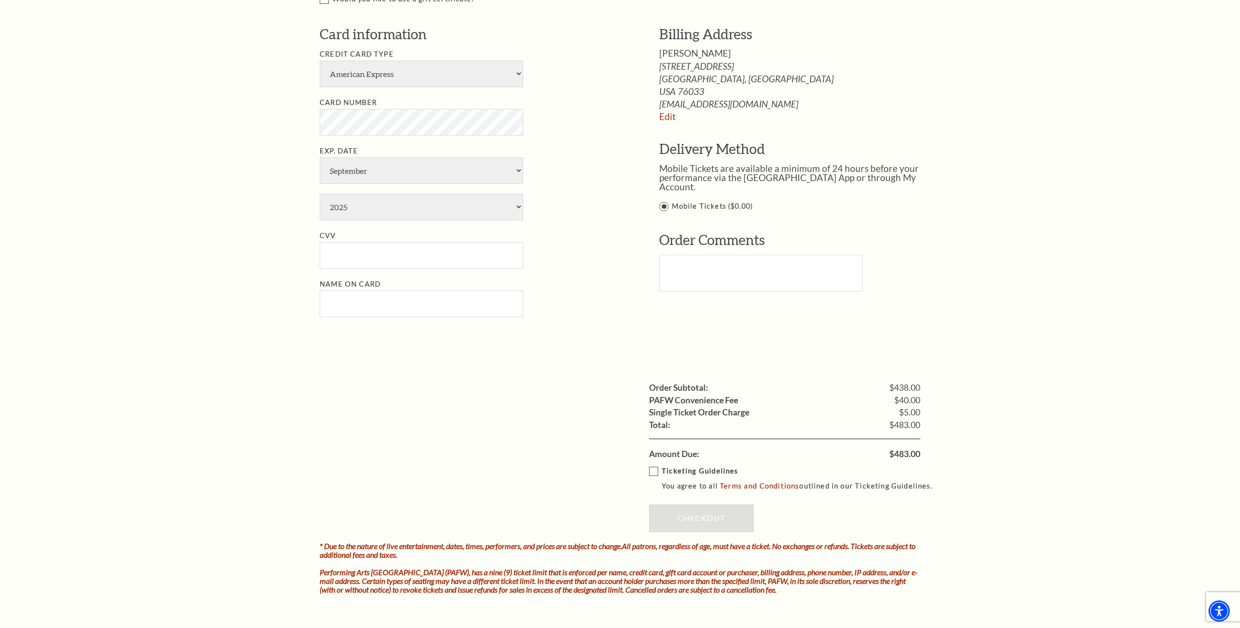
scroll to position [737, 0]
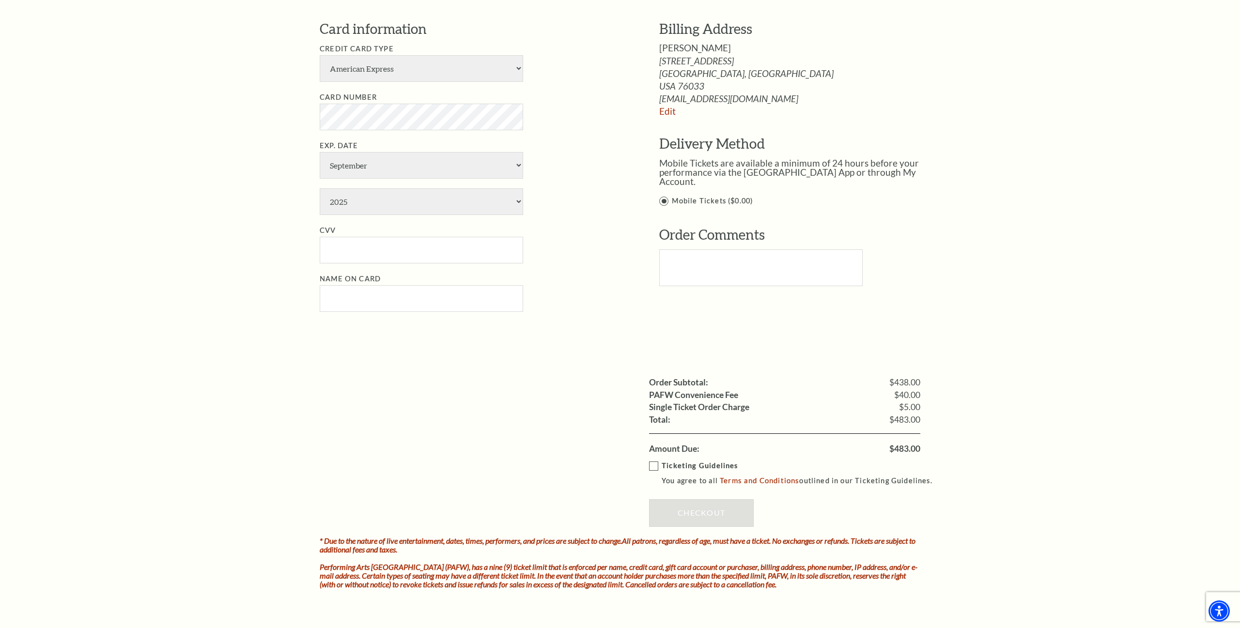
click at [654, 460] on label "Ticketing Guidelines You agree to all Terms and Conditions outlined in our Tick…" at bounding box center [795, 473] width 292 height 27
click at [0, 0] on input "Ticketing Guidelines You agree to all Terms and Conditions outlined in our Tick…" at bounding box center [0, 0] width 0 height 0
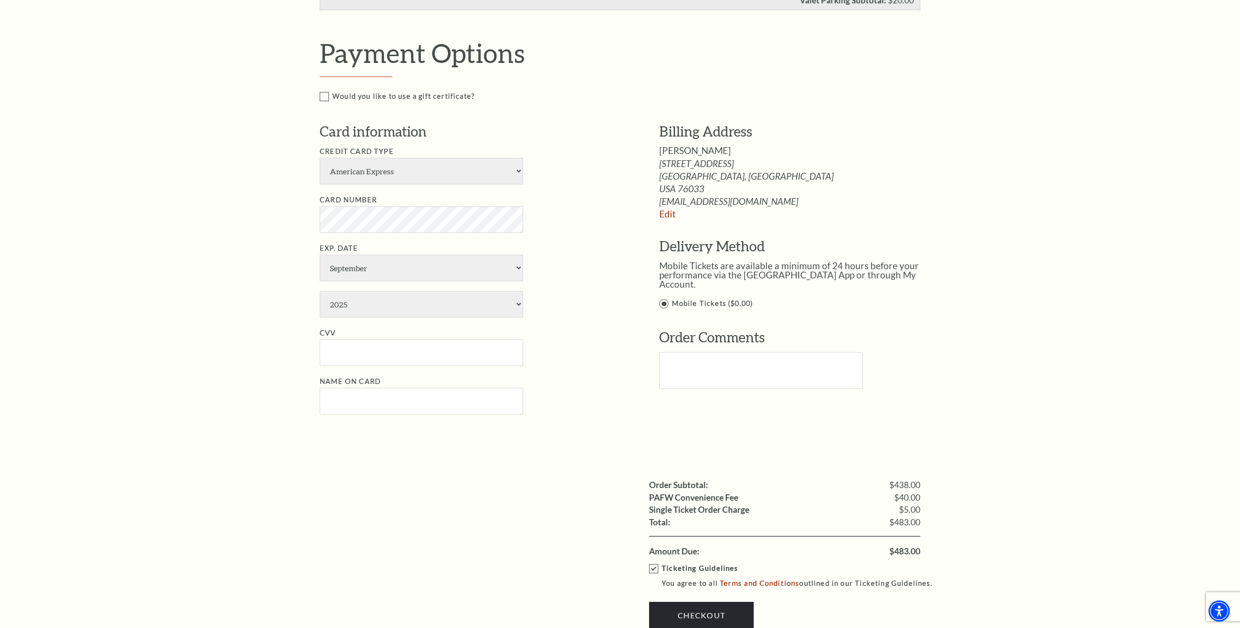
scroll to position [631, 0]
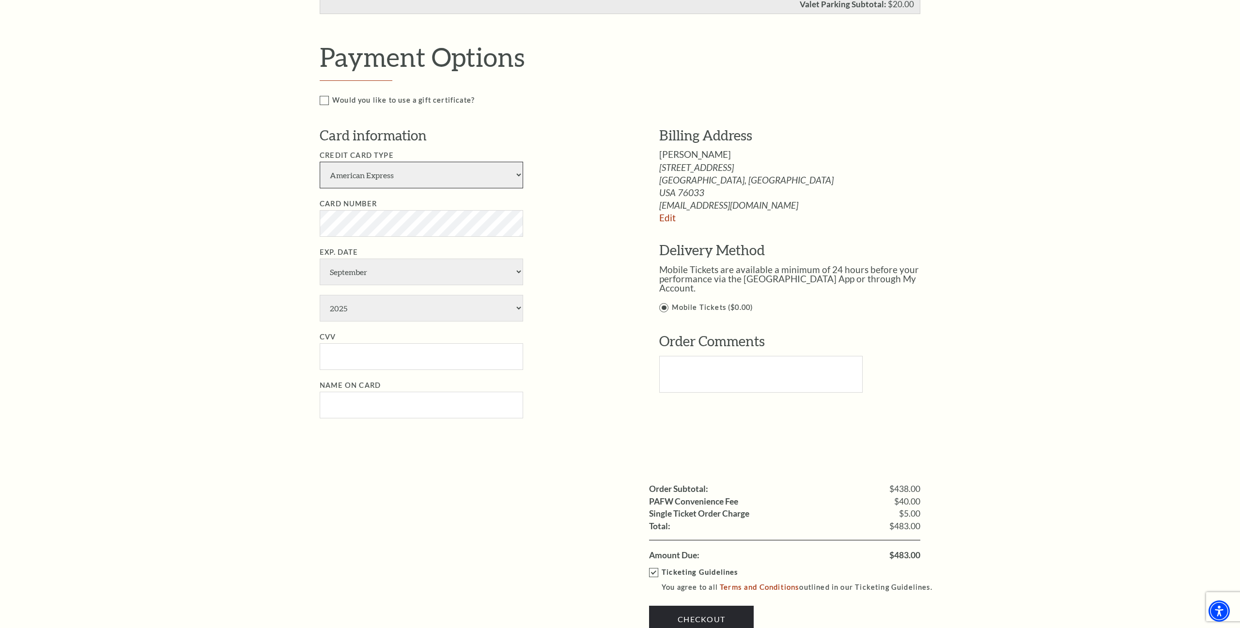
select select "24"
click at [565, 250] on li "Exp. Date January February March April May June July August September October N…" at bounding box center [475, 284] width 310 height 75
select select "12"
select select "2027"
click at [375, 343] on input "CVV" at bounding box center [421, 356] width 203 height 27
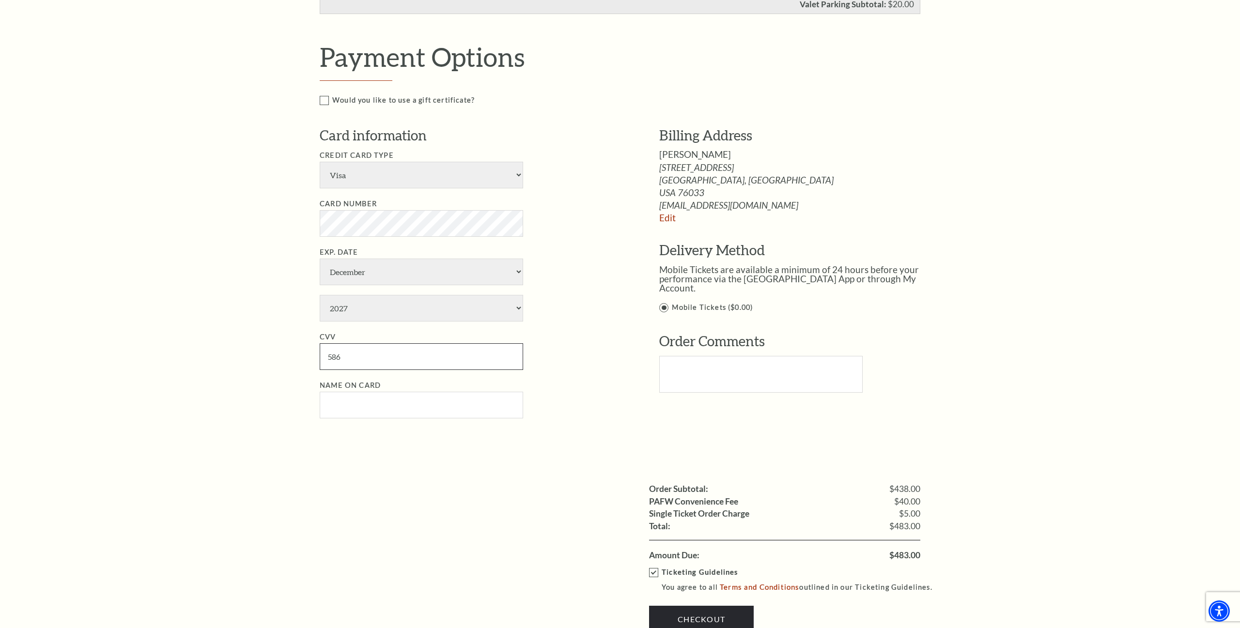
type input "586"
click at [227, 354] on div "Notice × Tickets cannot be removed during a Ticket Exchange. Choose Start Over …" at bounding box center [620, 101] width 1240 height 1316
click at [338, 392] on input "Name on Card" at bounding box center [421, 405] width 203 height 27
type input "Hai V Pham"
drag, startPoint x: 531, startPoint y: 430, endPoint x: 525, endPoint y: 430, distance: 6.8
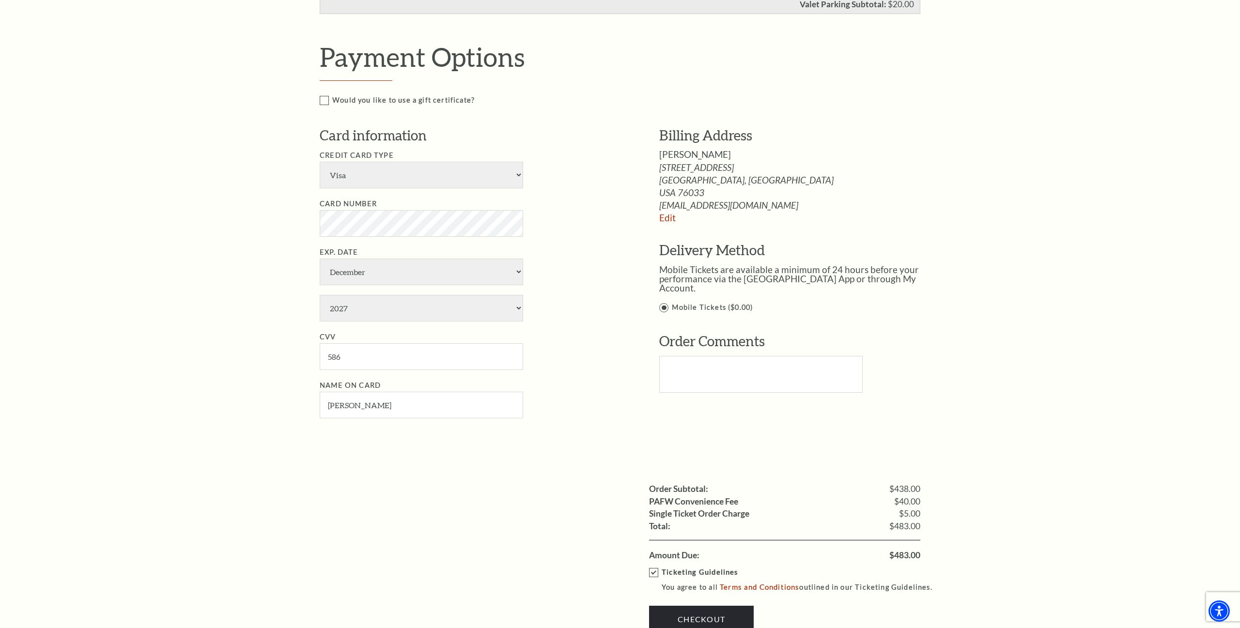
click at [531, 460] on div "Order Subtotal: $438.00 PAFW Convenience Fee $40.00 Single Ticket Order Charge …" at bounding box center [620, 511] width 601 height 102
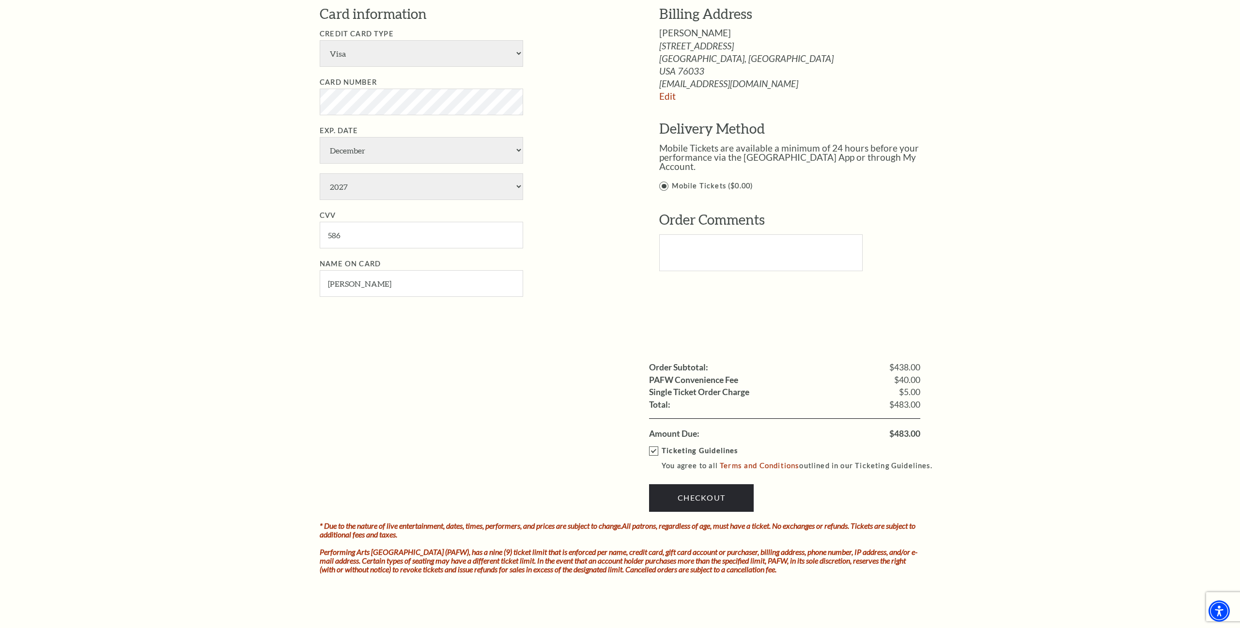
scroll to position [752, 0]
click at [703, 484] on link "Checkout" at bounding box center [701, 497] width 105 height 27
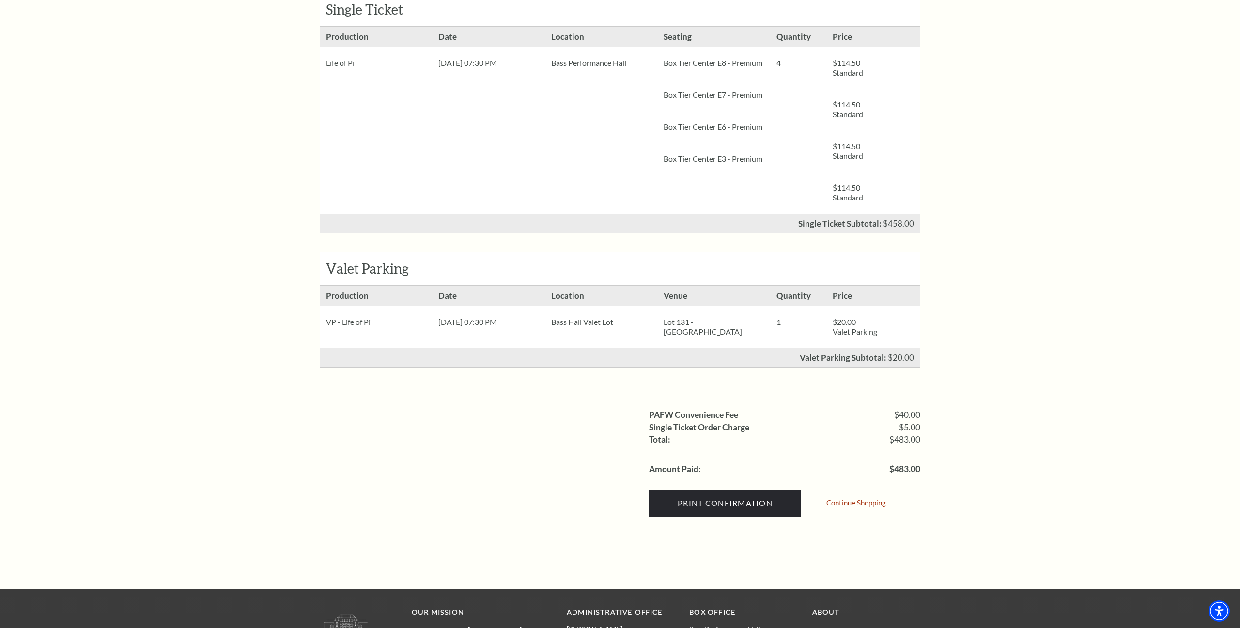
scroll to position [220, 0]
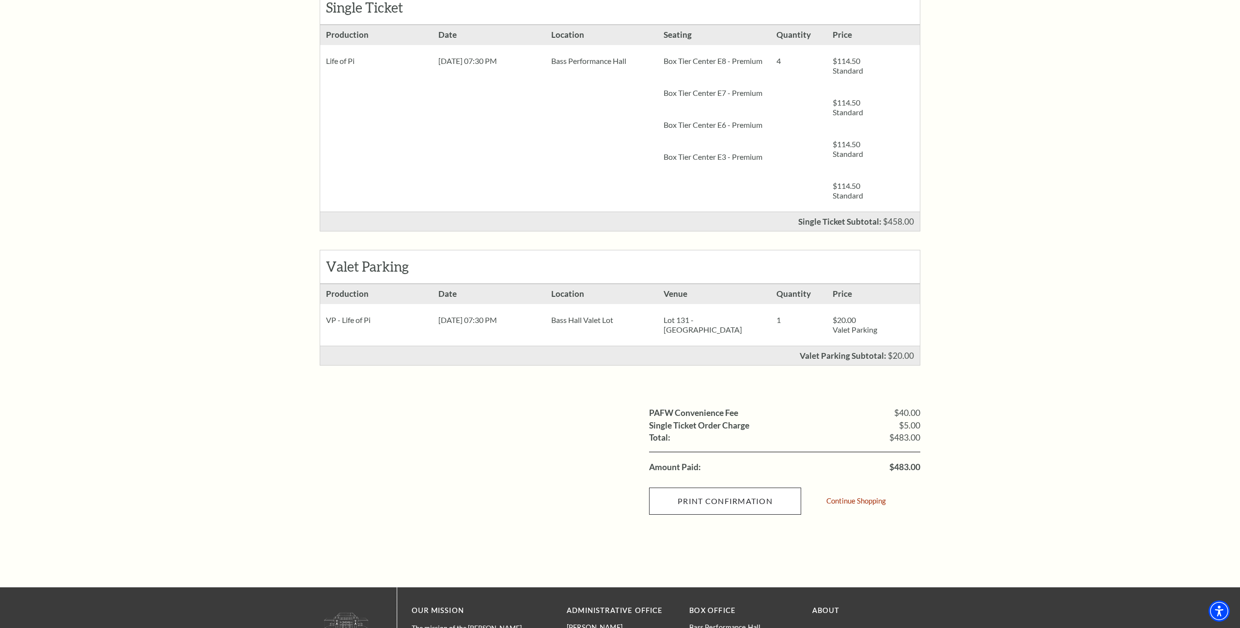
click at [741, 512] on input "Print Confirmation" at bounding box center [725, 501] width 152 height 27
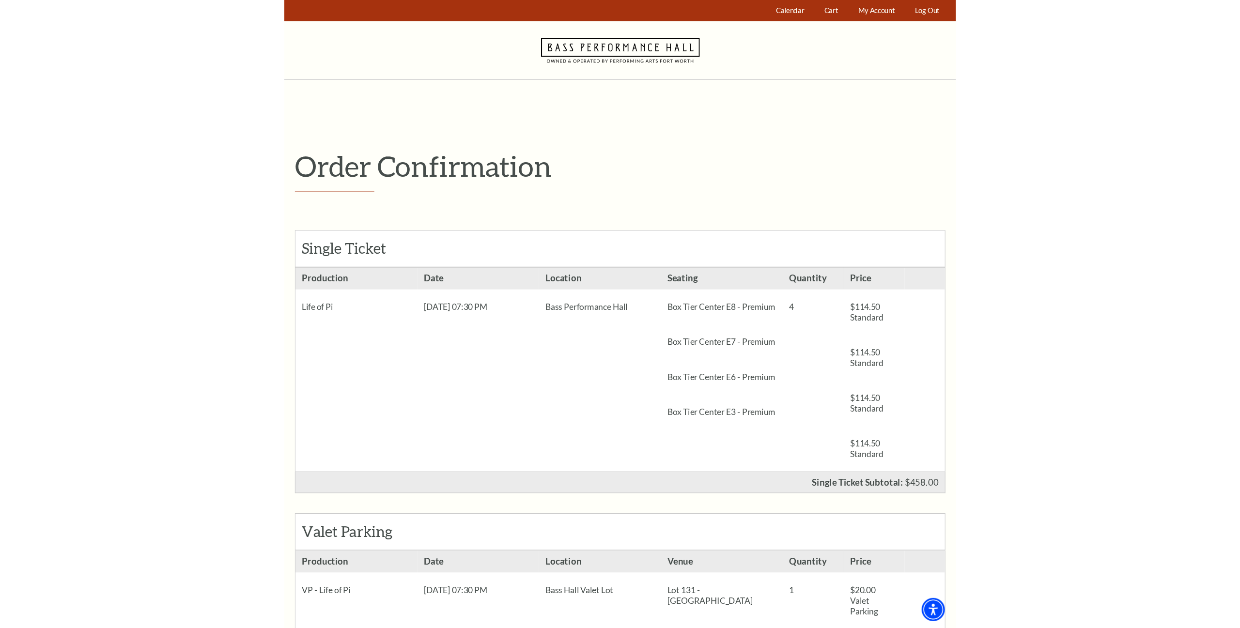
scroll to position [0, 0]
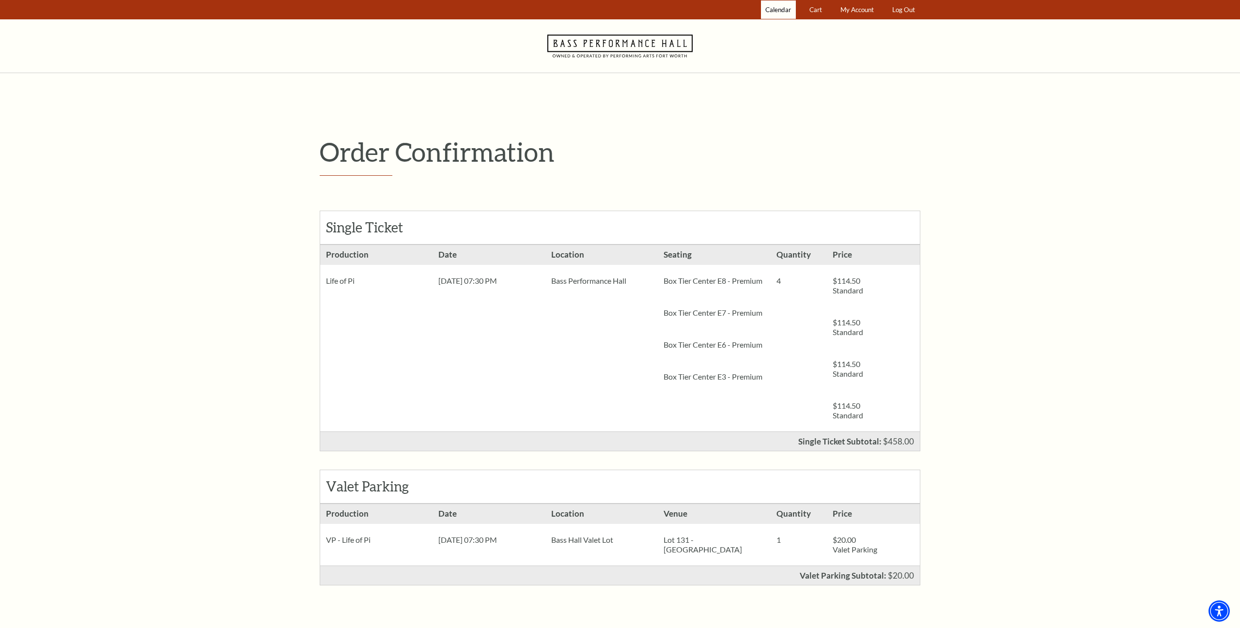
click at [778, 13] on span "Calendar" at bounding box center [778, 10] width 26 height 8
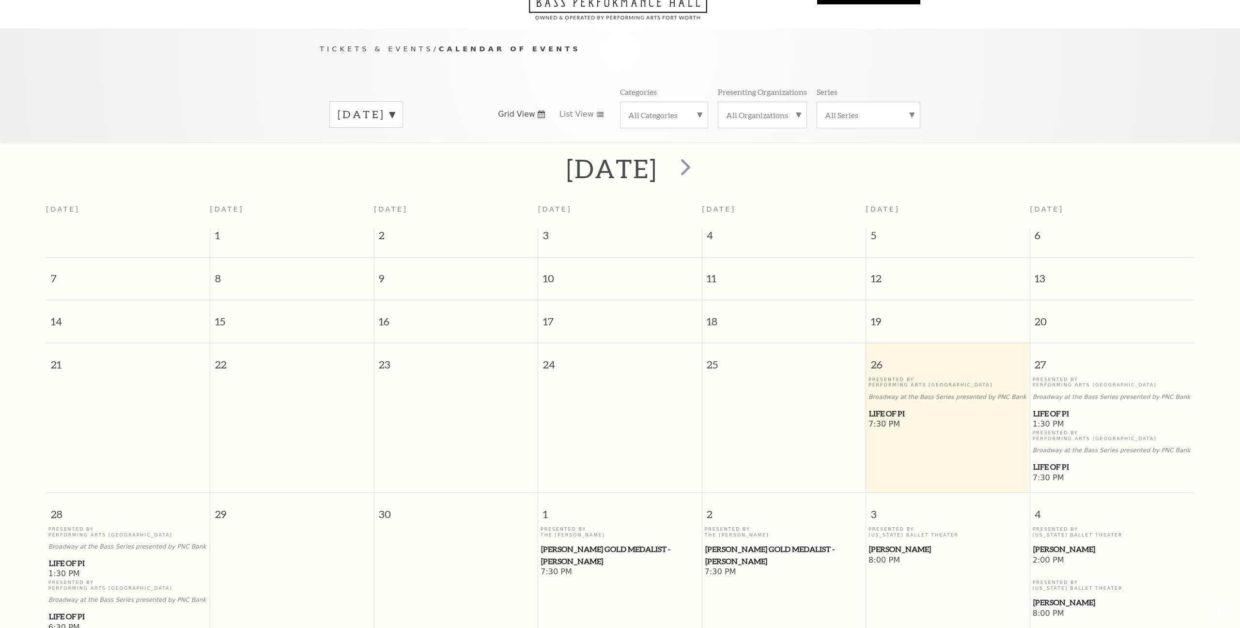
scroll to position [85, 0]
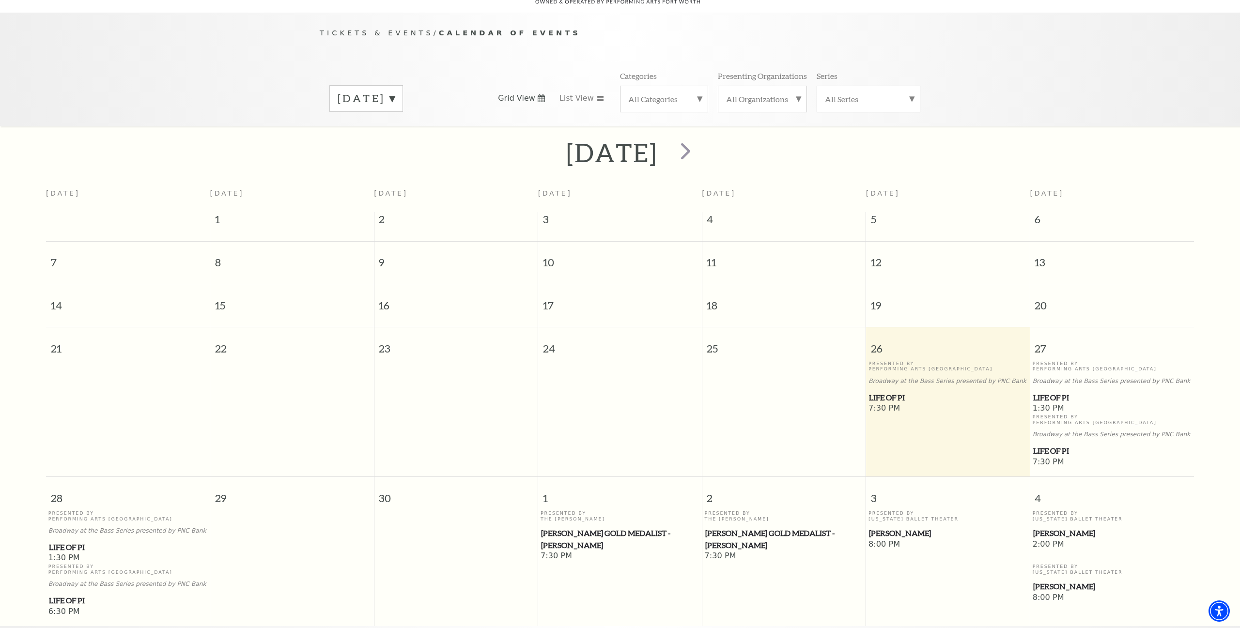
click at [908, 373] on div "Presented By Performing Arts [GEOGRAPHIC_DATA] Broadway at the Bass Series pres…" at bounding box center [947, 382] width 159 height 43
click at [893, 403] on span "7:30 PM" at bounding box center [947, 408] width 159 height 11
click at [892, 392] on span "Life of Pi" at bounding box center [948, 398] width 158 height 12
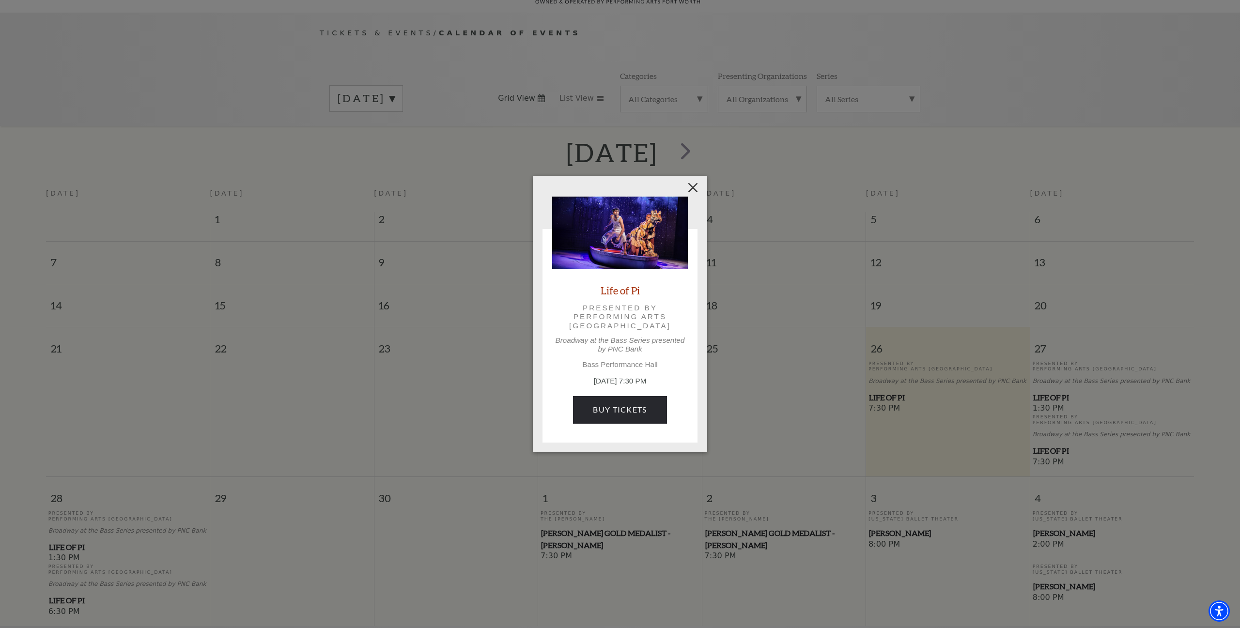
click at [693, 191] on button "Close" at bounding box center [693, 188] width 18 height 18
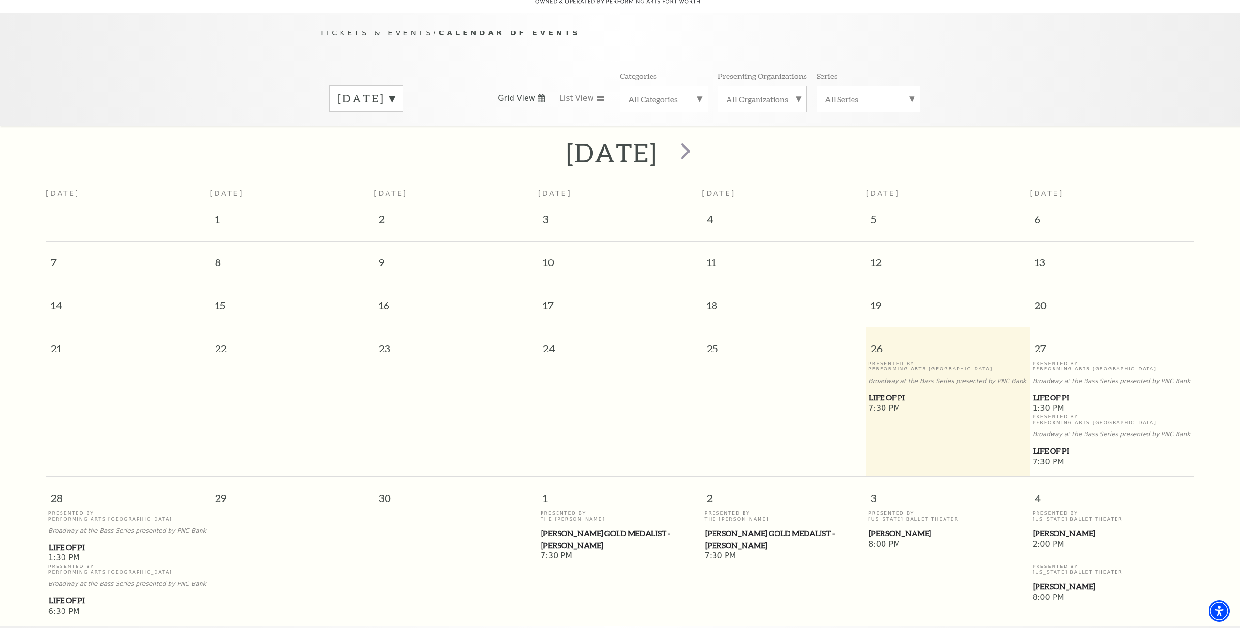
click at [945, 378] on p "Broadway at the Bass Series presented by PNC Bank" at bounding box center [947, 381] width 159 height 7
drag, startPoint x: 899, startPoint y: 334, endPoint x: 917, endPoint y: 344, distance: 20.6
click at [899, 334] on span "26" at bounding box center [948, 343] width 164 height 33
click at [935, 378] on p "Broadway at the Bass Series presented by PNC Bank" at bounding box center [947, 381] width 159 height 7
drag, startPoint x: 942, startPoint y: 371, endPoint x: 936, endPoint y: 374, distance: 6.7
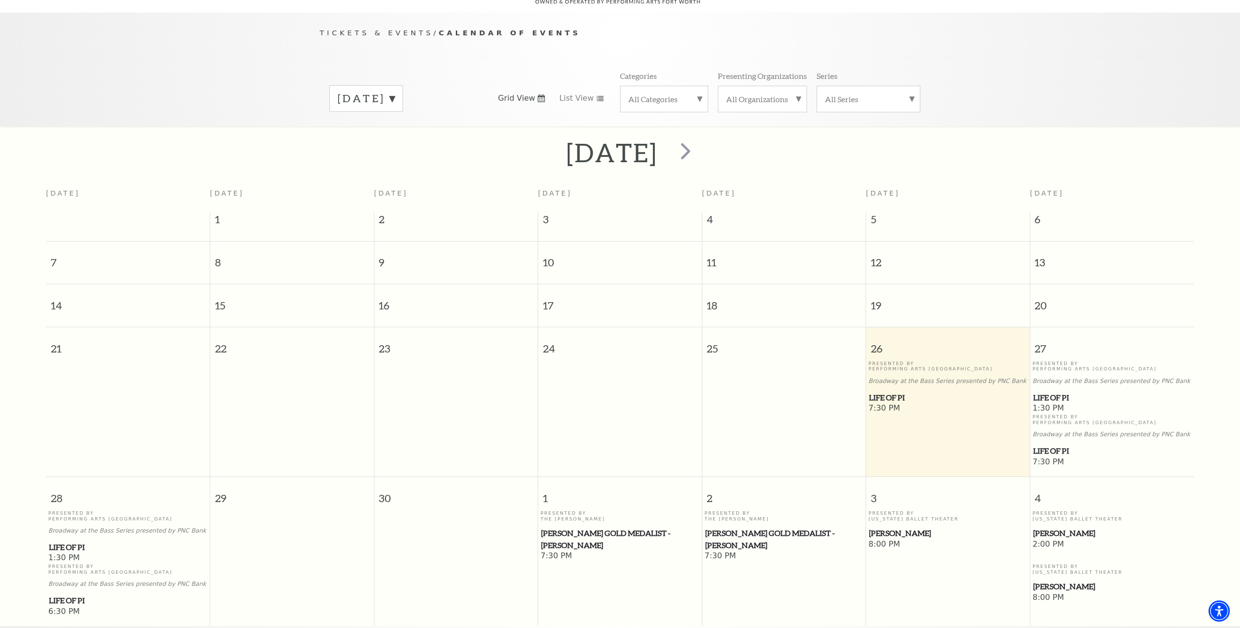
click at [941, 372] on div "Presented By Performing Arts [GEOGRAPHIC_DATA] Broadway at the Bass Series pres…" at bounding box center [947, 382] width 159 height 43
click at [385, 29] on span "Tickets & Events" at bounding box center [377, 33] width 114 height 8
click at [514, 29] on span "Calendar of Events" at bounding box center [510, 33] width 142 height 8
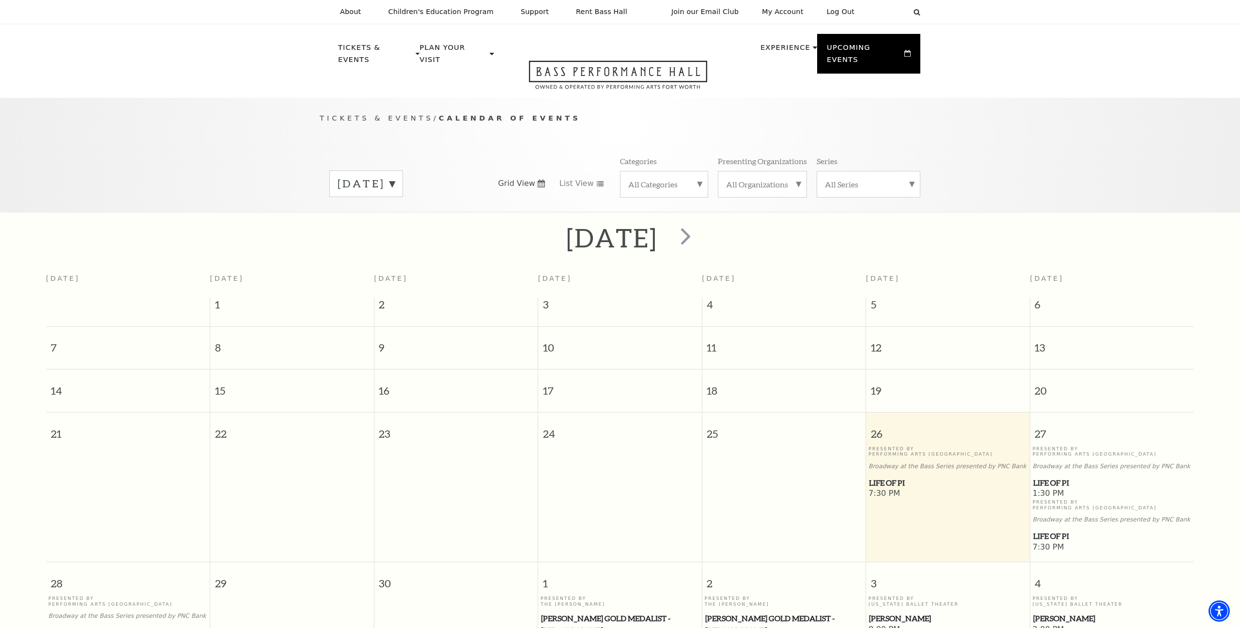
scroll to position [0, 0]
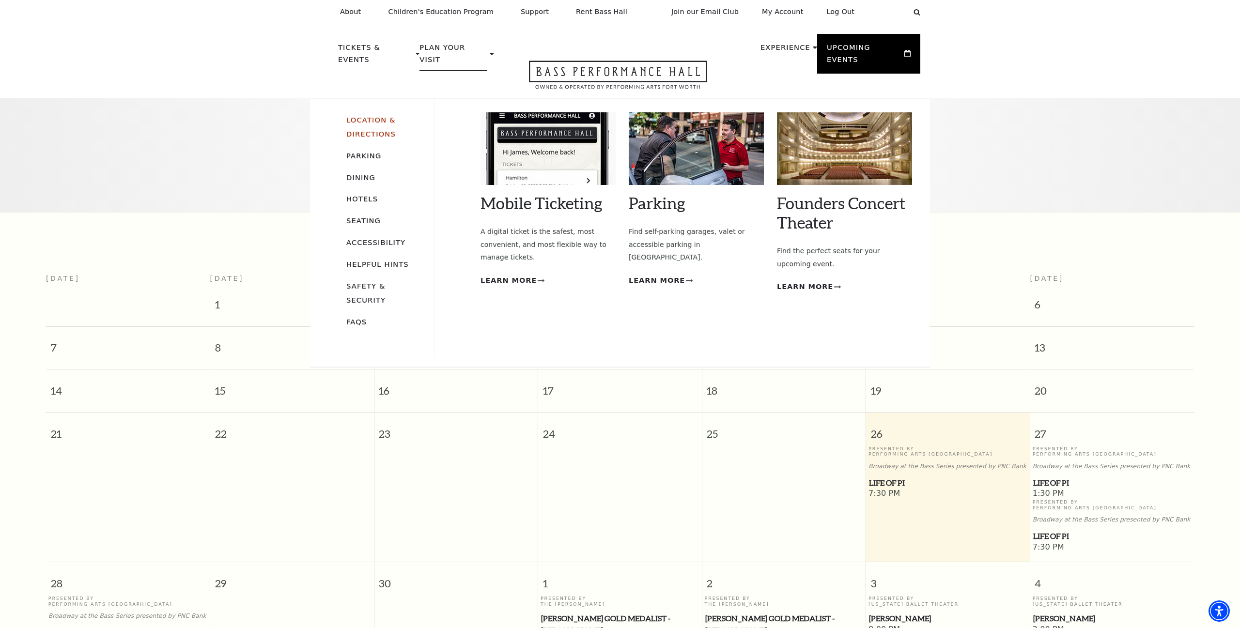
click at [379, 116] on link "Location & Directions" at bounding box center [370, 127] width 49 height 22
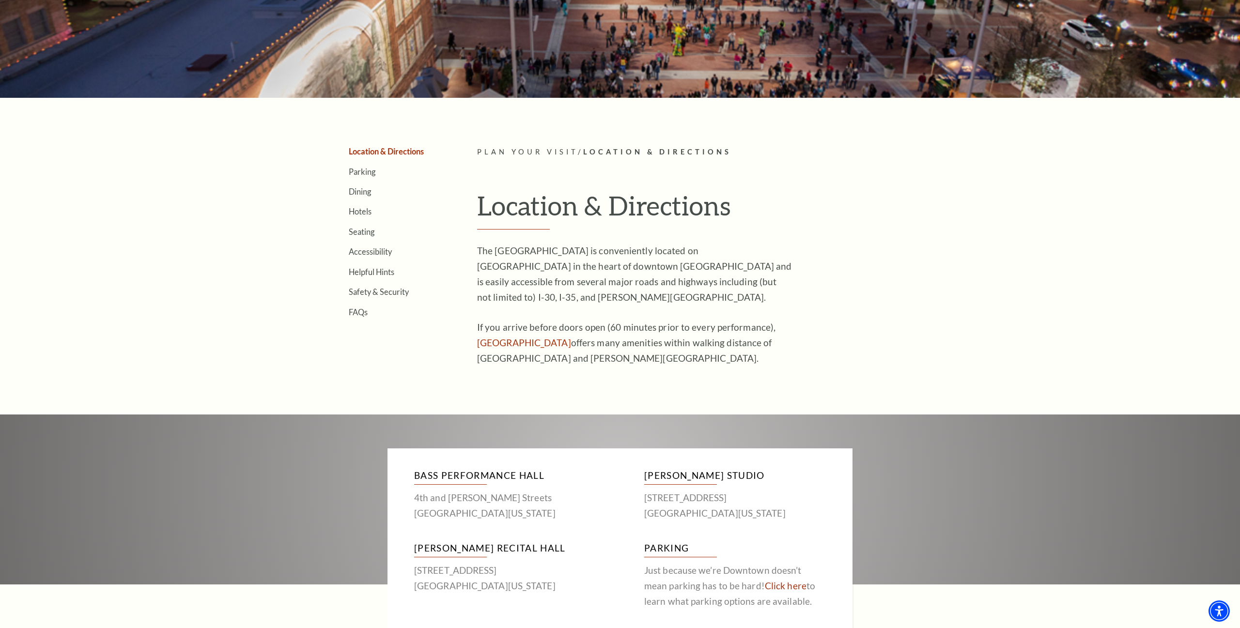
scroll to position [230, 0]
